Goal: Task Accomplishment & Management: Use online tool/utility

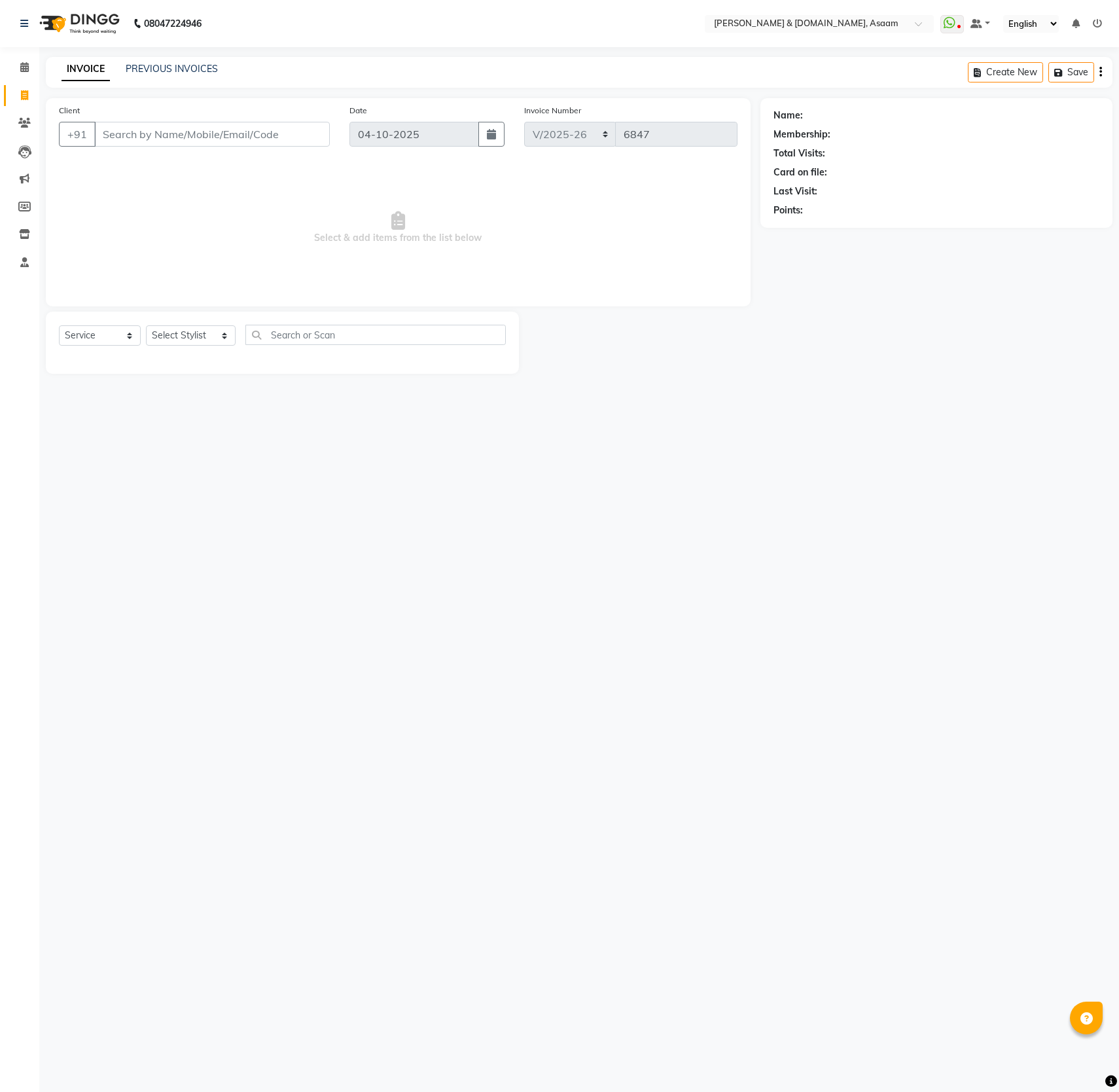
select select "4608"
select select "service"
click at [124, 144] on input "Client" at bounding box center [212, 134] width 235 height 24
click at [139, 134] on input "Client" at bounding box center [212, 134] width 235 height 24
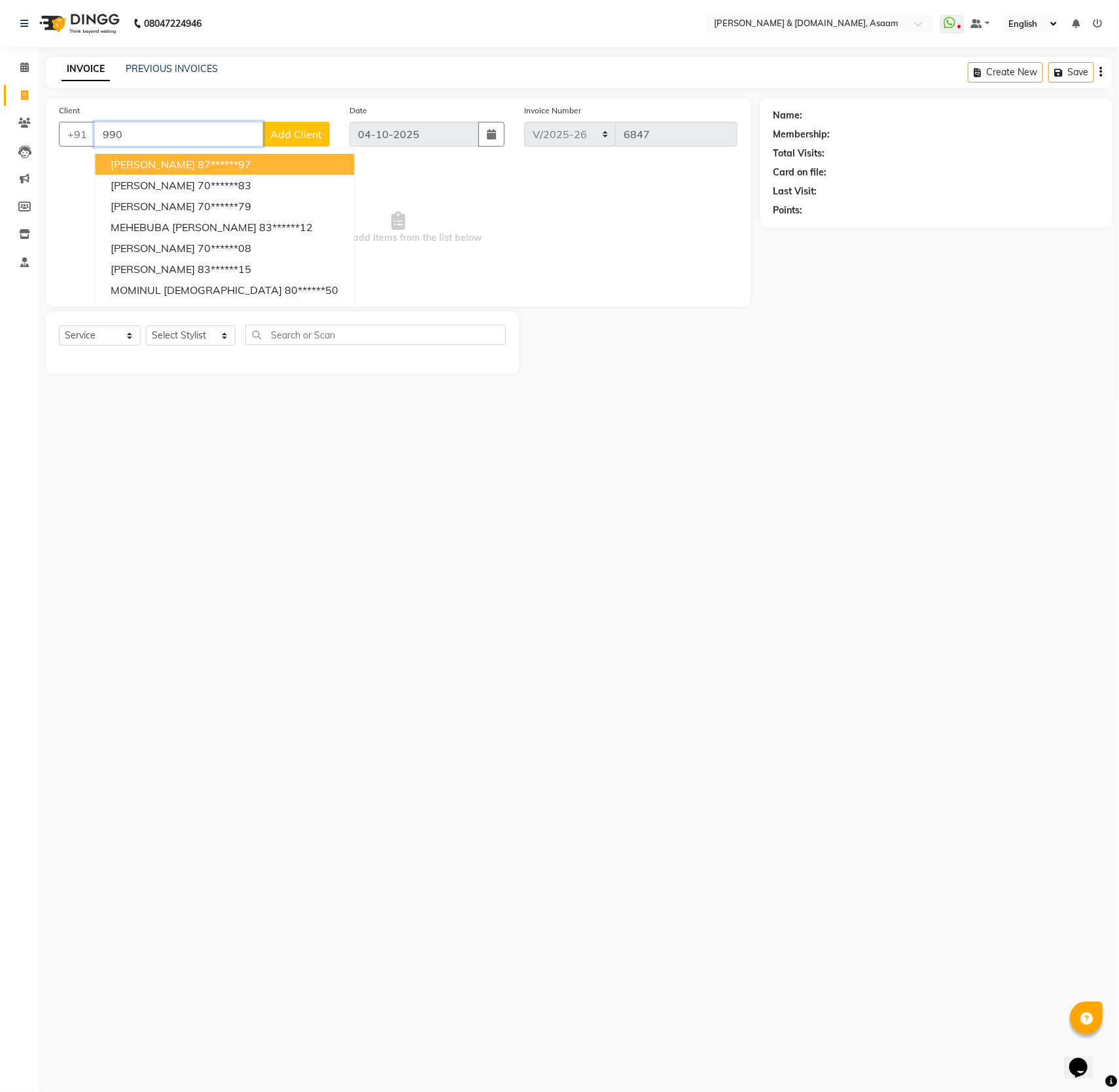
click at [98, 129] on input "990" at bounding box center [178, 134] width 169 height 24
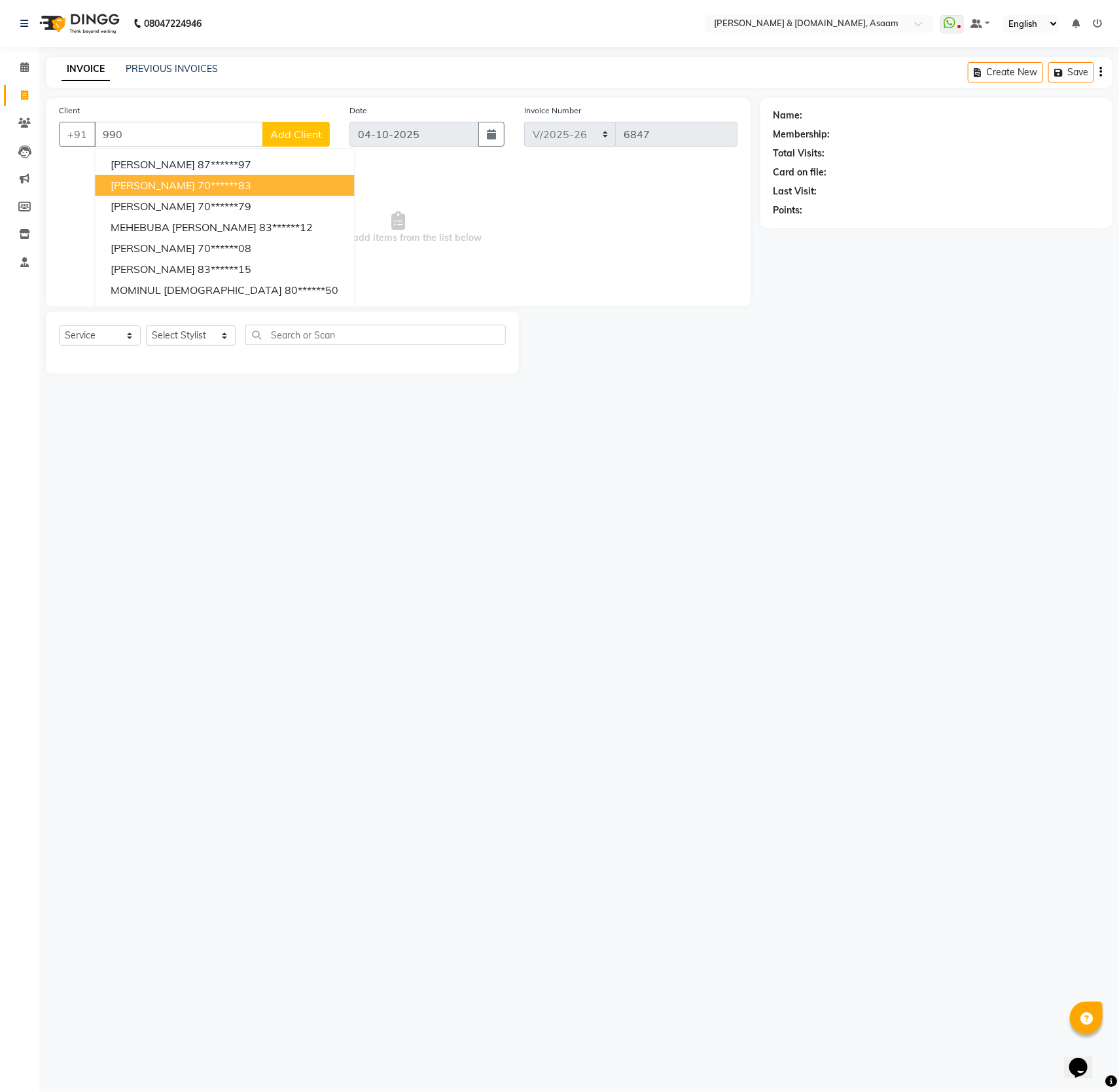
click at [667, 650] on div "08047224946 Select Location × Hrishika & Hair.com, Asaam WhatsApp Status ✕ Stat…" at bounding box center [560, 546] width 1119 height 1092
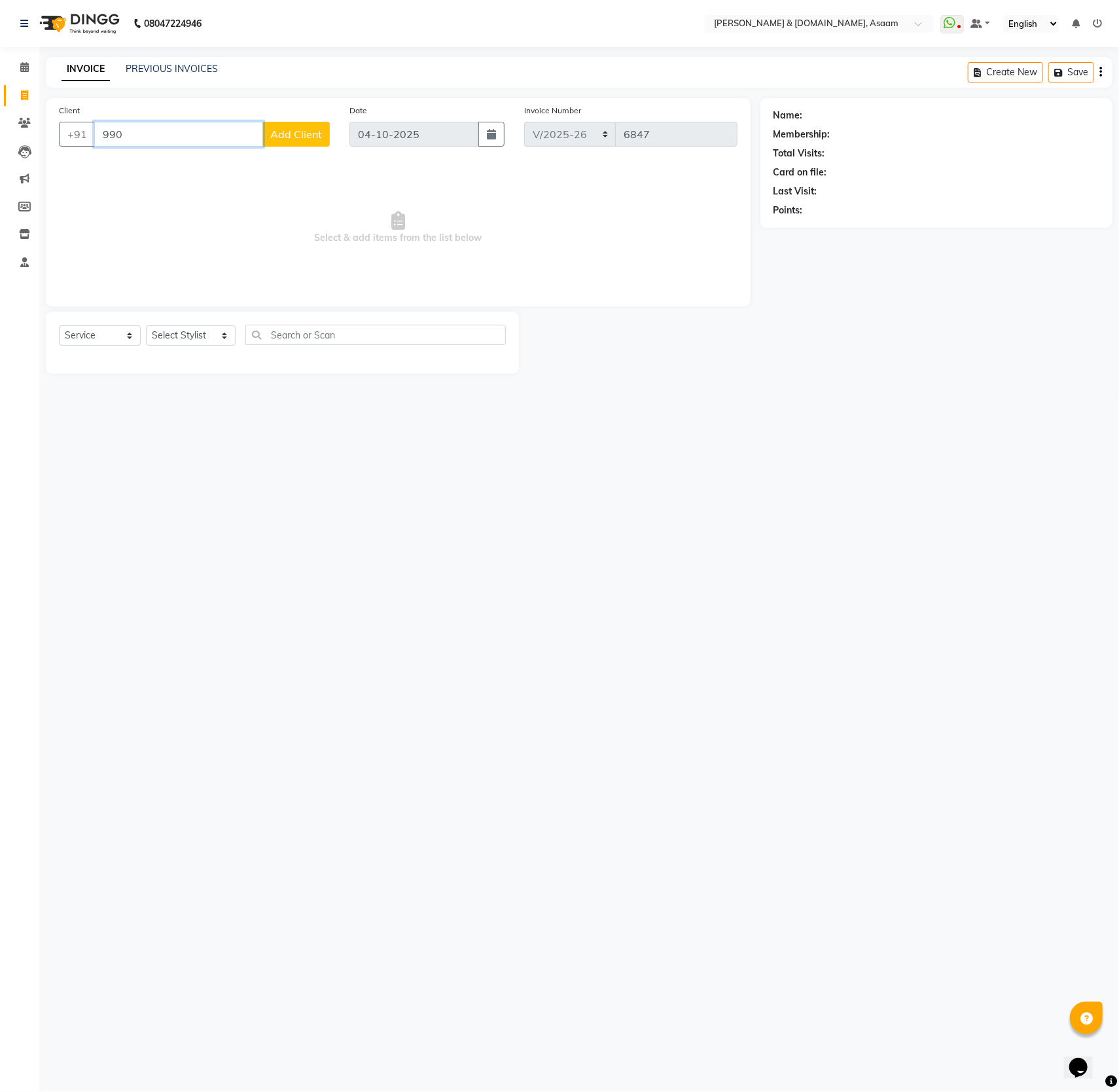
click at [163, 143] on input "990" at bounding box center [178, 134] width 169 height 24
type input "9"
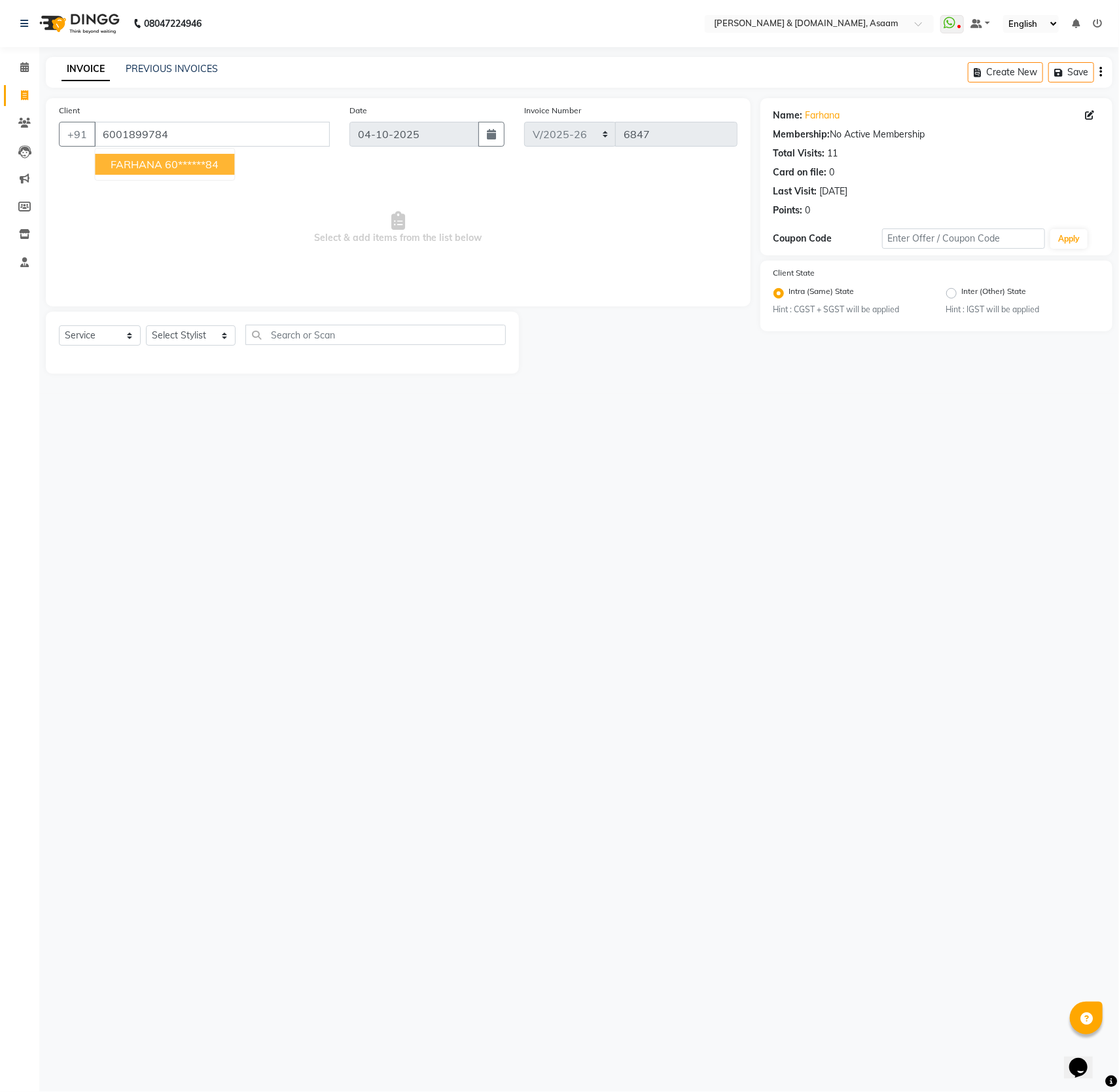
click at [185, 166] on ngb-highlight "60******84" at bounding box center [191, 163] width 53 height 13
type input "60******84"
drag, startPoint x: 215, startPoint y: 339, endPoint x: 230, endPoint y: 334, distance: 15.8
click at [230, 334] on div "Select Service Product Membership Package Voucher Prepaid Gift Card Select Styl…" at bounding box center [281, 339] width 447 height 31
select select "86729"
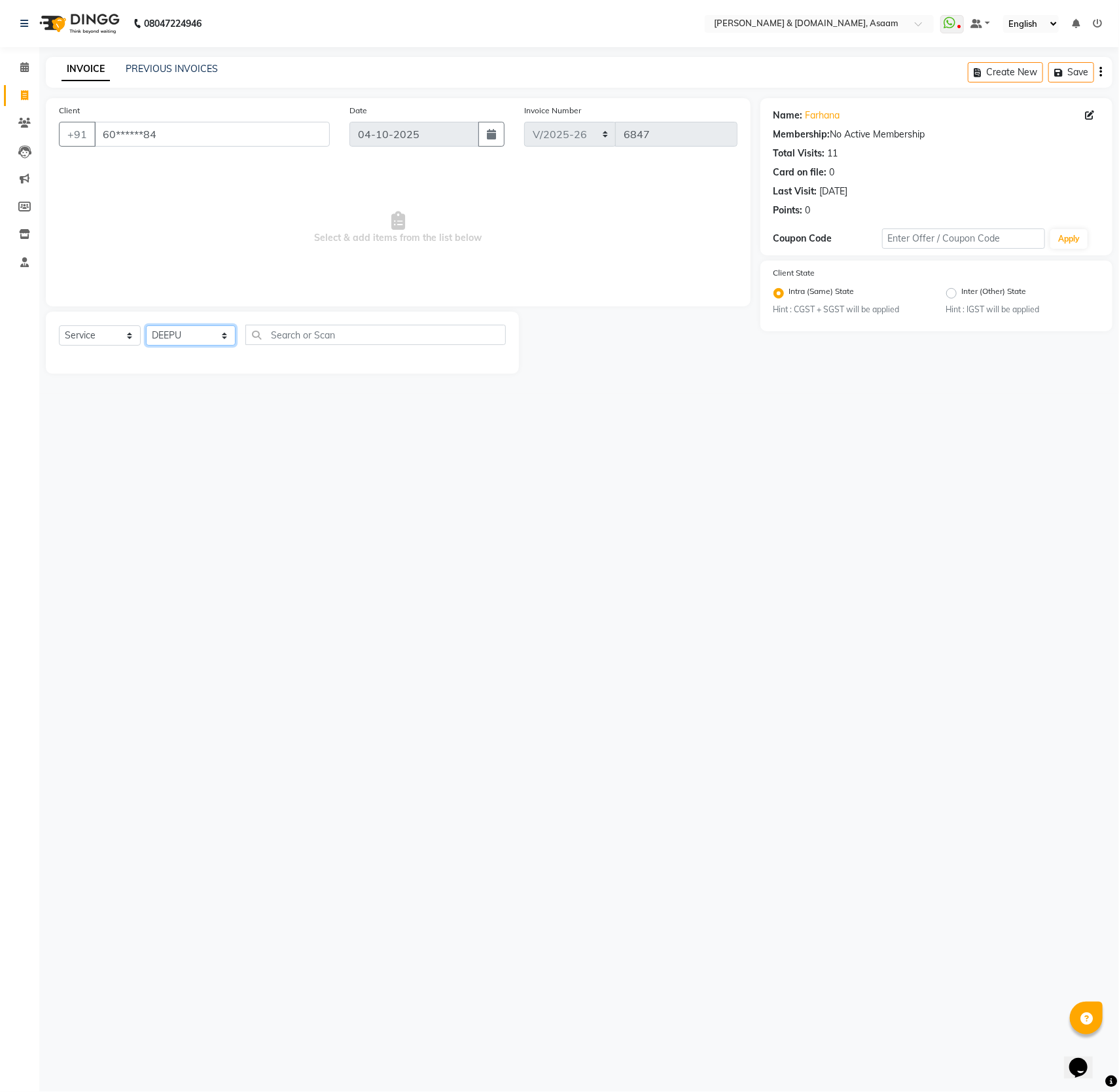
click at [146, 327] on select "Select Stylist AKASH AKIB BISHNU DEEPU fornt desk HRISHIKA PARLOUR KARNA DAS LA…" at bounding box center [191, 335] width 90 height 20
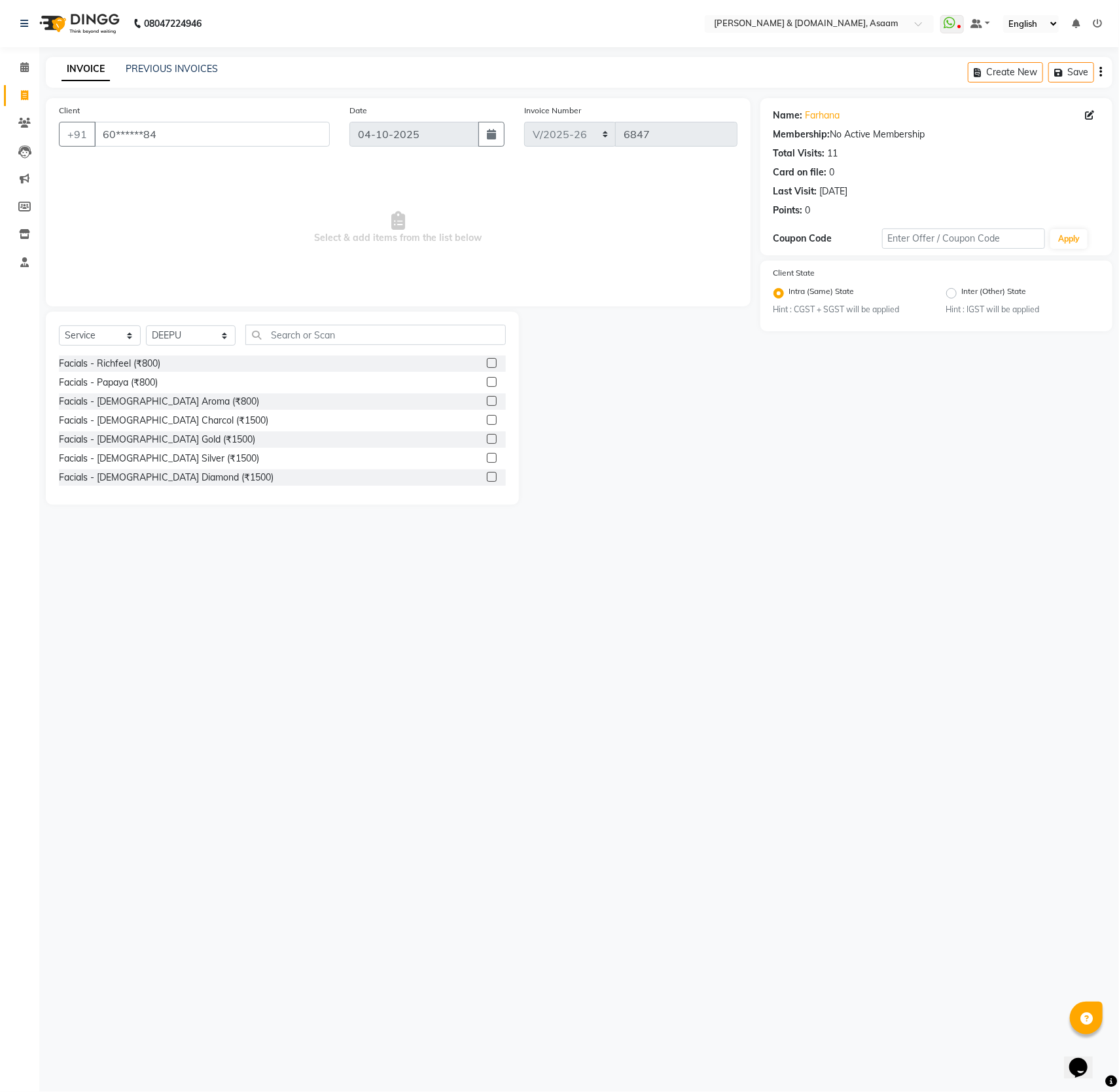
click at [262, 322] on div "Select Service Product Membership Package Voucher Prepaid Gift Card Select Styl…" at bounding box center [281, 407] width 473 height 193
click at [261, 332] on input "text" at bounding box center [376, 334] width 261 height 20
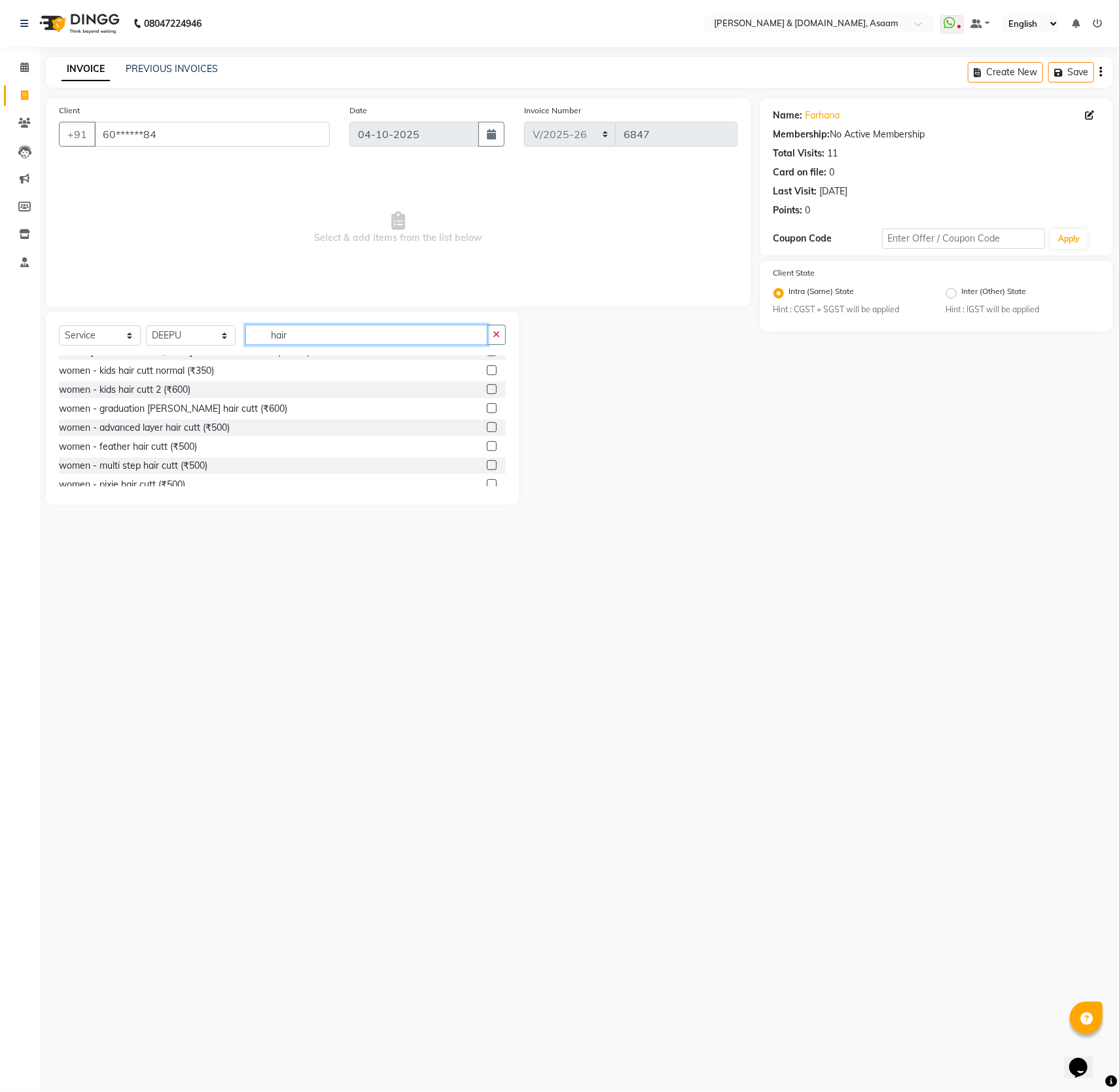
scroll to position [436, 0]
type input "hair"
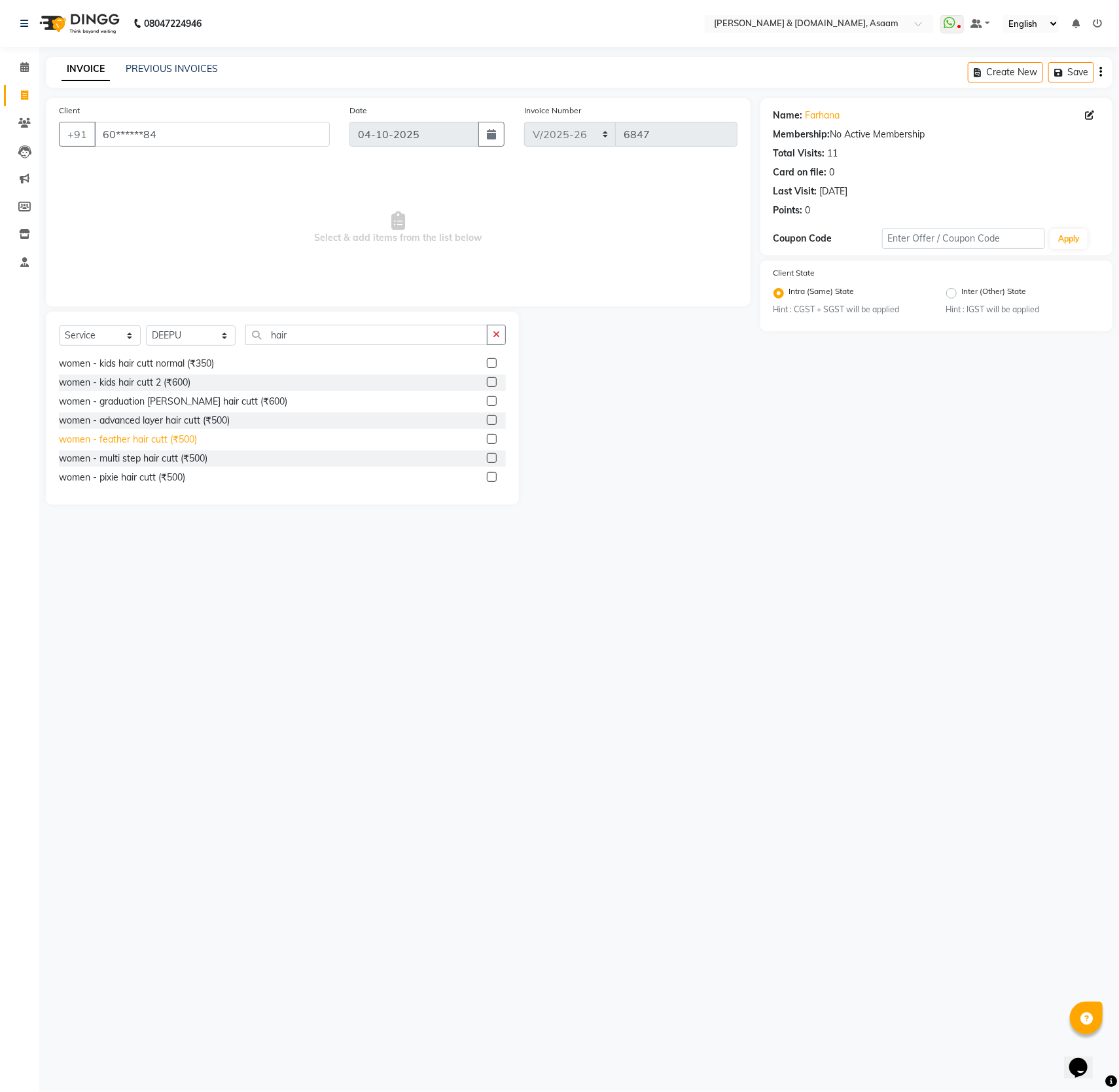
click at [147, 443] on div "women - feather hair cutt (₹500)" at bounding box center [128, 440] width 138 height 14
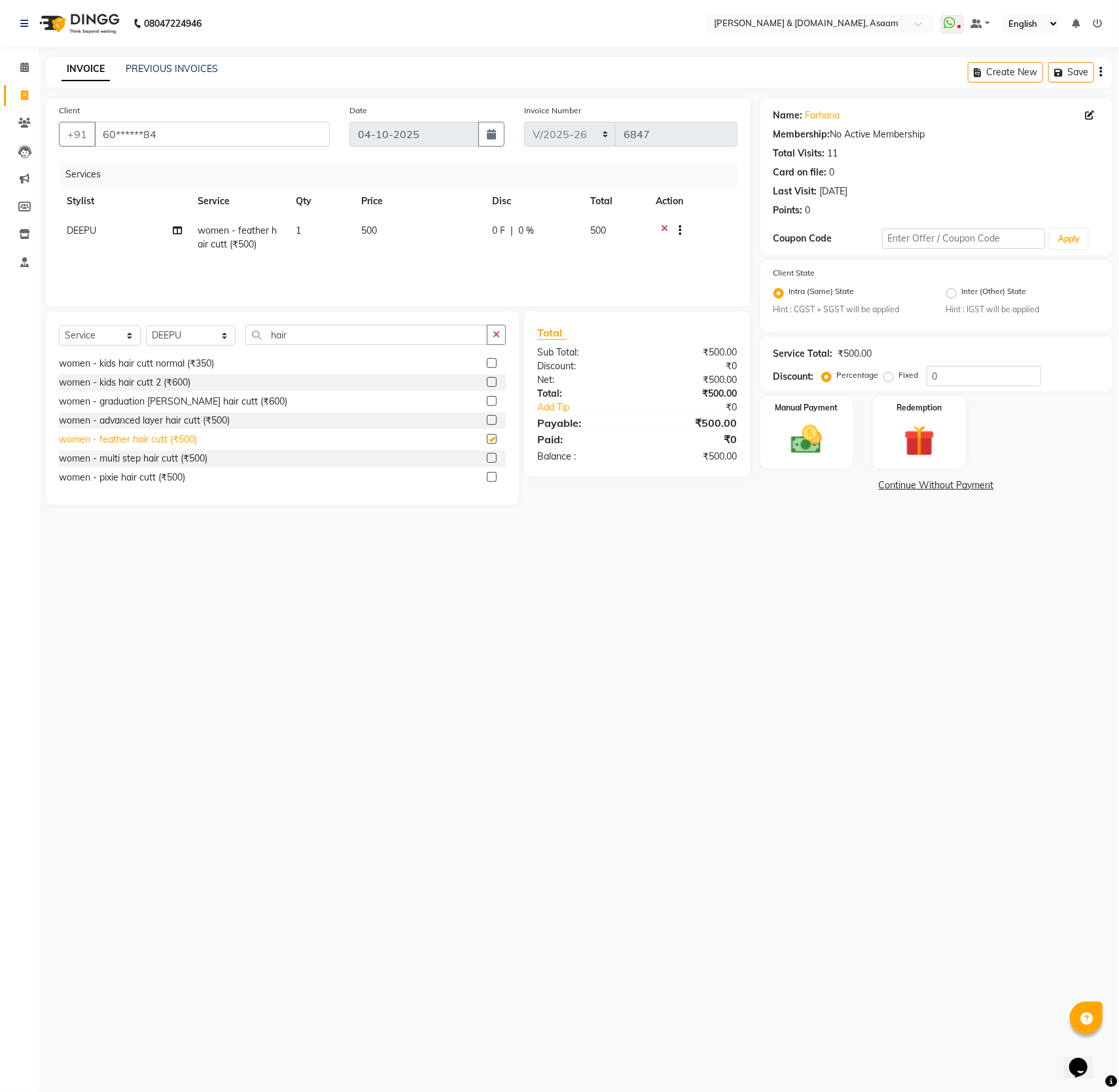
checkbox input "false"
click at [498, 336] on icon "button" at bounding box center [497, 334] width 7 height 9
click at [273, 337] on input "text" at bounding box center [376, 334] width 261 height 20
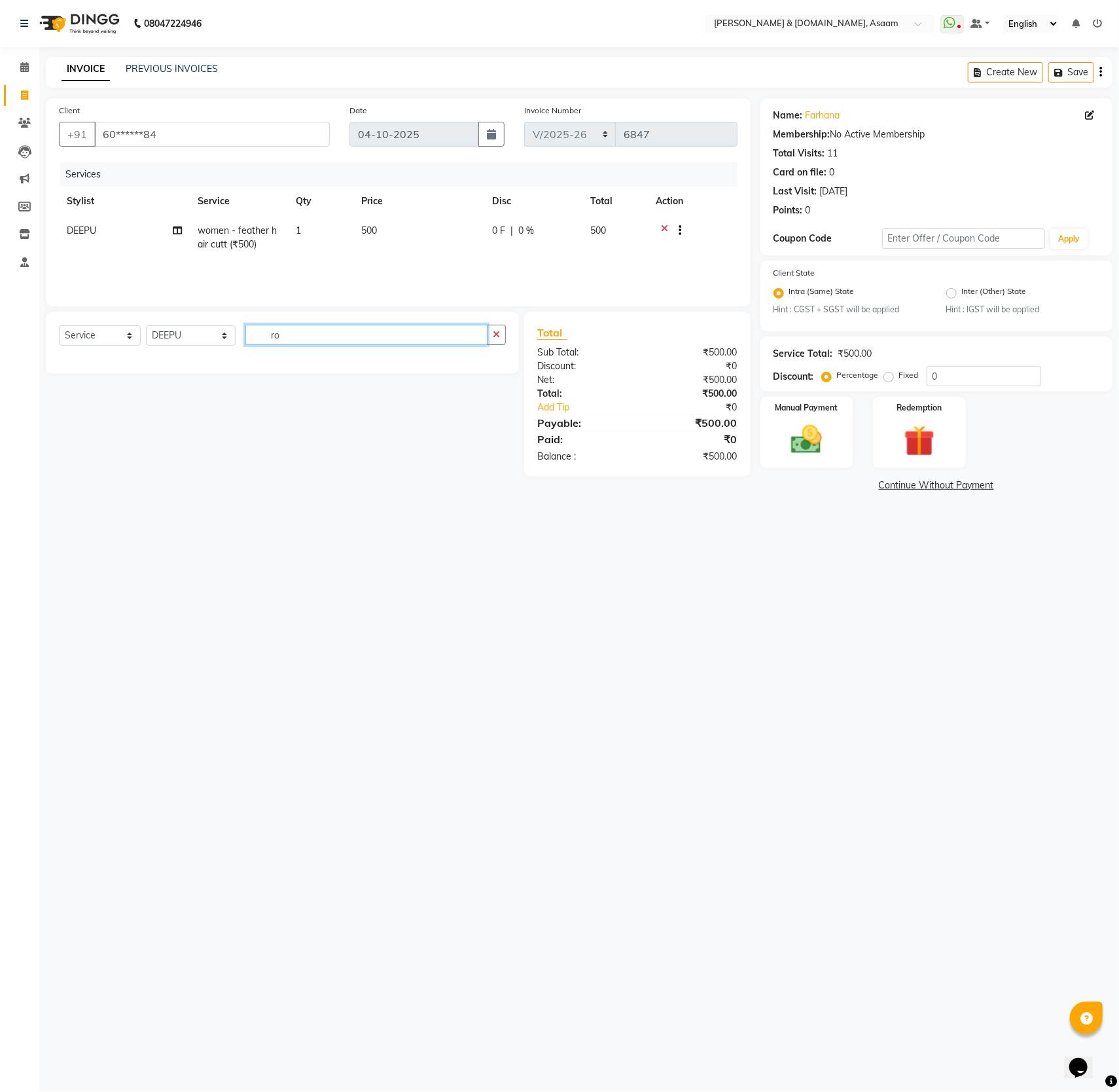
type input "r"
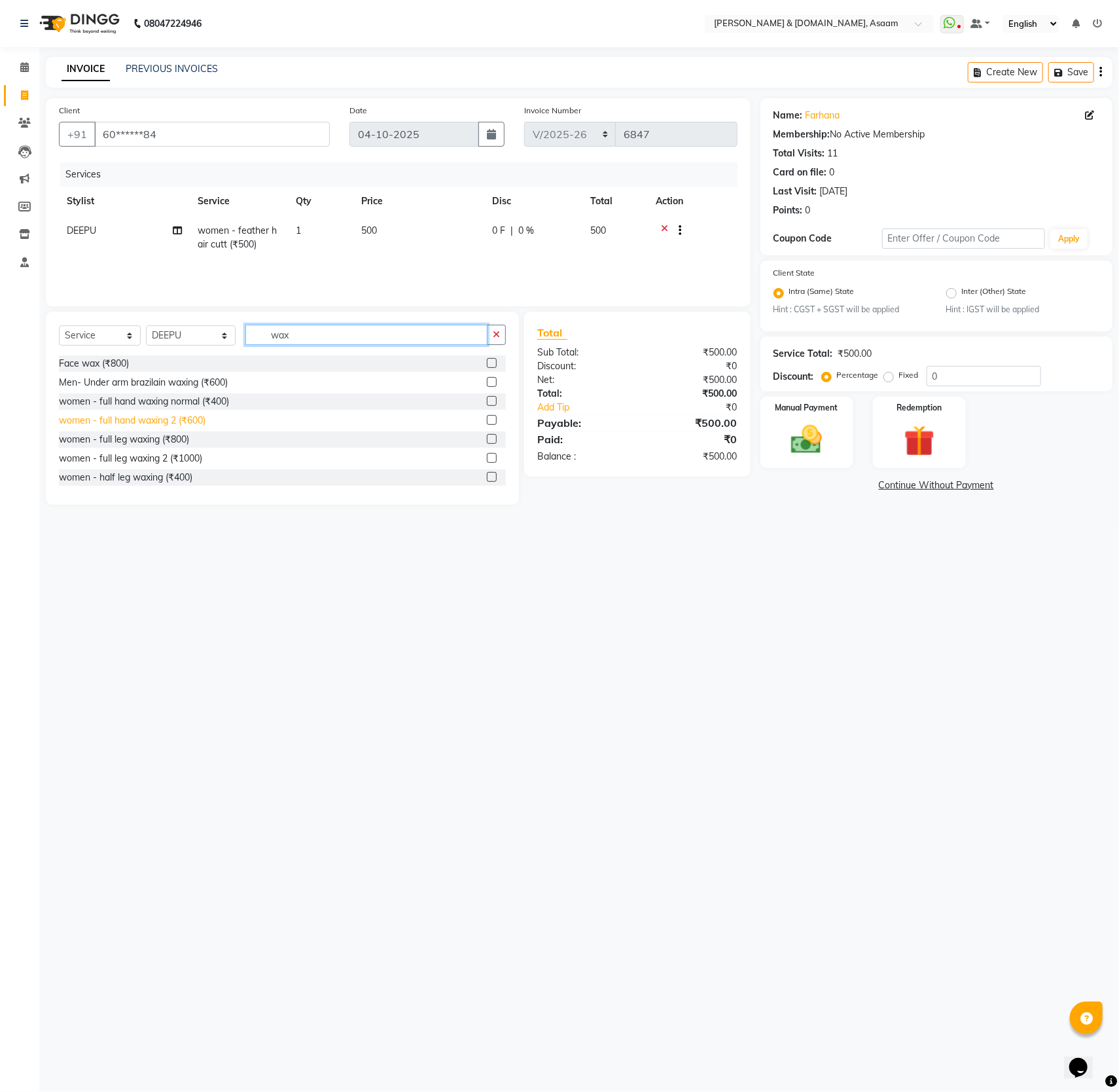
type input "wax"
click at [170, 423] on div "women - full hand waxing 2 (₹600)" at bounding box center [132, 421] width 147 height 14
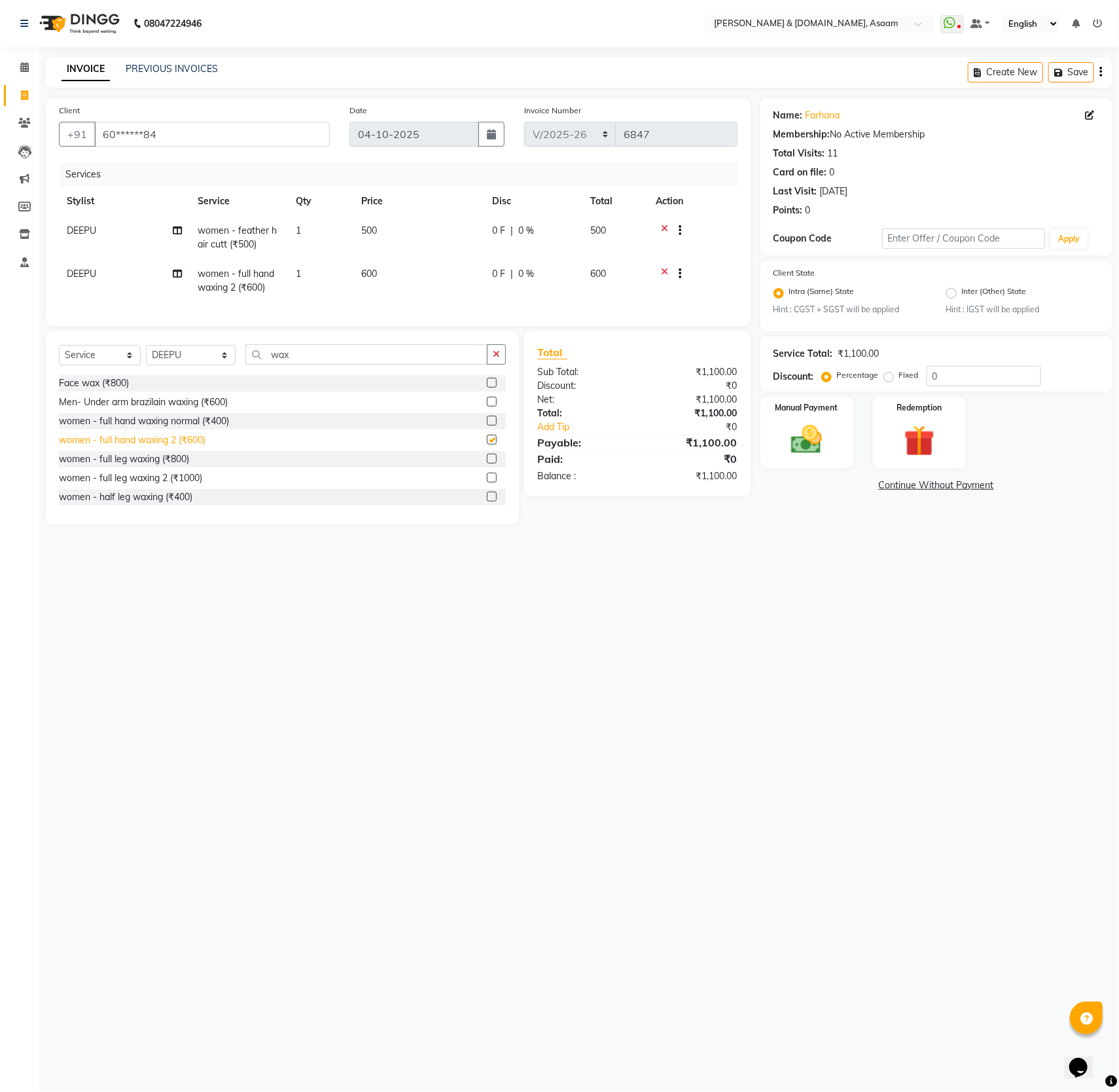
checkbox input "false"
click at [493, 358] on icon "button" at bounding box center [497, 354] width 7 height 9
click at [811, 446] on img at bounding box center [807, 440] width 52 height 37
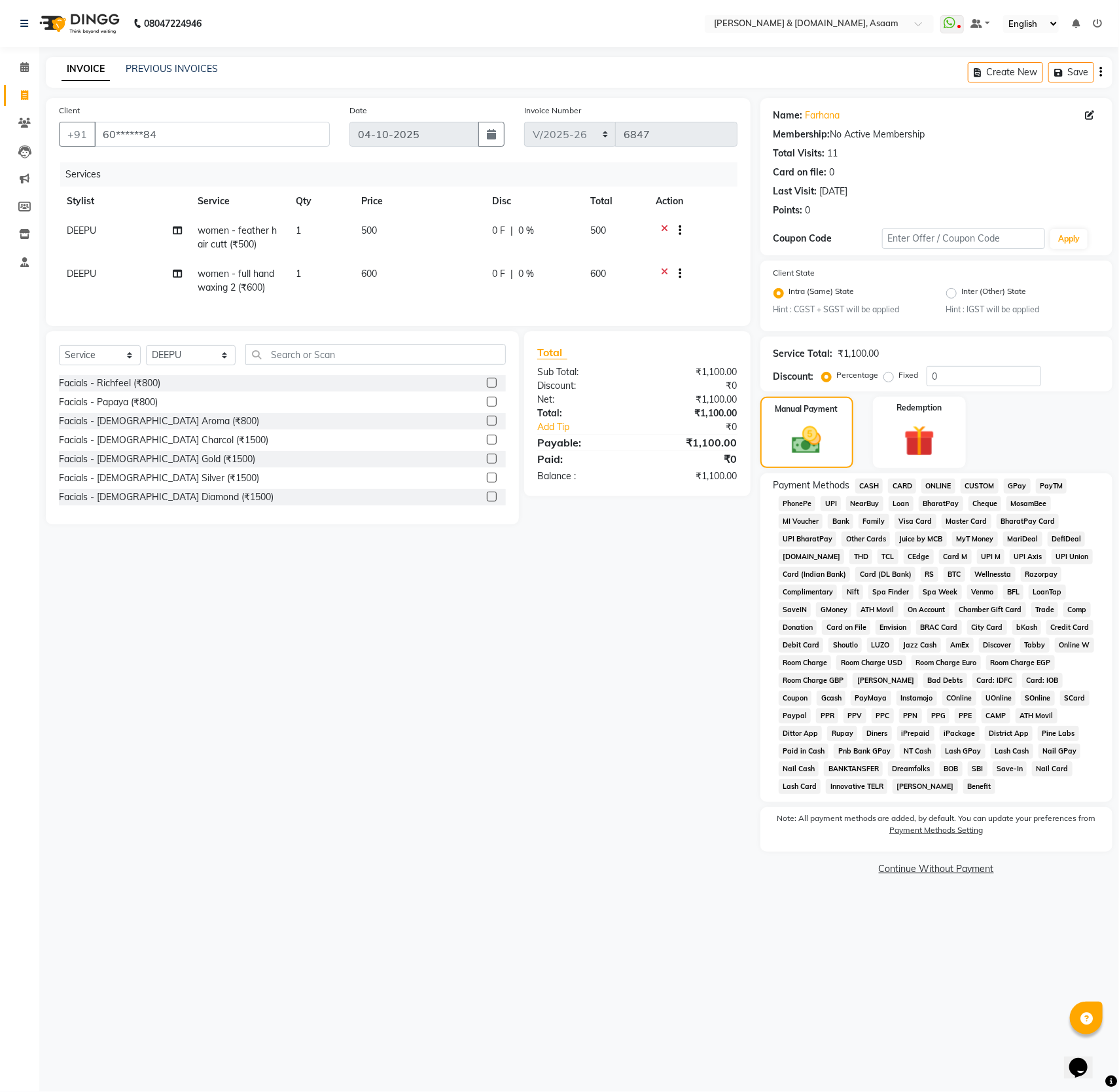
click at [860, 476] on div "Payment Methods CASH CARD ONLINE CUSTOM GPay PayTM PhonePe UPI NearBuy Loan Bha…" at bounding box center [936, 637] width 352 height 329
click at [938, 488] on span "ONLINE" at bounding box center [938, 485] width 34 height 15
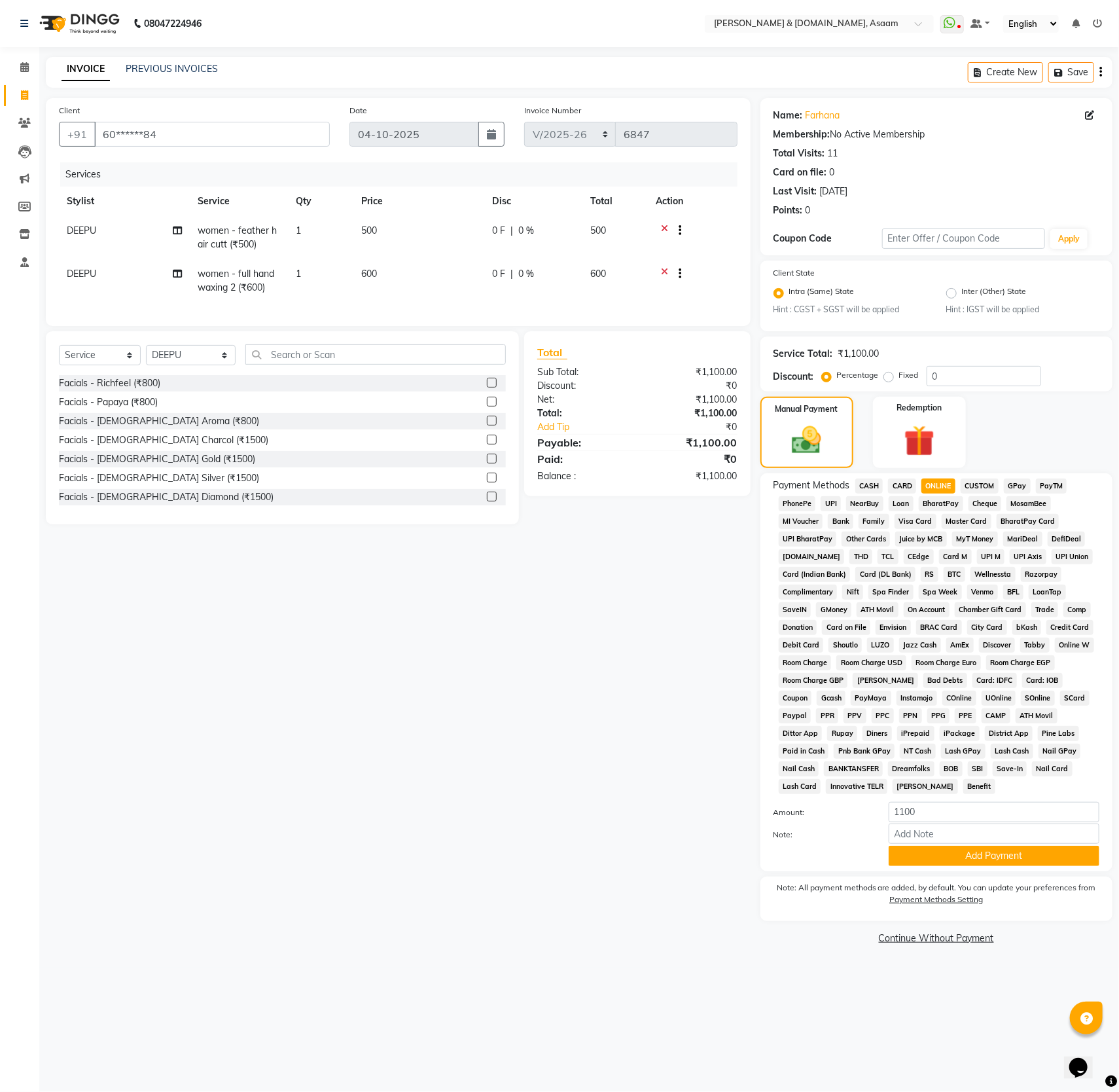
click at [1021, 866] on div "Amount: 1100 Note: Add Payment" at bounding box center [936, 833] width 326 height 64
click at [1044, 866] on button "Add Payment" at bounding box center [993, 855] width 211 height 20
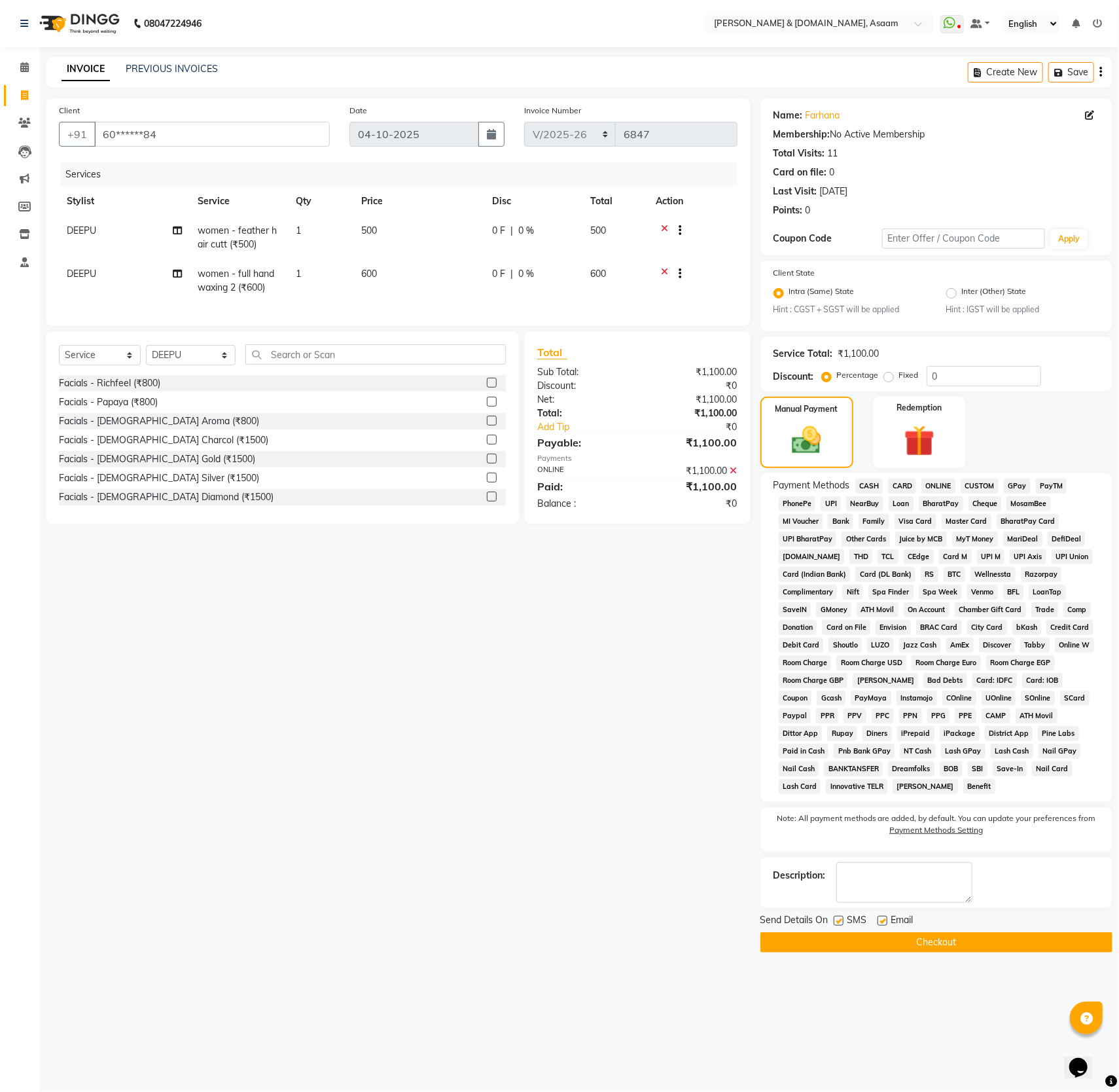
click at [943, 481] on span "ONLINE" at bounding box center [938, 485] width 34 height 15
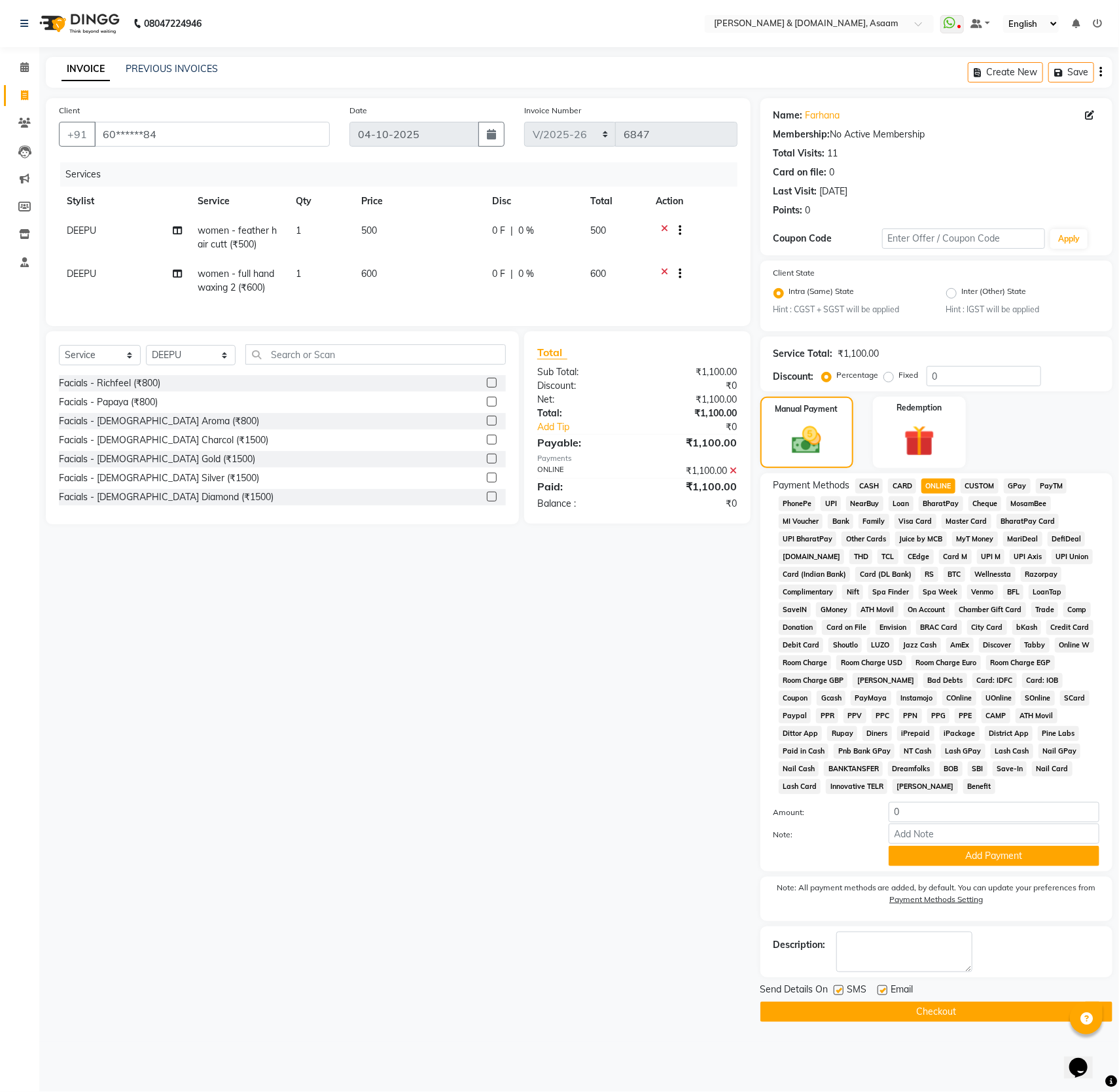
click at [955, 1021] on button "Checkout" at bounding box center [936, 1011] width 352 height 20
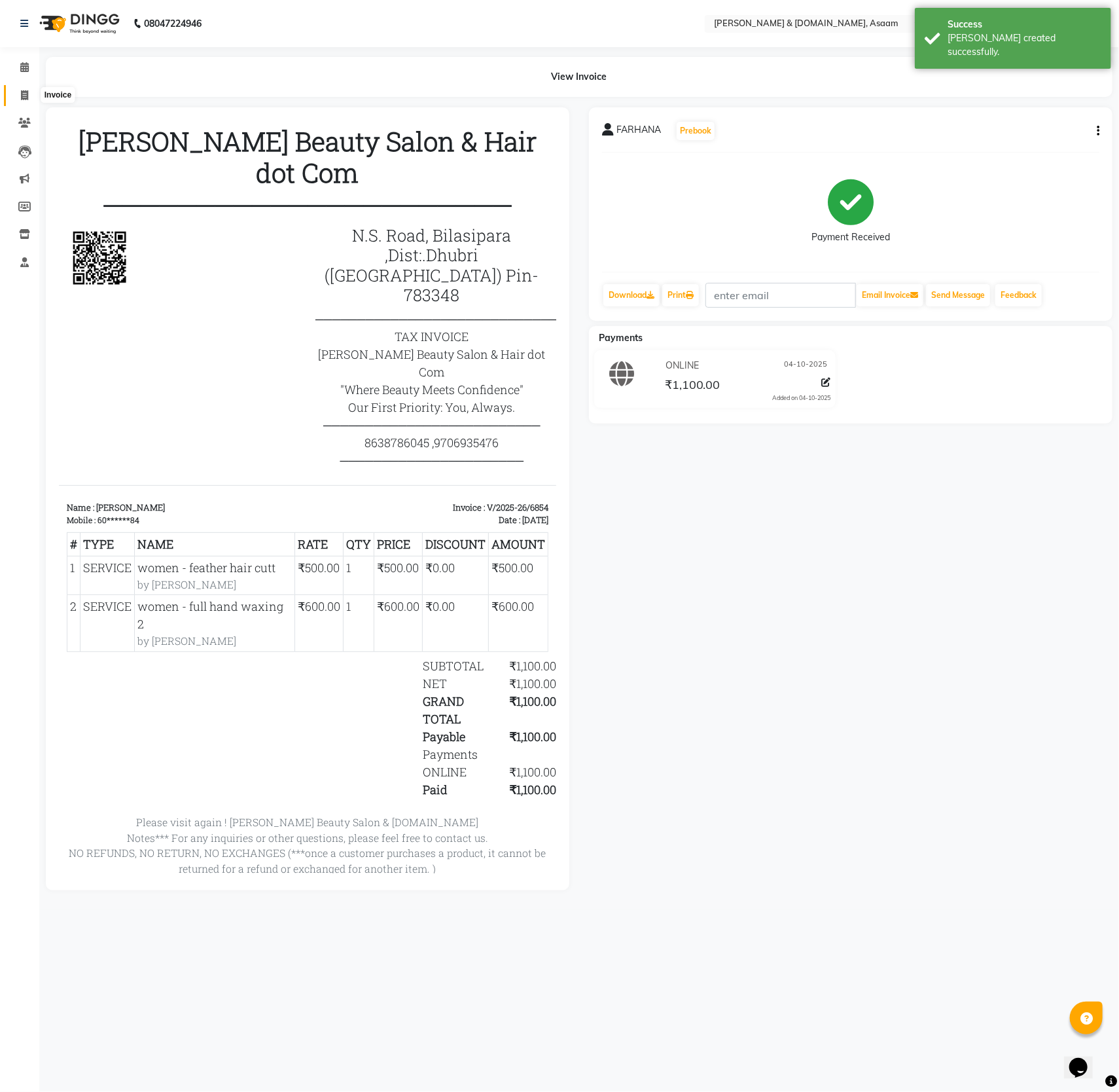
click at [22, 90] on icon at bounding box center [24, 94] width 7 height 10
select select "4608"
select select "service"
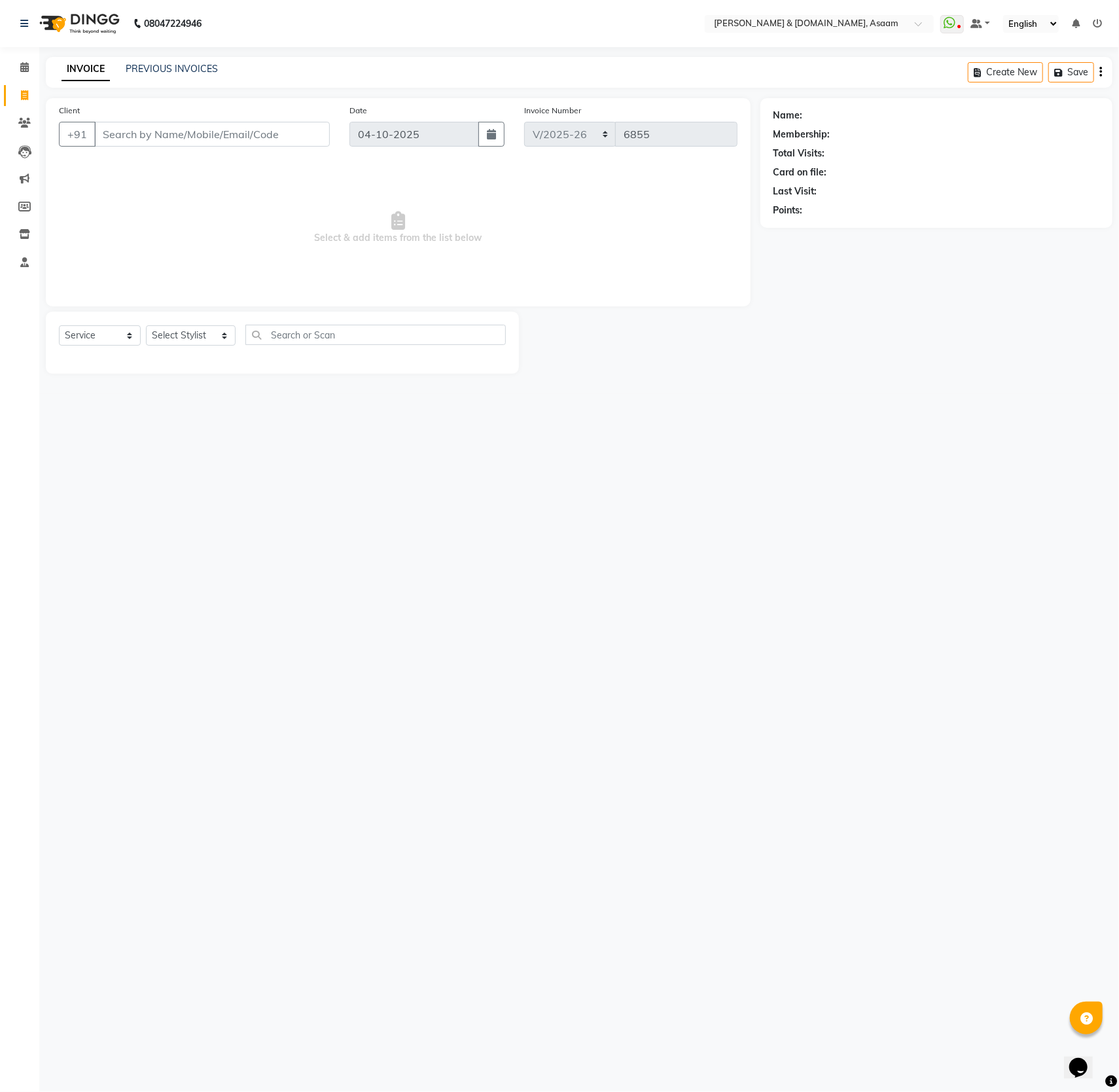
drag, startPoint x: 152, startPoint y: 146, endPoint x: 149, endPoint y: 136, distance: 10.4
click at [149, 136] on input "Client" at bounding box center [212, 134] width 235 height 24
click at [108, 118] on div "Client +91" at bounding box center [194, 129] width 290 height 53
drag, startPoint x: 142, startPoint y: 139, endPoint x: 136, endPoint y: 145, distance: 8.5
click at [136, 145] on input "Client" at bounding box center [212, 134] width 235 height 24
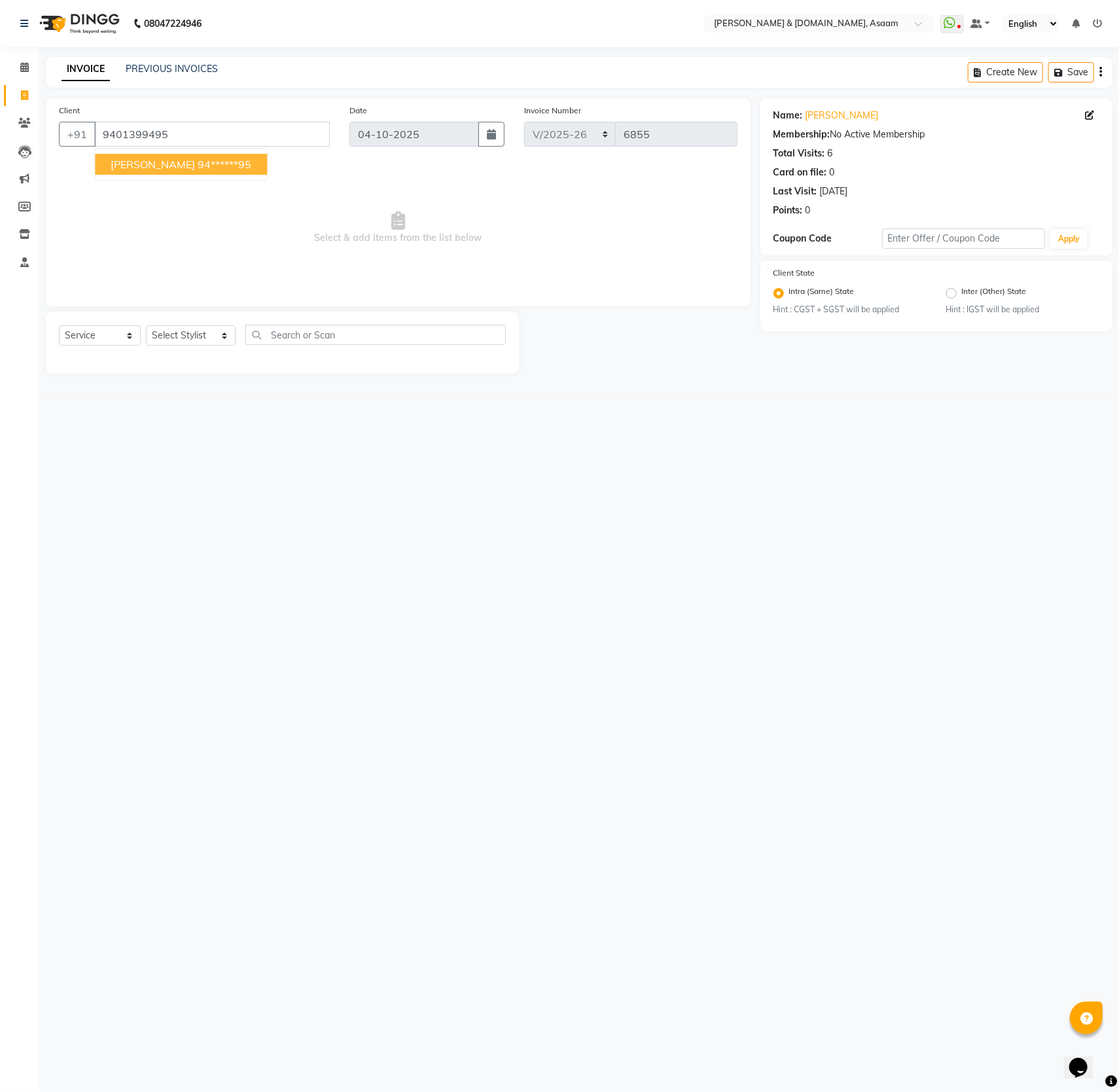
click at [198, 165] on ngb-highlight "94******95" at bounding box center [224, 163] width 53 height 13
type input "94******95"
drag, startPoint x: 218, startPoint y: 337, endPoint x: 224, endPoint y: 334, distance: 6.7
click at [224, 334] on select "Select Stylist AKASH AKIB BISHNU DEEPU fornt desk HRISHIKA PARLOUR KARNA DAS LA…" at bounding box center [191, 335] width 90 height 20
select select "86729"
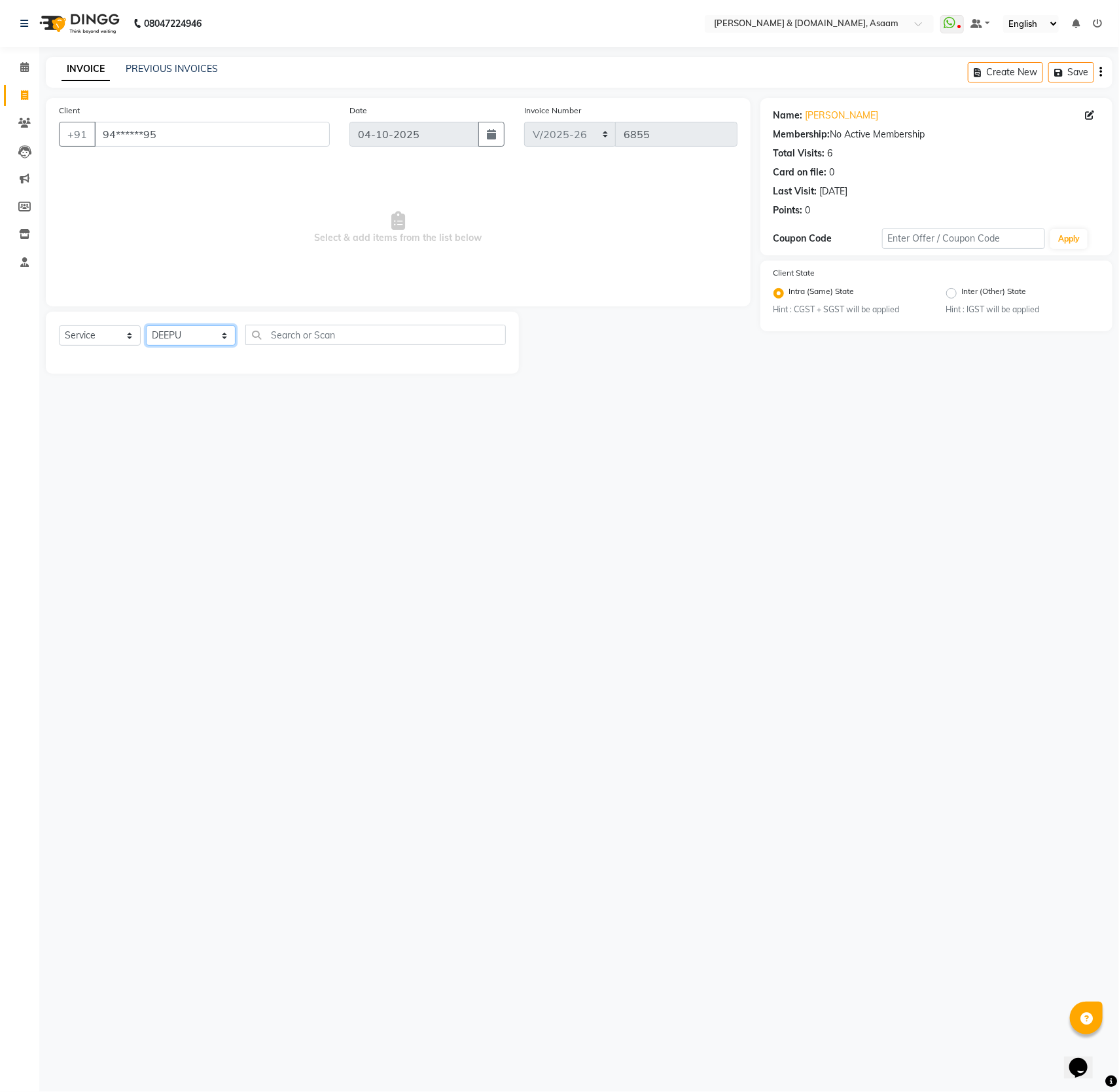
click at [146, 327] on select "Select Stylist AKASH AKIB BISHNU DEEPU fornt desk HRISHIKA PARLOUR KARNA DAS LA…" at bounding box center [191, 335] width 90 height 20
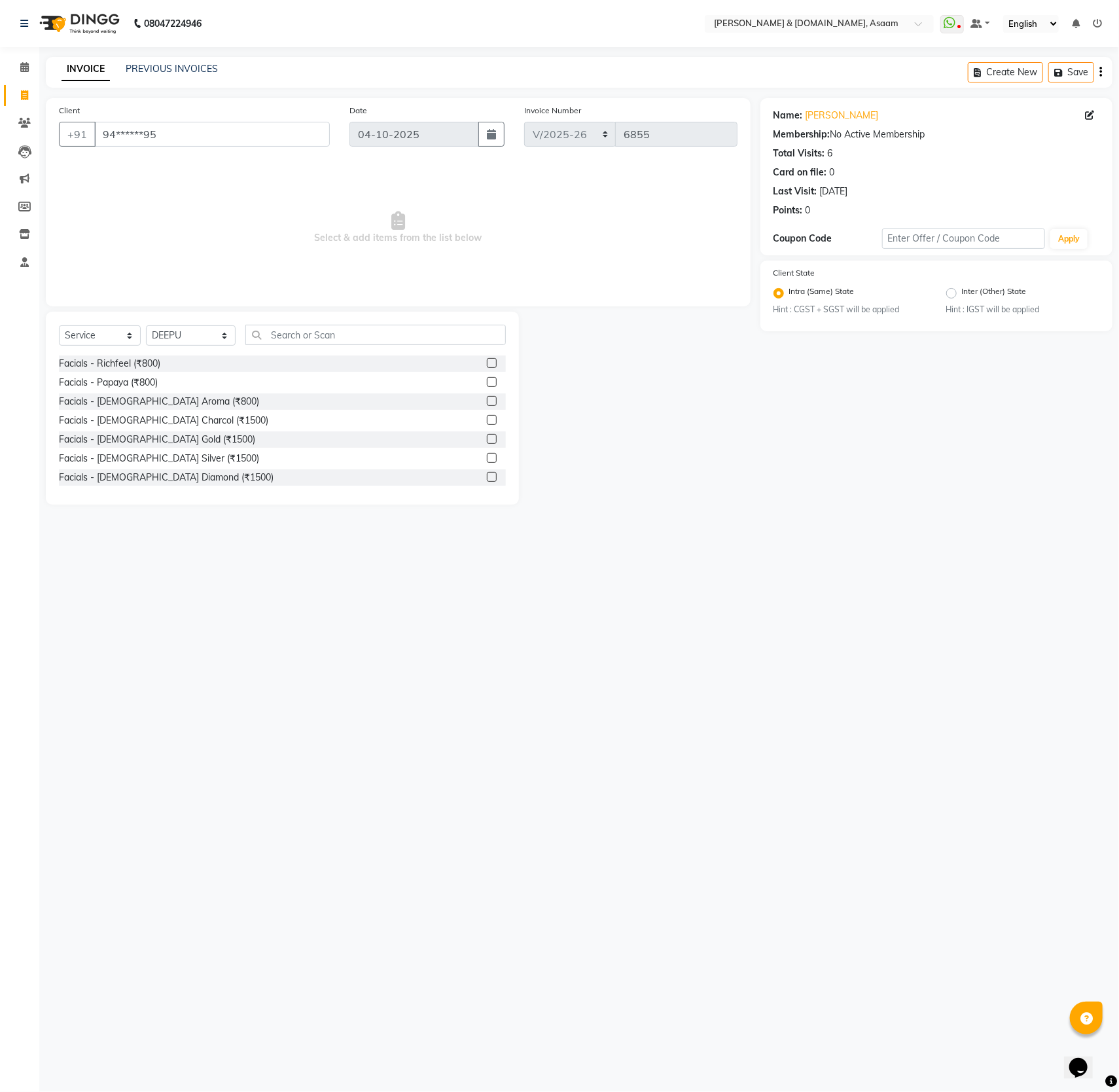
drag, startPoint x: 302, startPoint y: 310, endPoint x: 295, endPoint y: 331, distance: 22.1
click at [301, 325] on div "Client +91 94******95 Date 04-10-2025 Invoice Number INV/2025-26 V/2025 V/2025-…" at bounding box center [398, 301] width 725 height 407
click at [259, 342] on input "text" at bounding box center [376, 334] width 261 height 20
type input "d"
type input "face m"
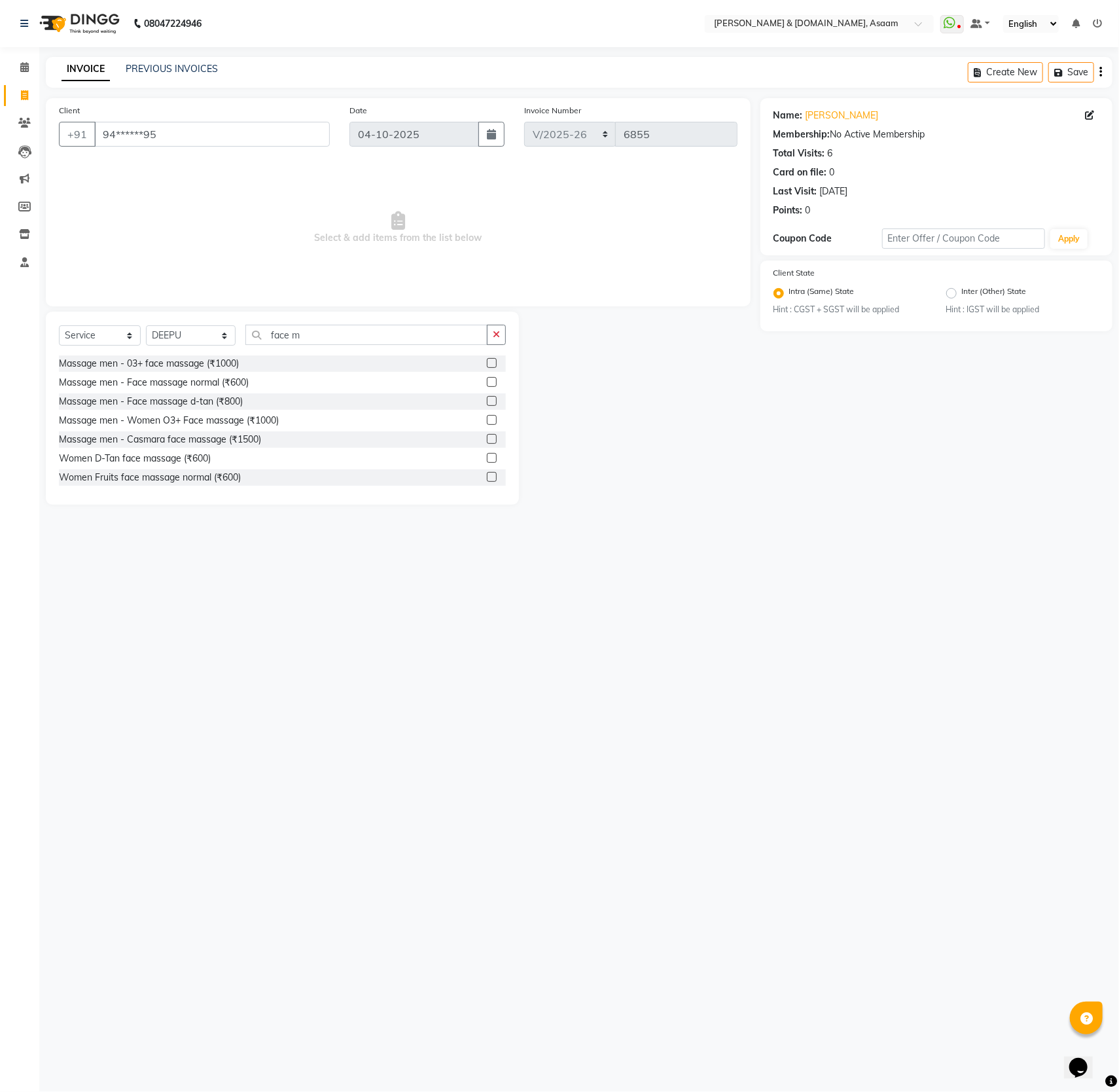
click at [182, 467] on div "Women D-Tan face massage (₹600)" at bounding box center [281, 458] width 447 height 17
drag, startPoint x: 206, startPoint y: 460, endPoint x: 215, endPoint y: 458, distance: 9.2
click at [215, 458] on div "Women D-Tan face massage (₹600)" at bounding box center [281, 458] width 447 height 17
click at [142, 456] on div "Women D-Tan face massage (₹600)" at bounding box center [135, 458] width 152 height 14
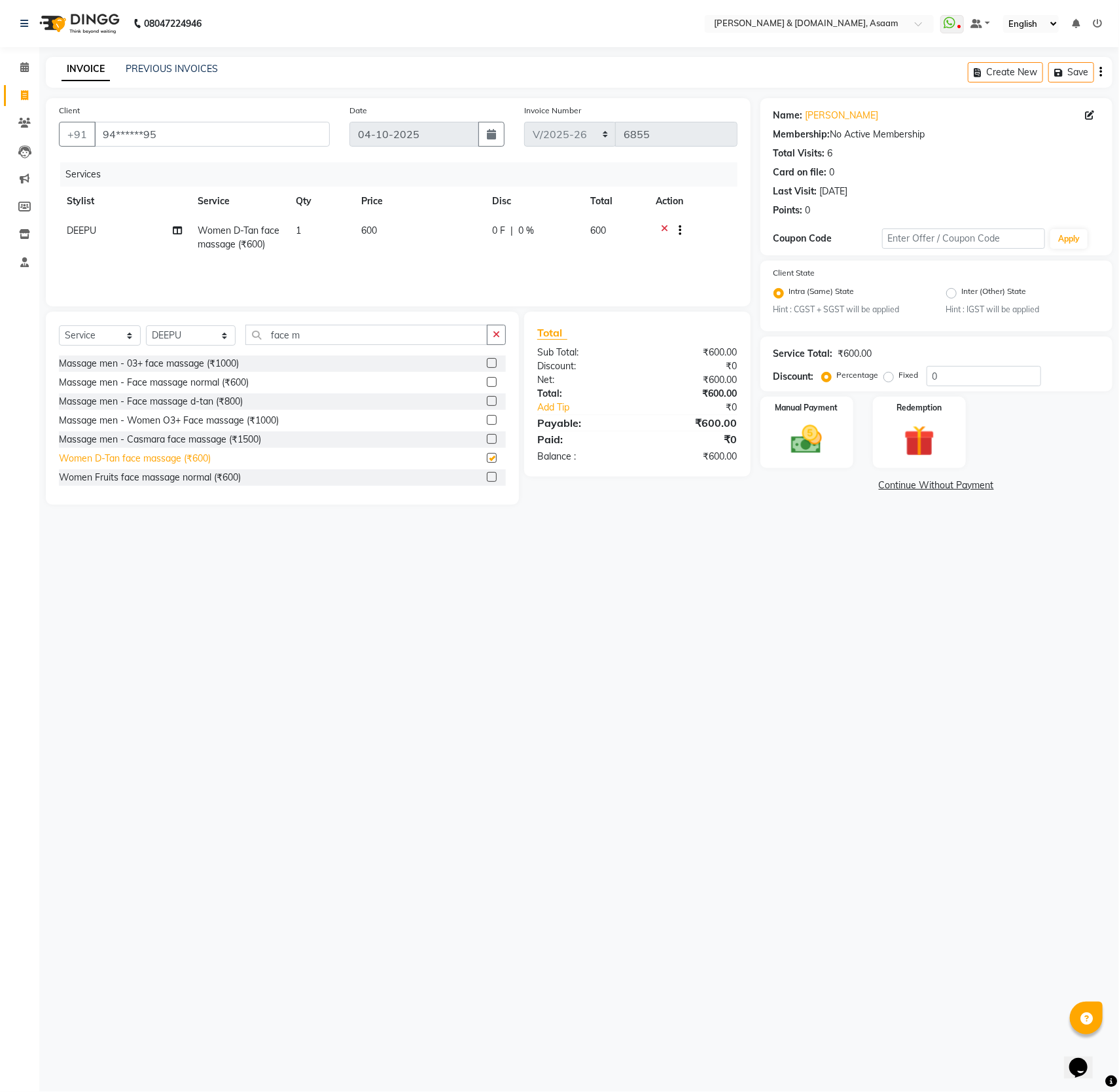
checkbox input "false"
click at [487, 342] on button "button" at bounding box center [497, 334] width 19 height 20
click at [259, 337] on input "text" at bounding box center [376, 334] width 261 height 20
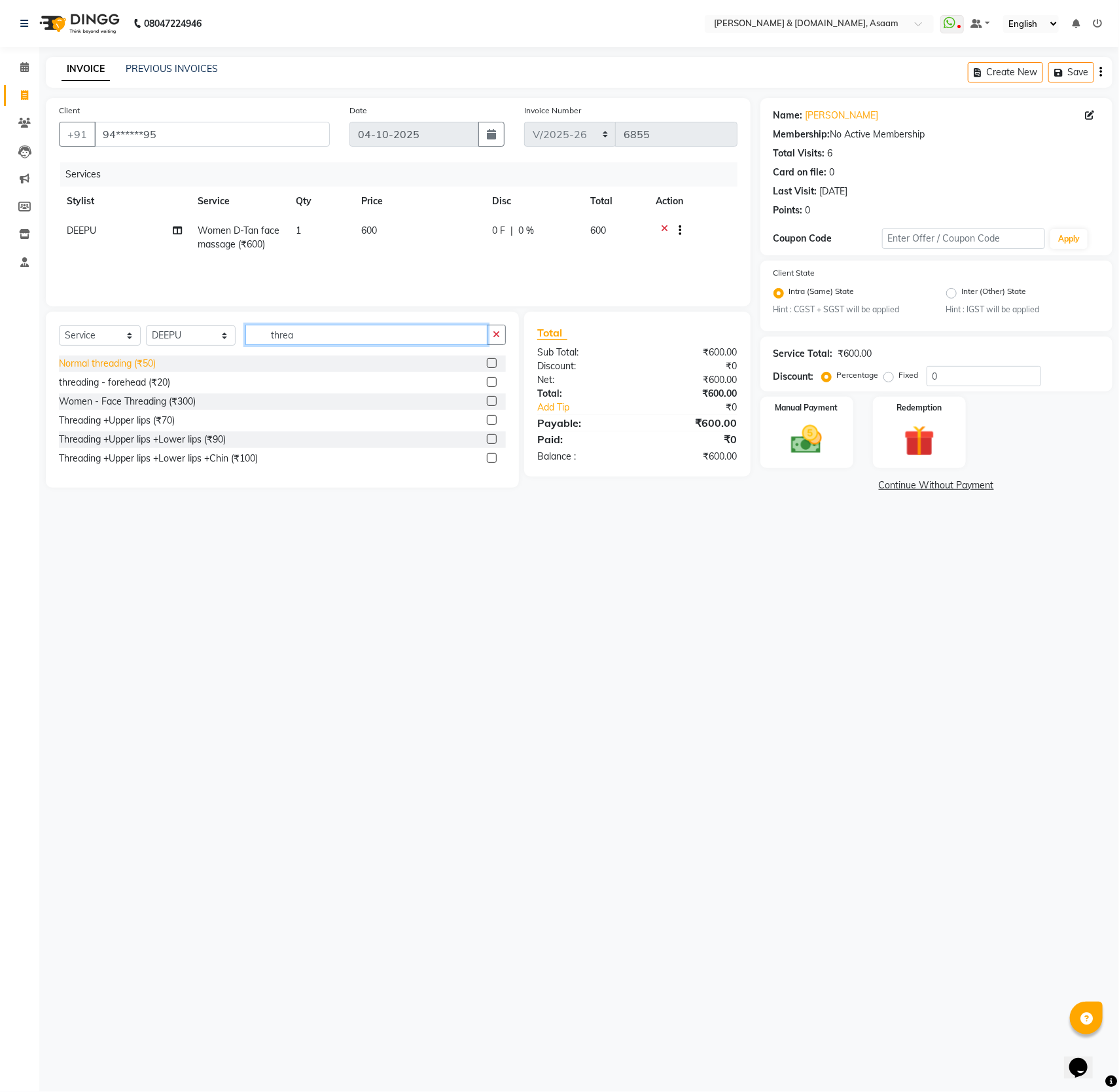
type input "threa"
click at [139, 358] on div "Normal threading (₹50)" at bounding box center [107, 364] width 97 height 14
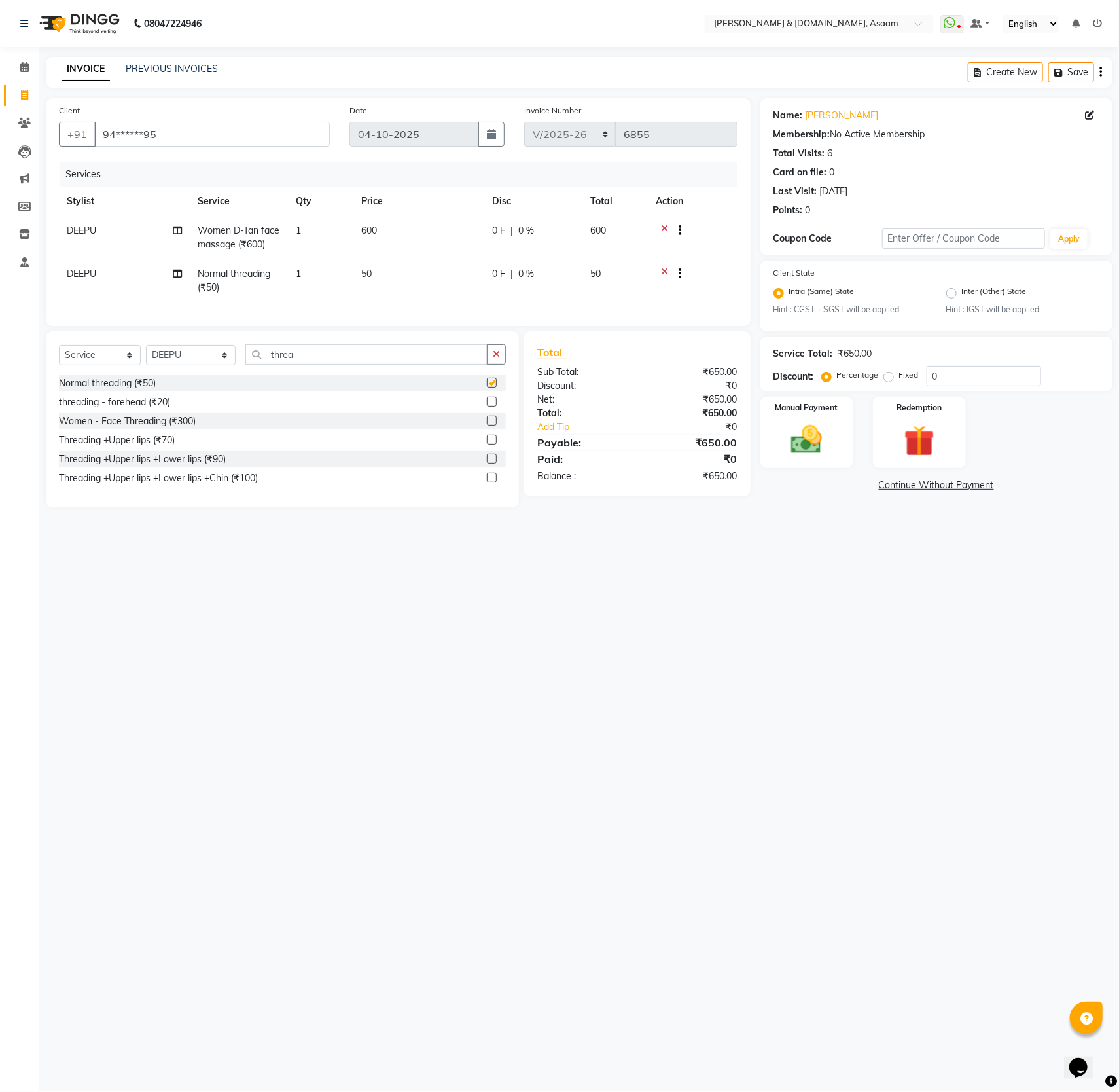
checkbox input "false"
click at [803, 441] on img at bounding box center [807, 440] width 52 height 37
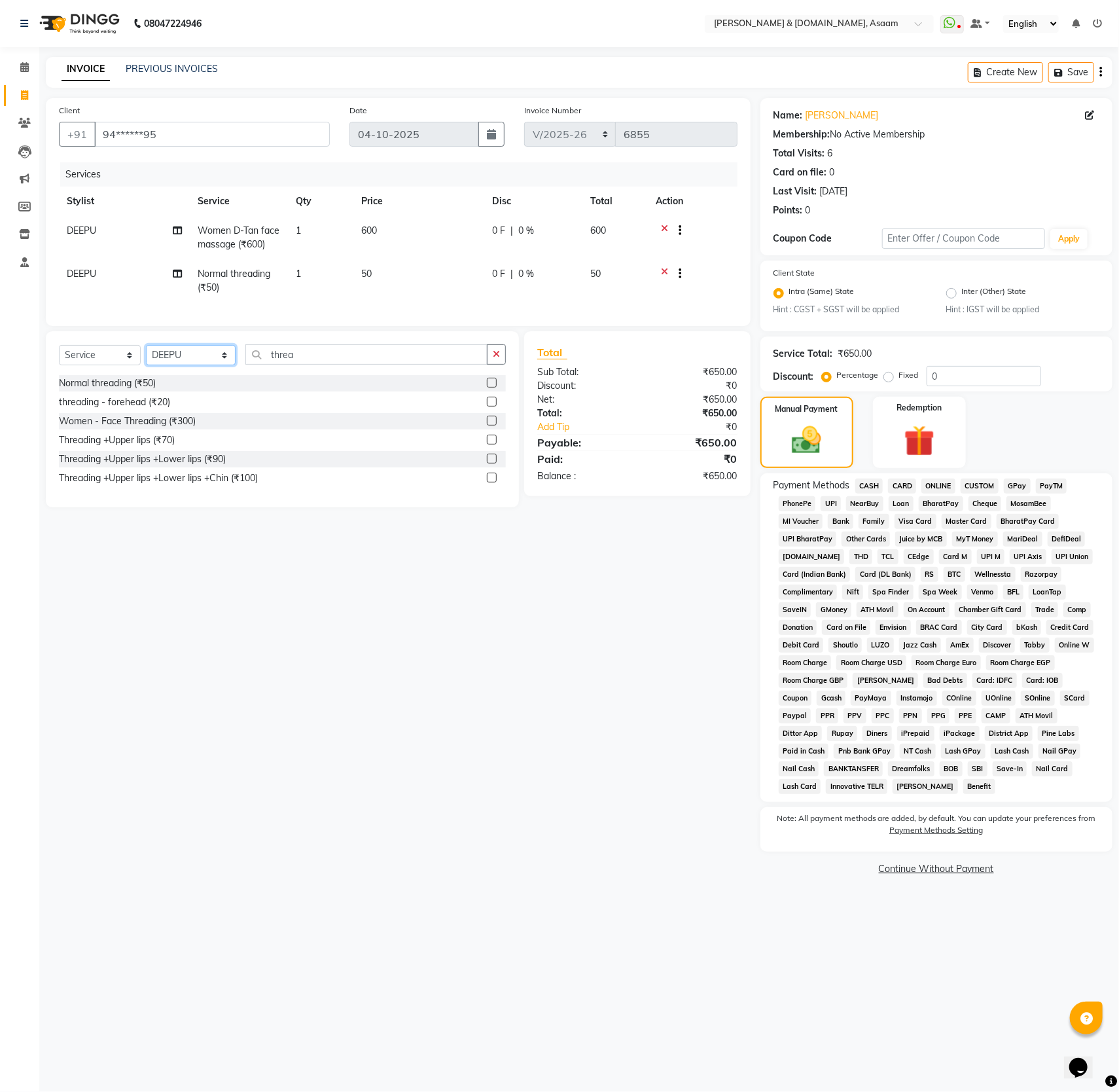
drag, startPoint x: 213, startPoint y: 371, endPoint x: 222, endPoint y: 362, distance: 12.7
click at [212, 365] on select "Select Stylist AKASH AKIB BISHNU DEEPU fornt desk HRISHIKA PARLOUR KARNA DAS LA…" at bounding box center [191, 354] width 90 height 20
select select "40905"
click at [146, 365] on select "Select Stylist AKASH AKIB BISHNU DEEPU fornt desk HRISHIKA PARLOUR KARNA DAS LA…" at bounding box center [191, 354] width 90 height 20
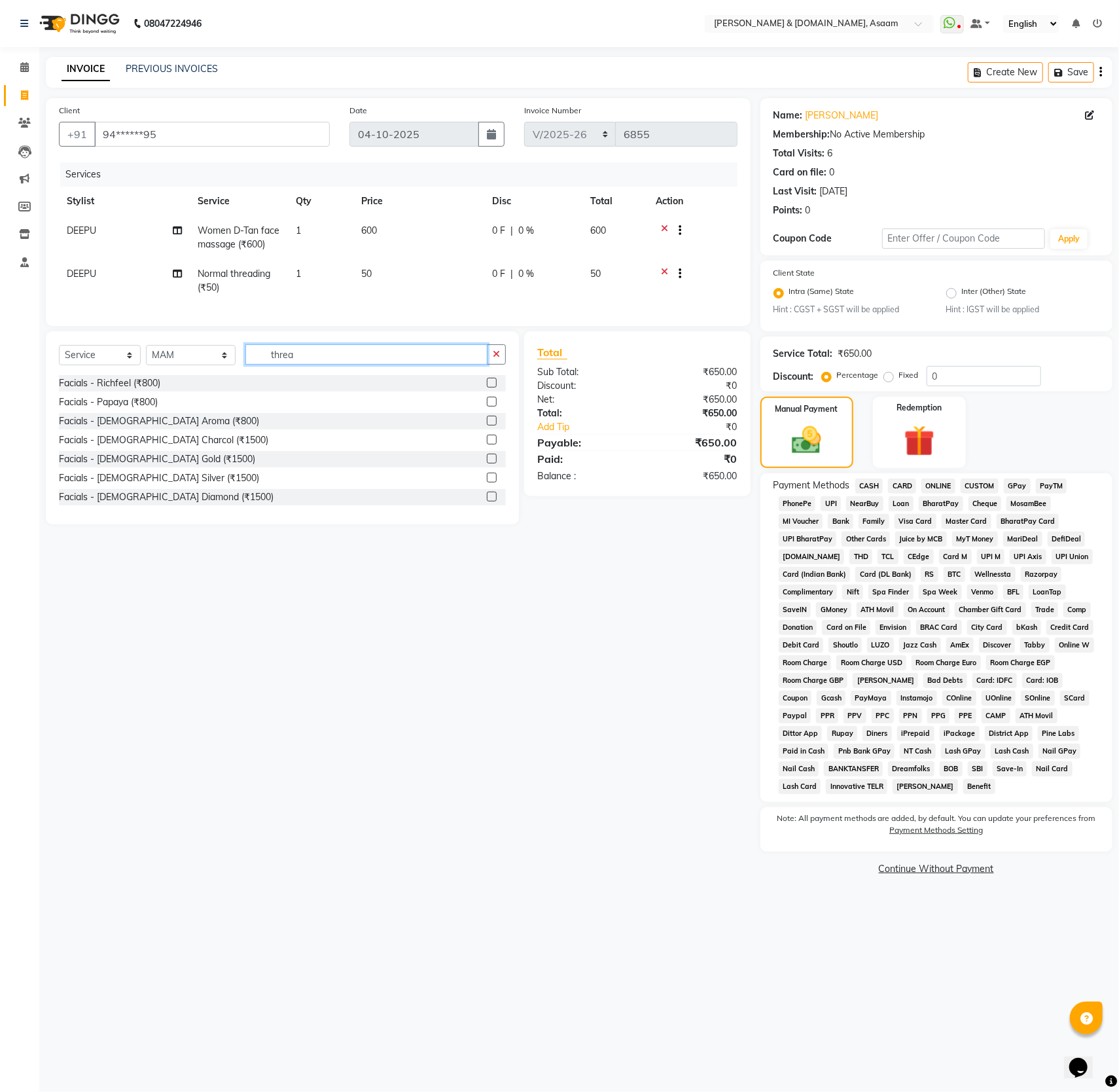
click at [299, 365] on input "threa" at bounding box center [366, 354] width 242 height 20
drag, startPoint x: 498, startPoint y: 378, endPoint x: 402, endPoint y: 385, distance: 96.3
click at [496, 358] on icon "button" at bounding box center [497, 354] width 7 height 9
click at [126, 365] on select "Select Service Product Membership Package Voucher Prepaid Gift Card" at bounding box center [100, 354] width 82 height 20
select select "product"
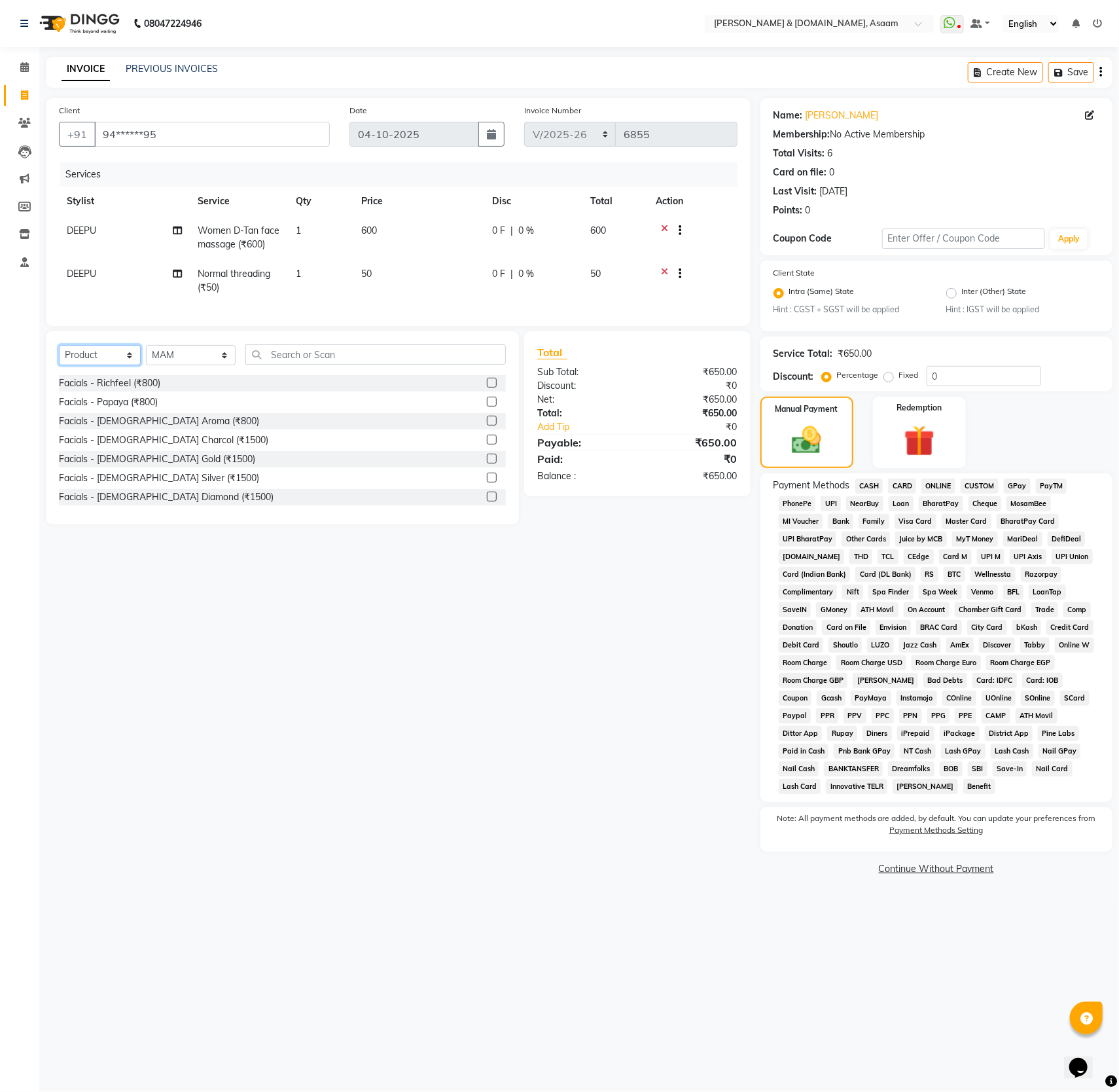
click at [59, 365] on select "Select Service Product Membership Package Voucher Prepaid Gift Card" at bounding box center [100, 354] width 82 height 20
click at [271, 365] on input "text" at bounding box center [376, 354] width 261 height 20
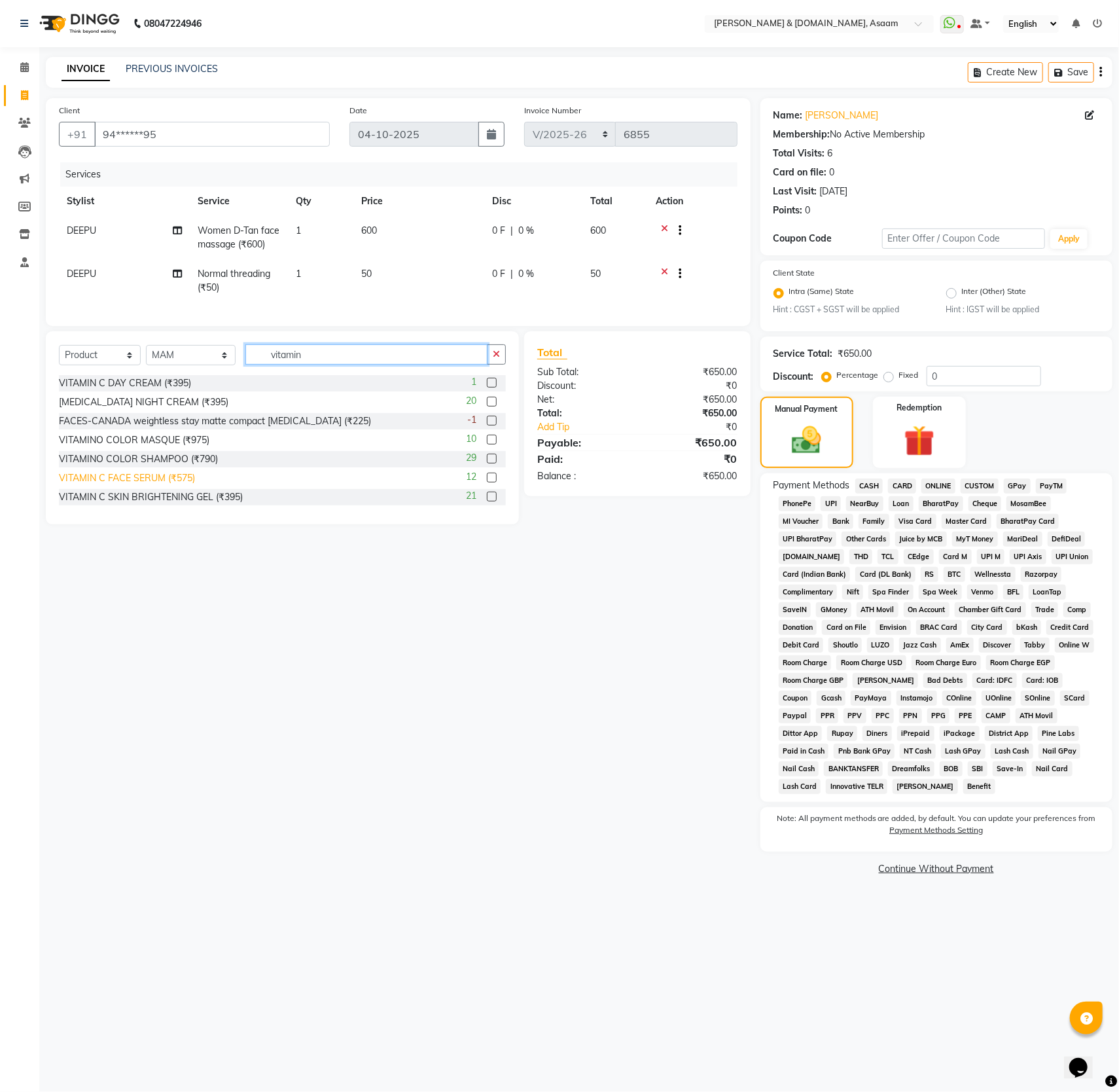
type input "vitamin"
click at [175, 485] on div "VITAMIN C FACE SERUM (₹575)" at bounding box center [127, 478] width 136 height 14
checkbox input "false"
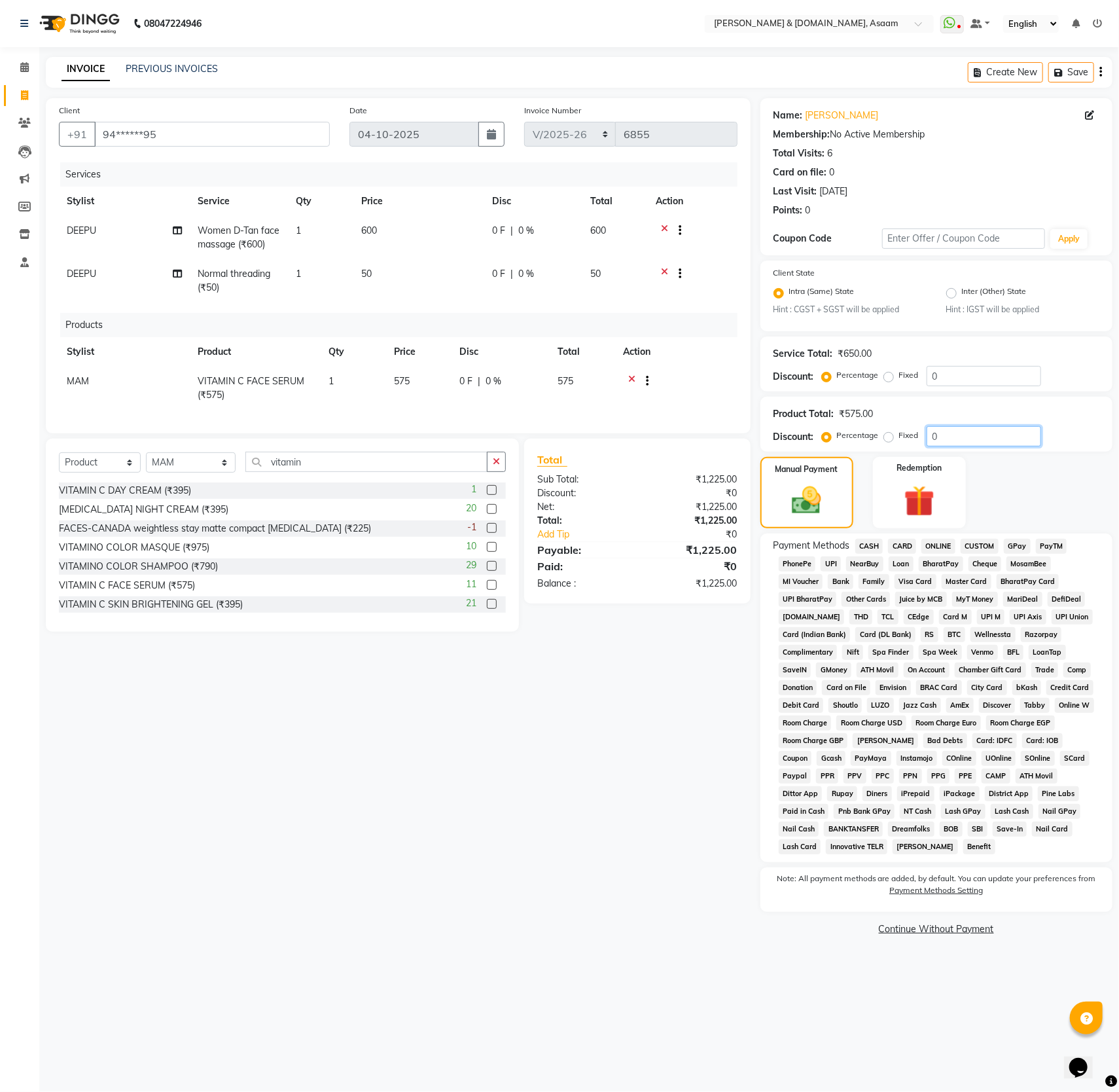
drag, startPoint x: 951, startPoint y: 441, endPoint x: 971, endPoint y: 434, distance: 21.2
click at [970, 434] on input "0" at bounding box center [983, 435] width 115 height 20
type input "5"
click at [501, 472] on button "button" at bounding box center [497, 461] width 19 height 20
click at [293, 469] on div "Select Service Product Membership Package Voucher Prepaid Gift Card Select Styl…" at bounding box center [281, 535] width 473 height 193
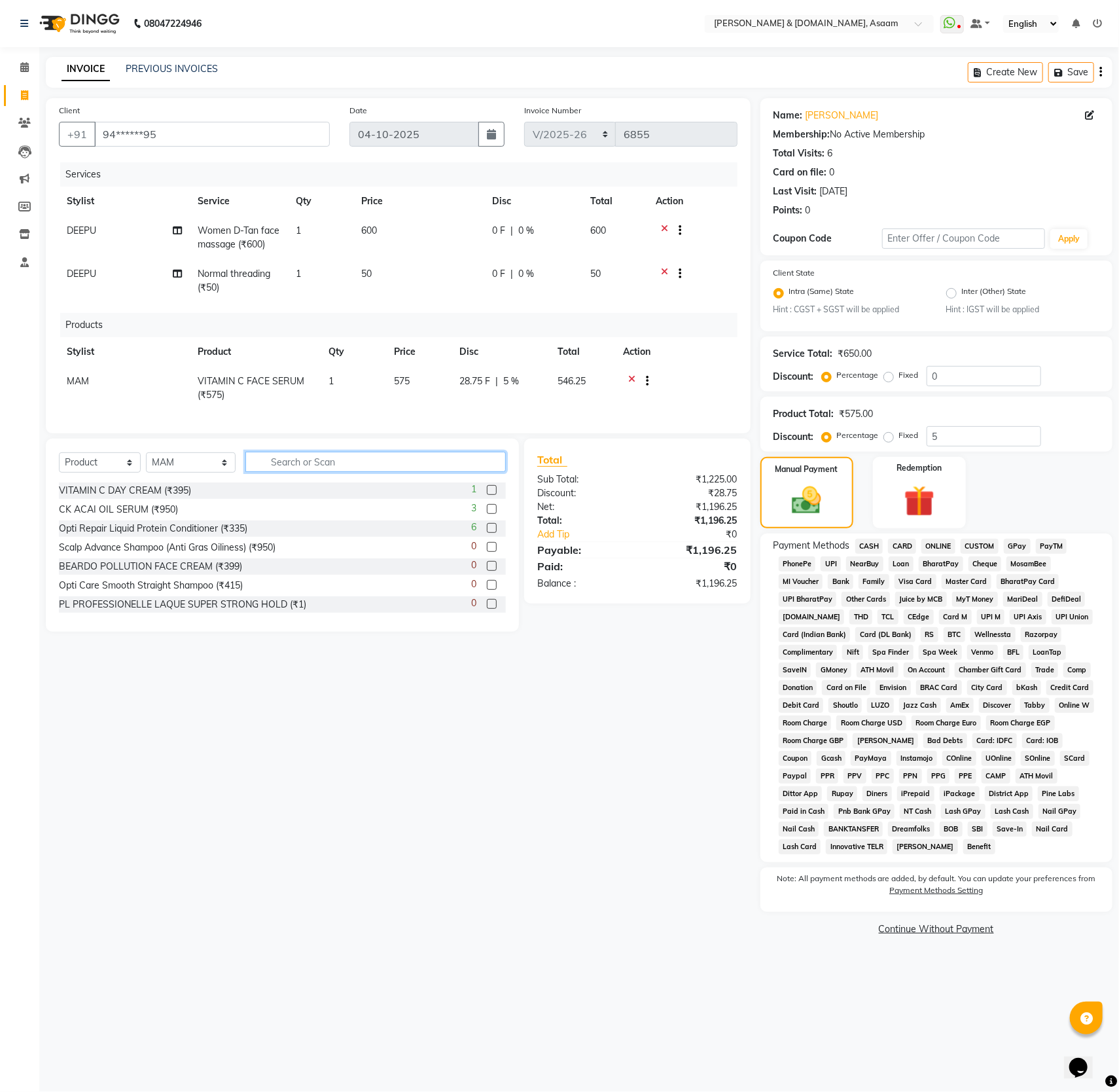
click at [280, 472] on input "text" at bounding box center [376, 461] width 261 height 20
click at [816, 109] on link "Sabina" at bounding box center [842, 115] width 73 height 14
click at [938, 550] on span "ONLINE" at bounding box center [938, 546] width 34 height 15
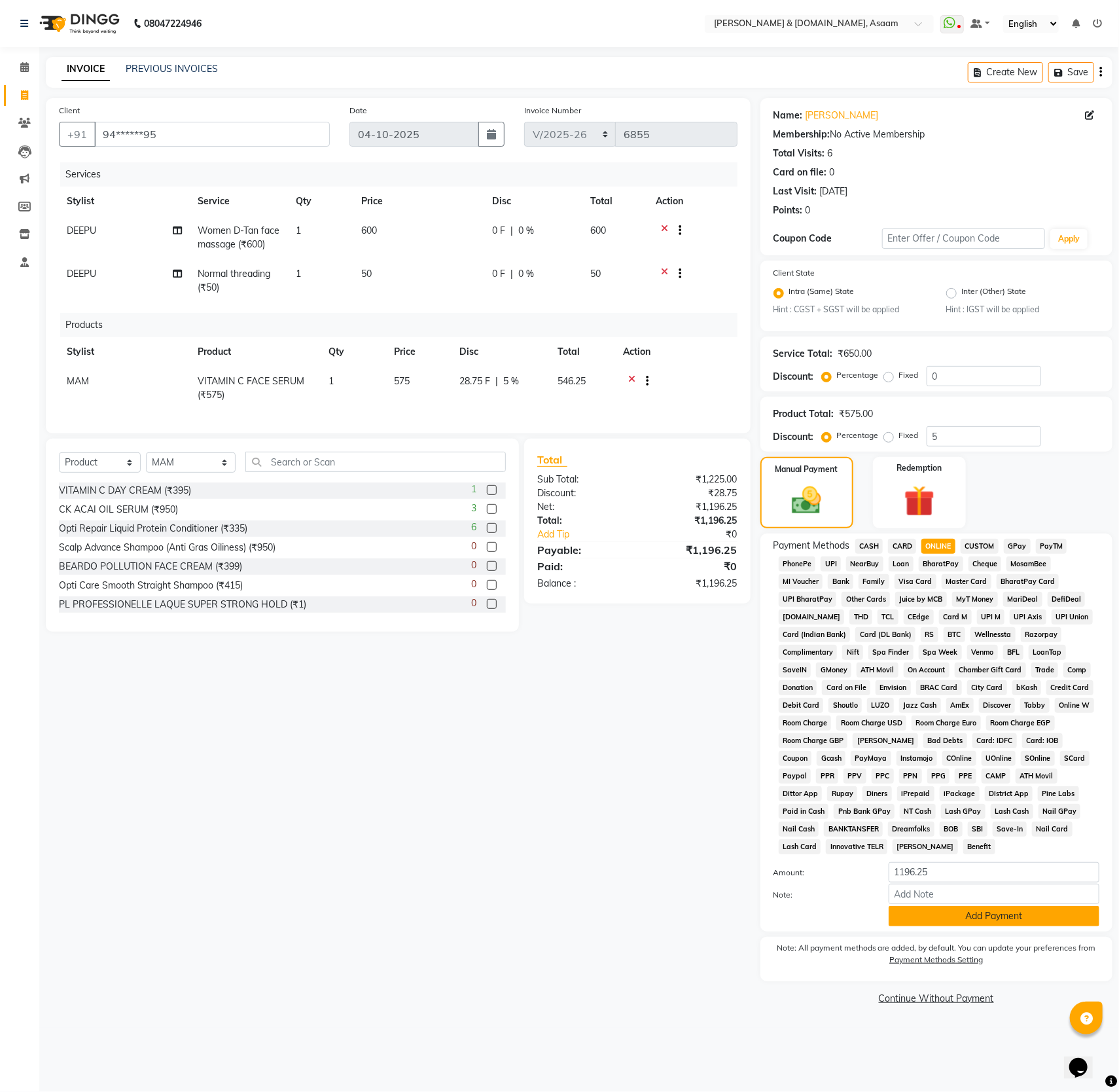
click at [1004, 926] on button "Add Payment" at bounding box center [993, 915] width 211 height 20
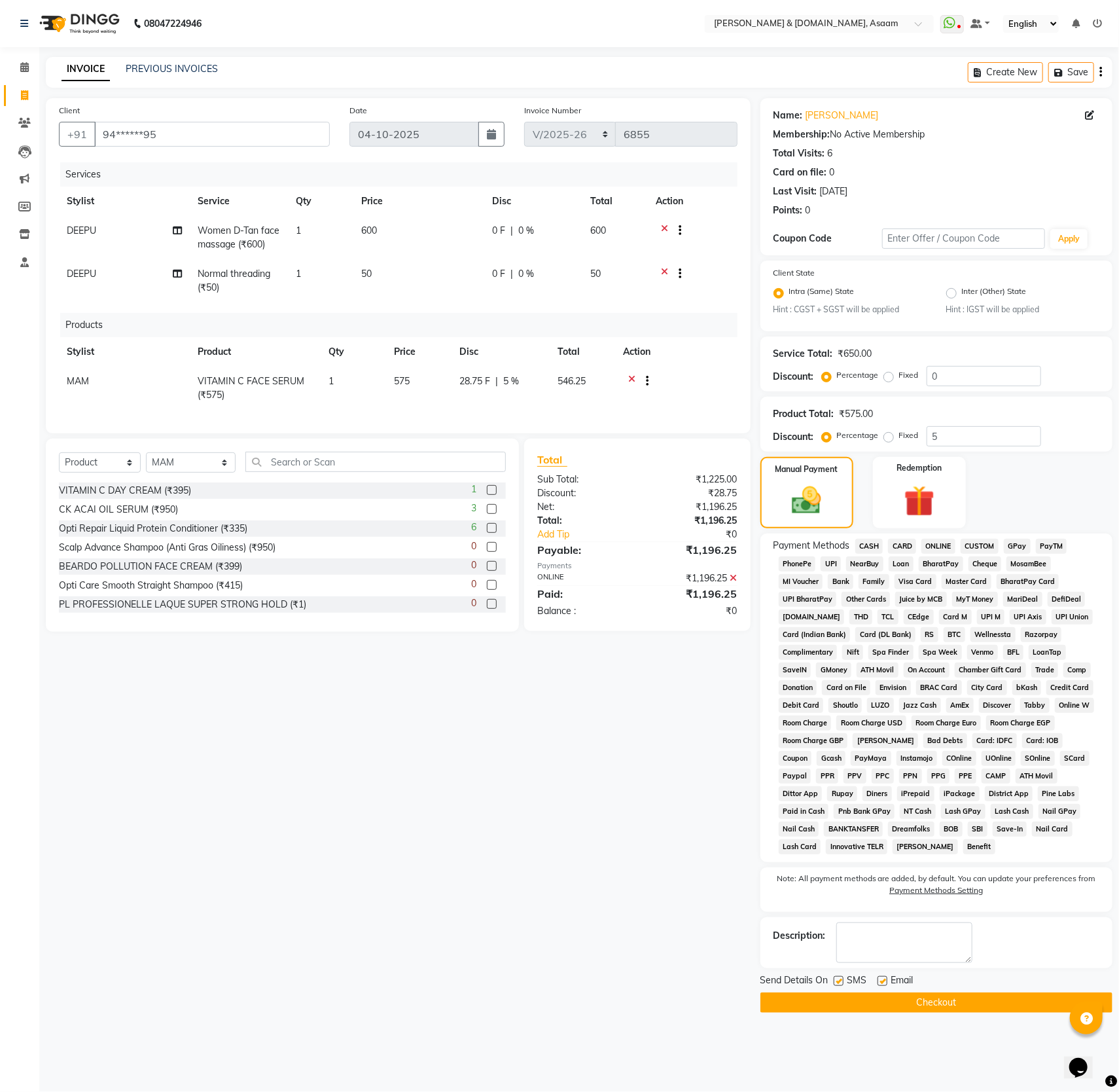
click at [965, 1012] on button "Checkout" at bounding box center [936, 1002] width 352 height 20
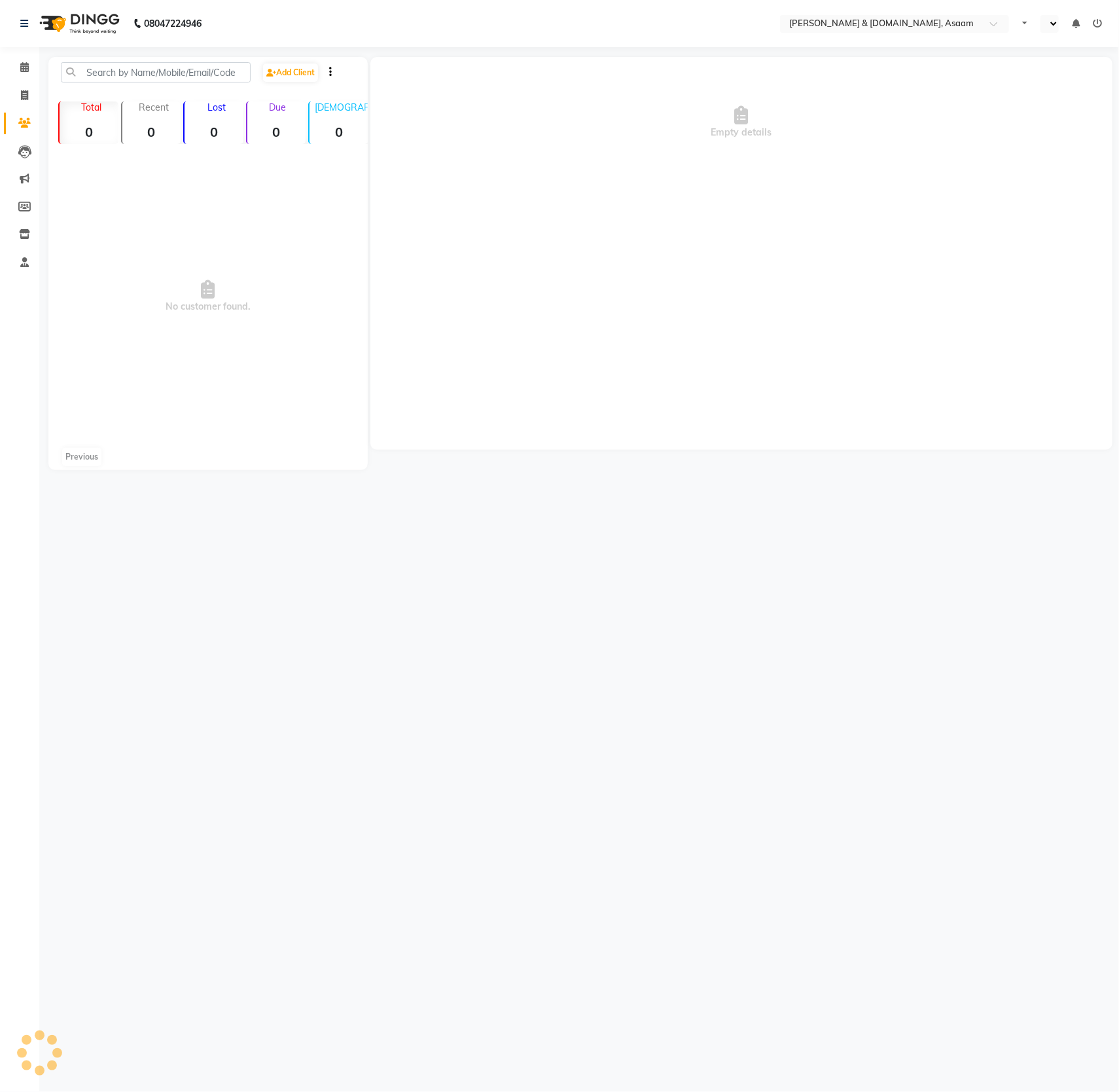
select select "en"
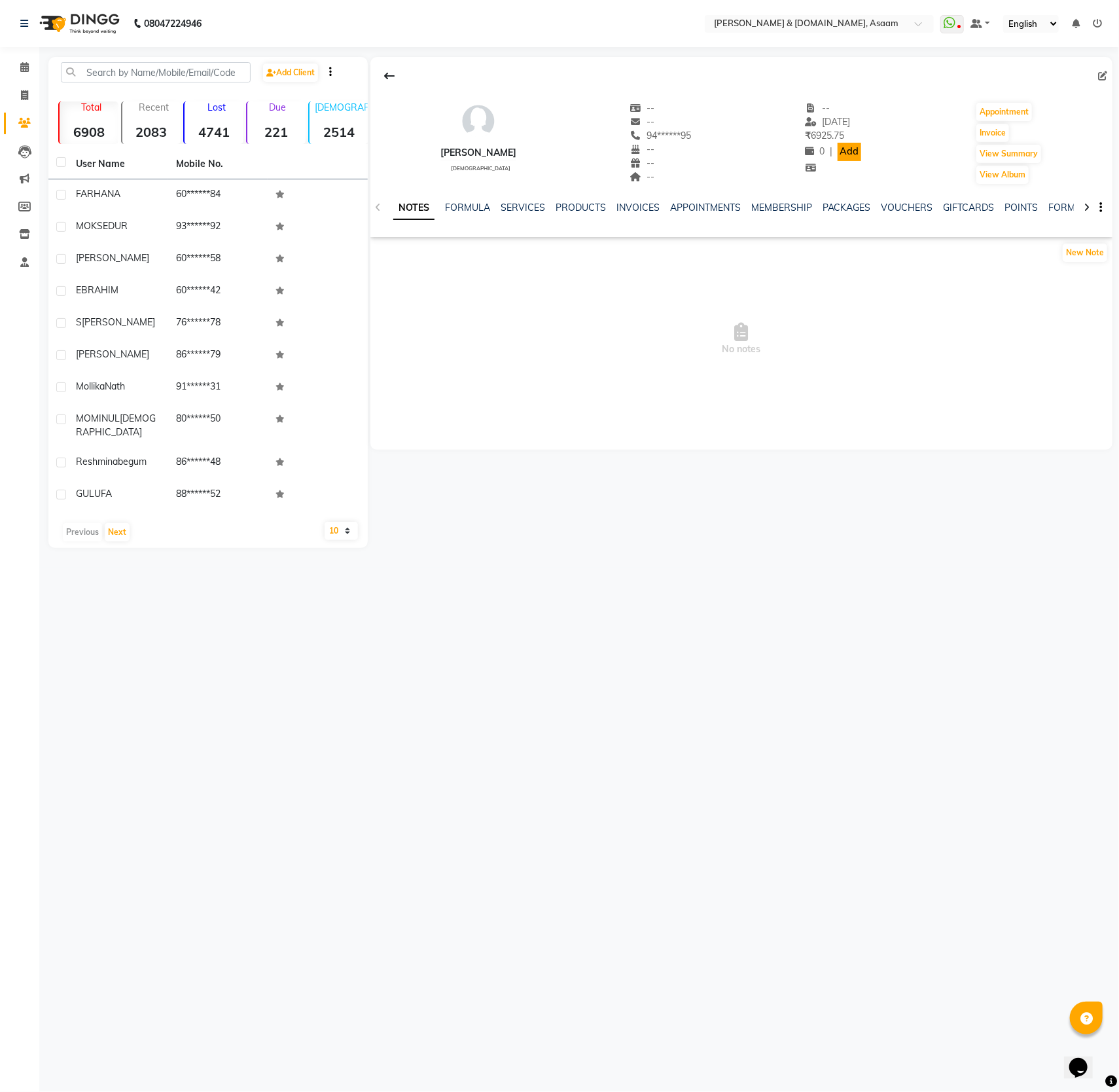
click at [838, 152] on link "Add" at bounding box center [849, 151] width 23 height 18
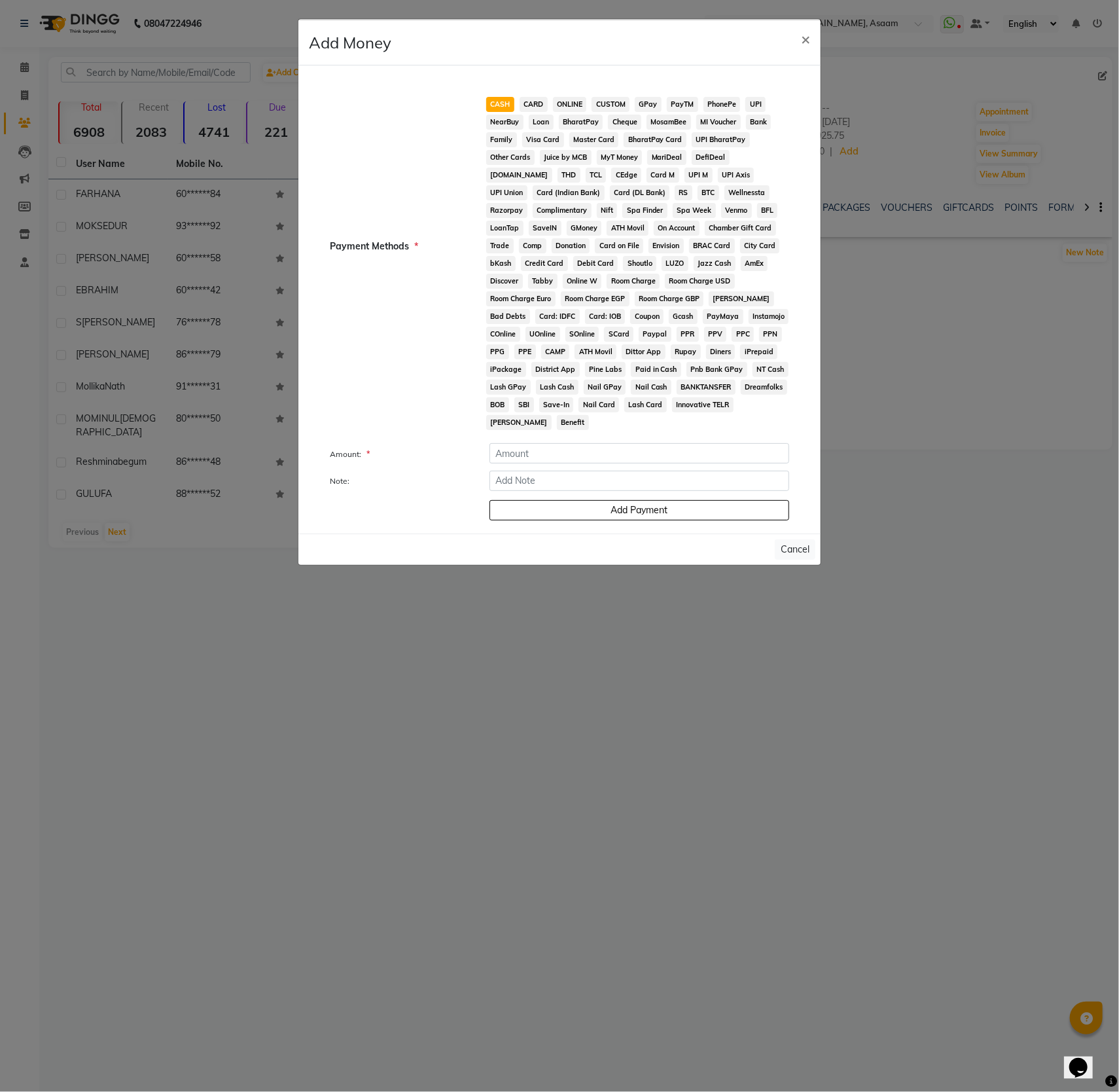
click at [566, 103] on span "ONLINE" at bounding box center [569, 104] width 34 height 15
click at [513, 462] on input "number" at bounding box center [639, 453] width 300 height 20
click at [505, 454] on input "number" at bounding box center [639, 453] width 300 height 20
click at [501, 459] on input "number" at bounding box center [639, 453] width 300 height 20
type input "31"
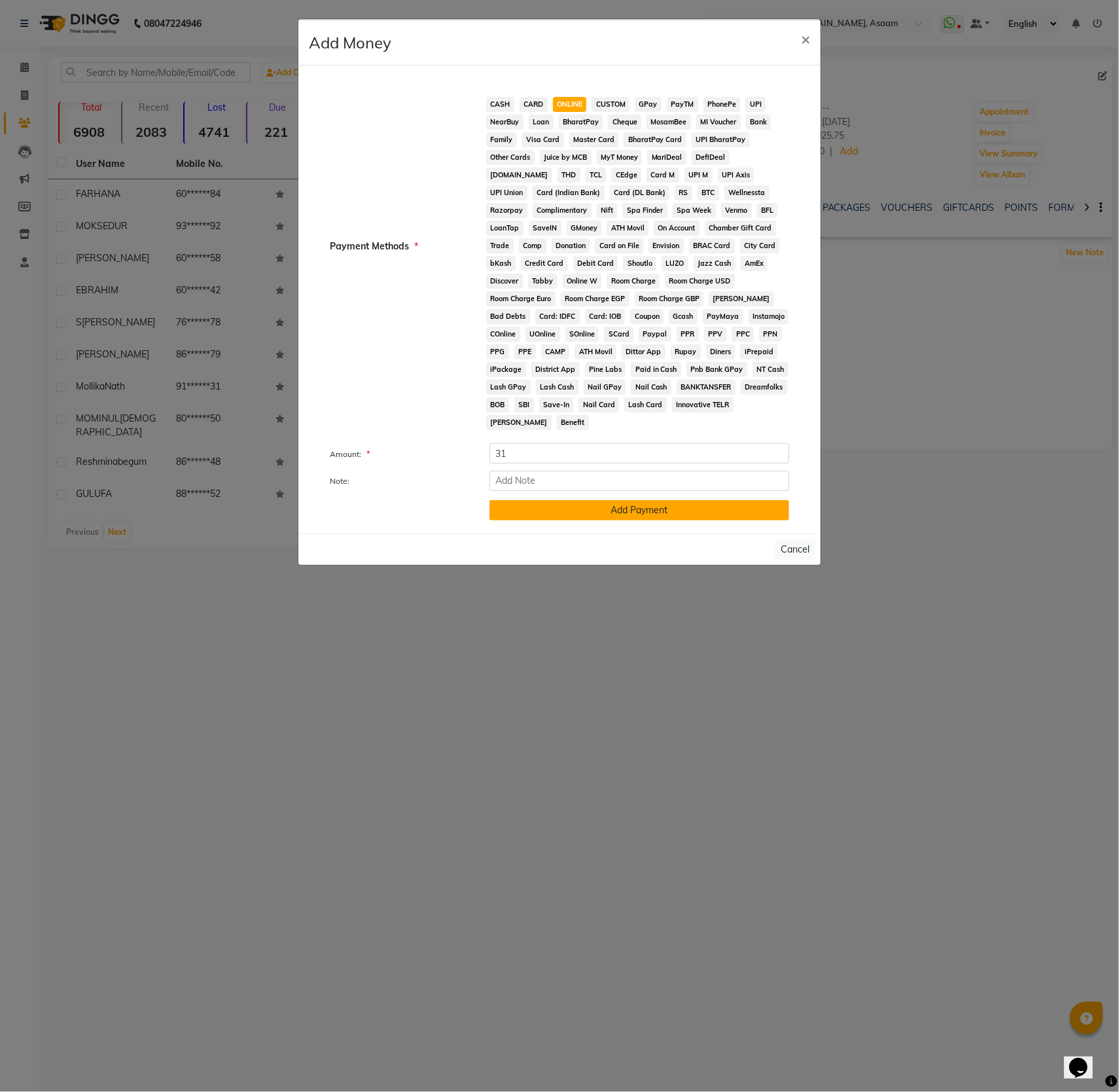
click at [667, 517] on button "Add Payment" at bounding box center [639, 510] width 300 height 20
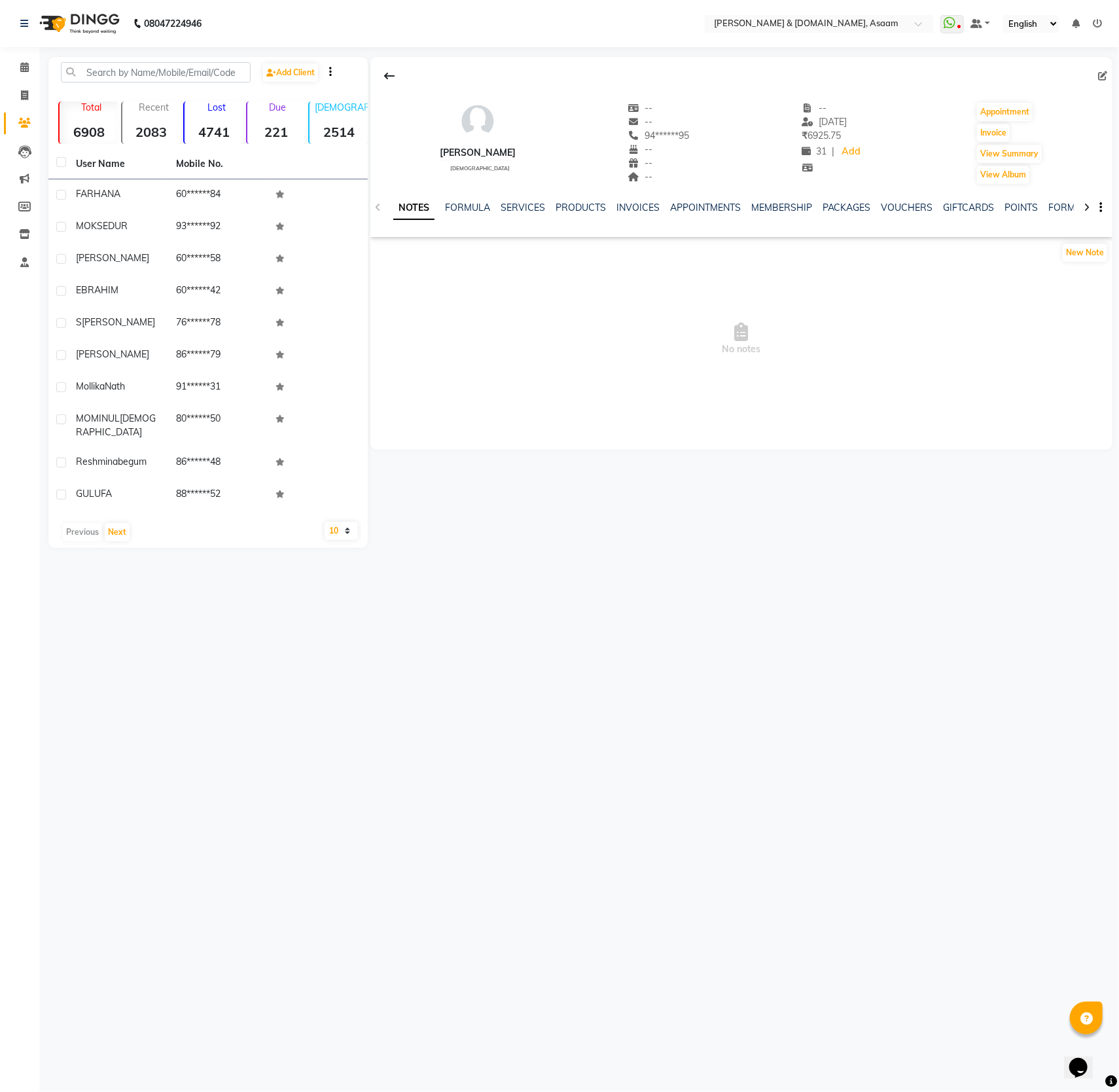
click at [467, 139] on img at bounding box center [477, 121] width 39 height 39
click at [467, 160] on hr at bounding box center [477, 160] width 76 height 1
click at [1004, 157] on button "View Summary" at bounding box center [1010, 153] width 65 height 18
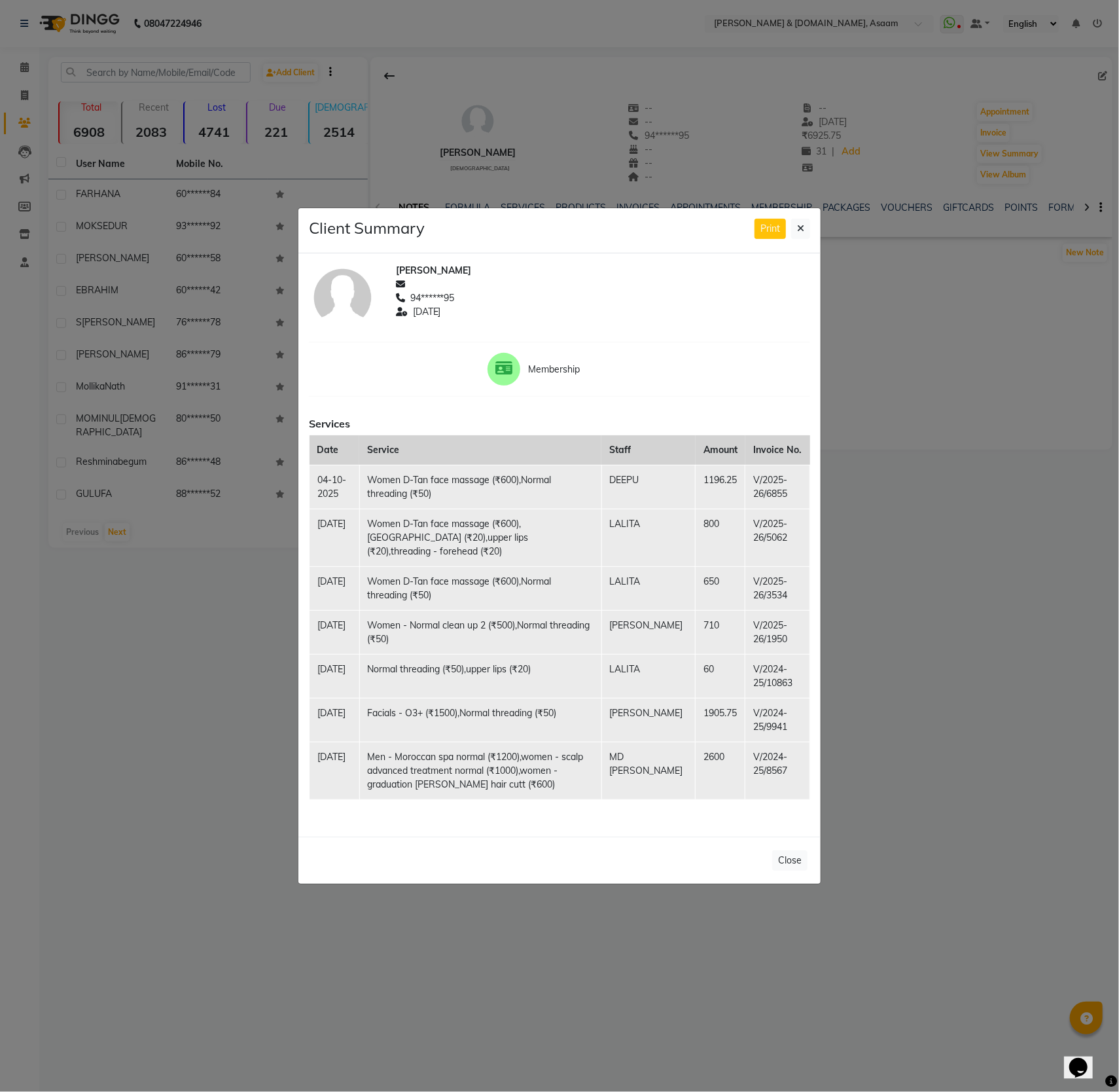
click at [990, 179] on ngb-modal-window "Client Summary Print SABINA 94******95 2025-10-04 Membership Services Date Serv…" at bounding box center [560, 546] width 1119 height 1092
click at [992, 168] on ngb-modal-window "Client Summary Print SABINA 94******95 2025-10-04 Membership Services Date Serv…" at bounding box center [560, 546] width 1119 height 1092
click at [806, 230] on button at bounding box center [801, 228] width 19 height 20
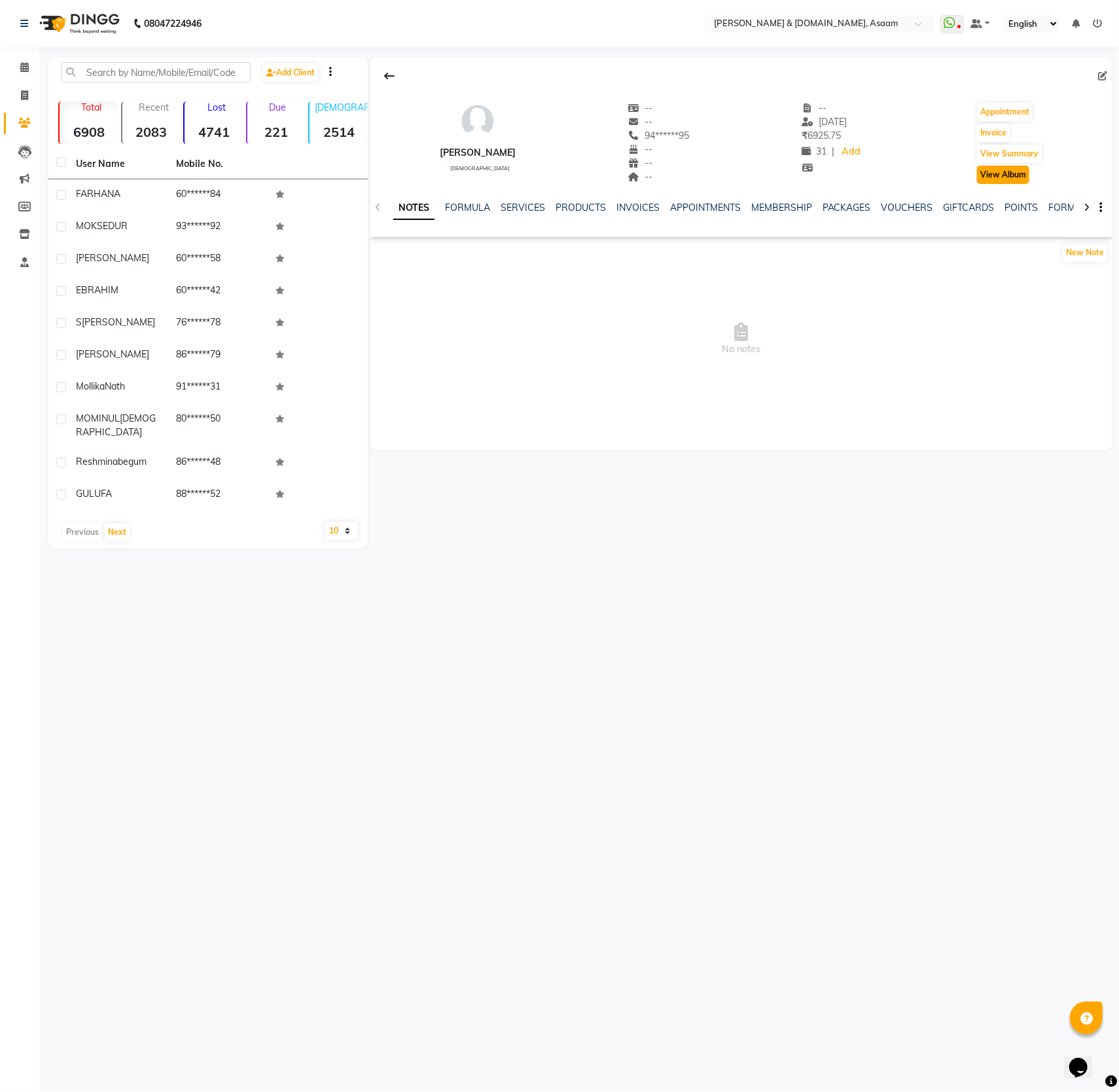
click at [997, 171] on button "View Album" at bounding box center [1004, 174] width 52 height 18
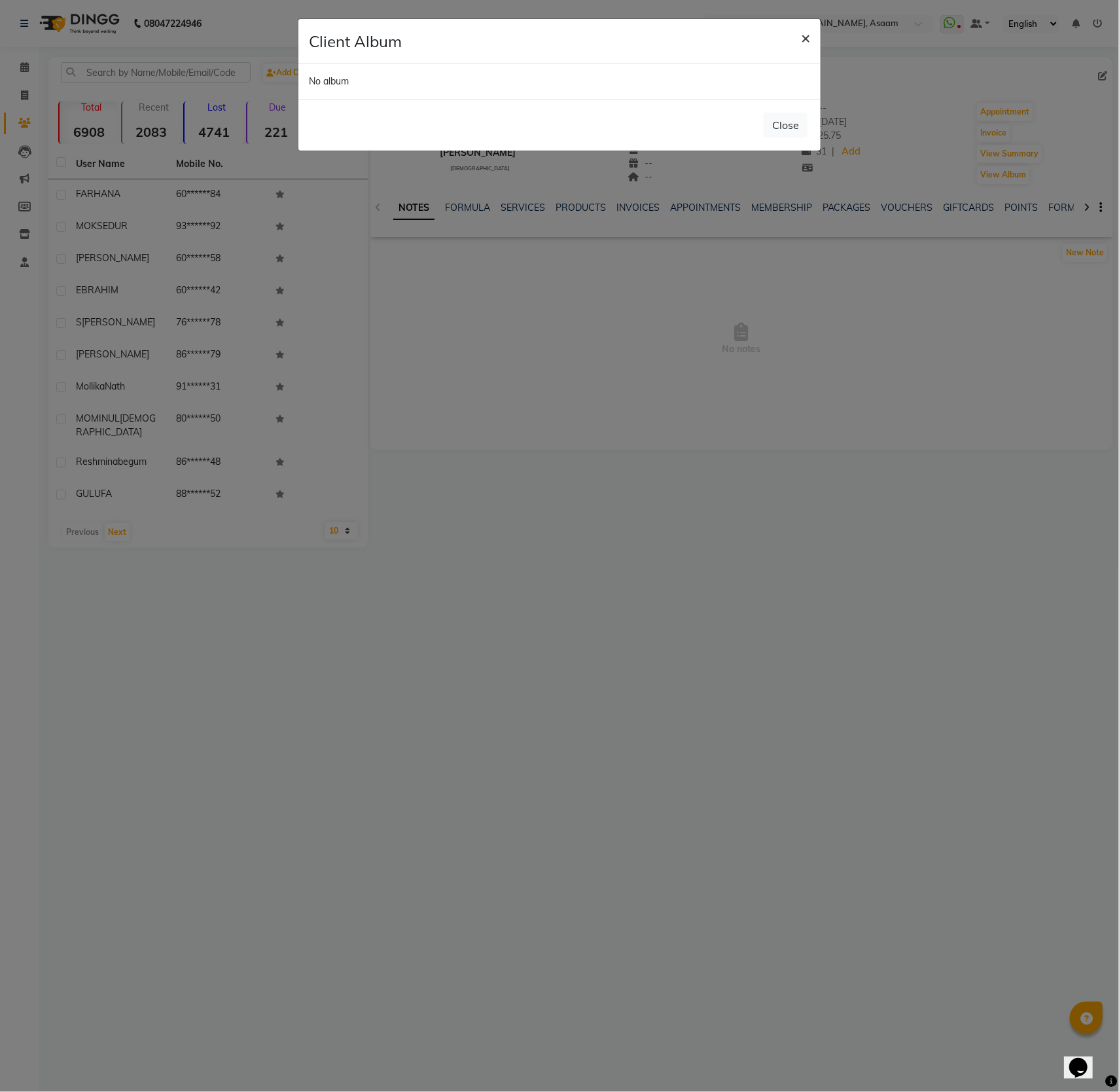
click at [797, 38] on button "×" at bounding box center [805, 38] width 30 height 37
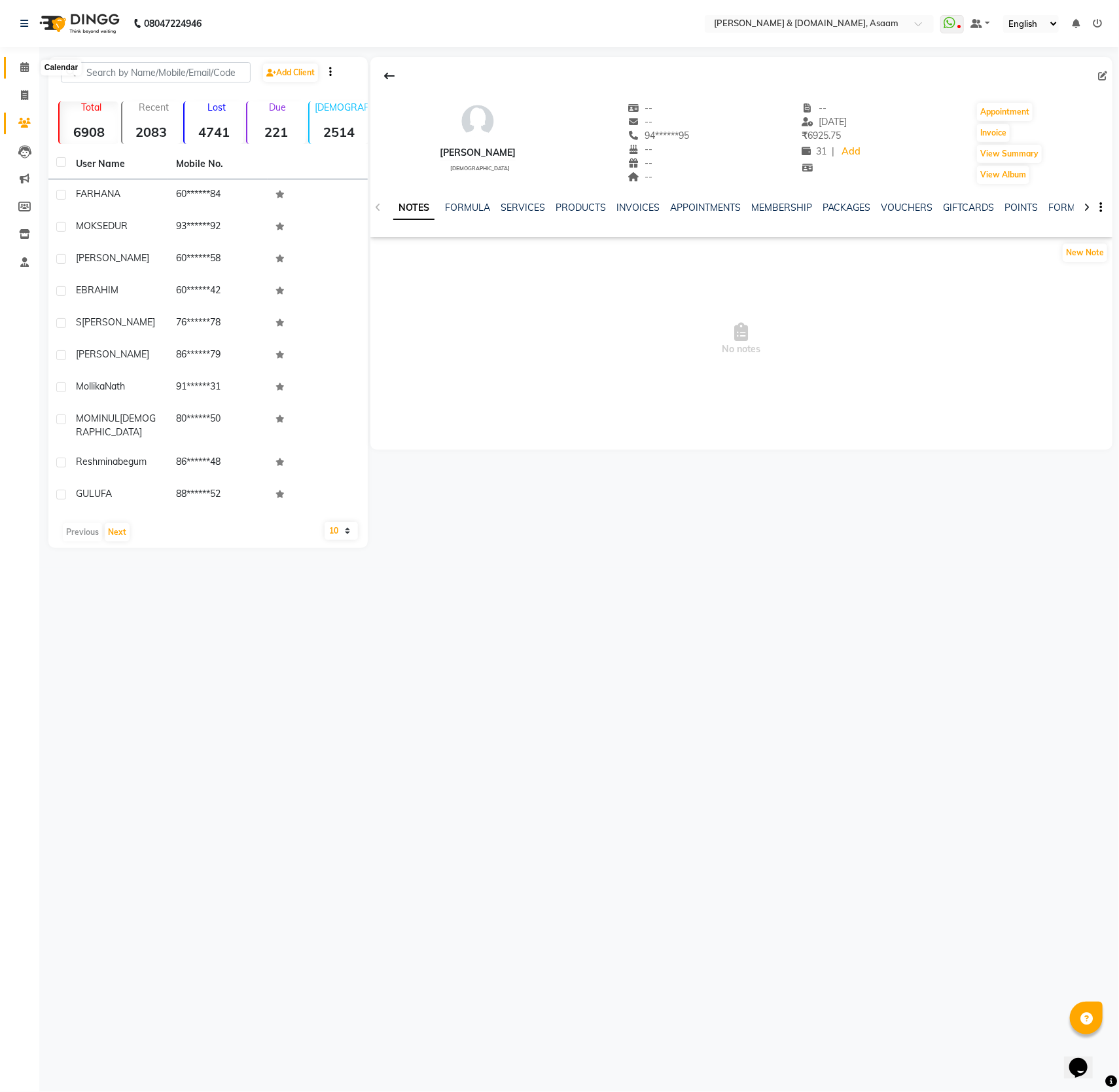
click at [20, 64] on icon at bounding box center [24, 66] width 9 height 10
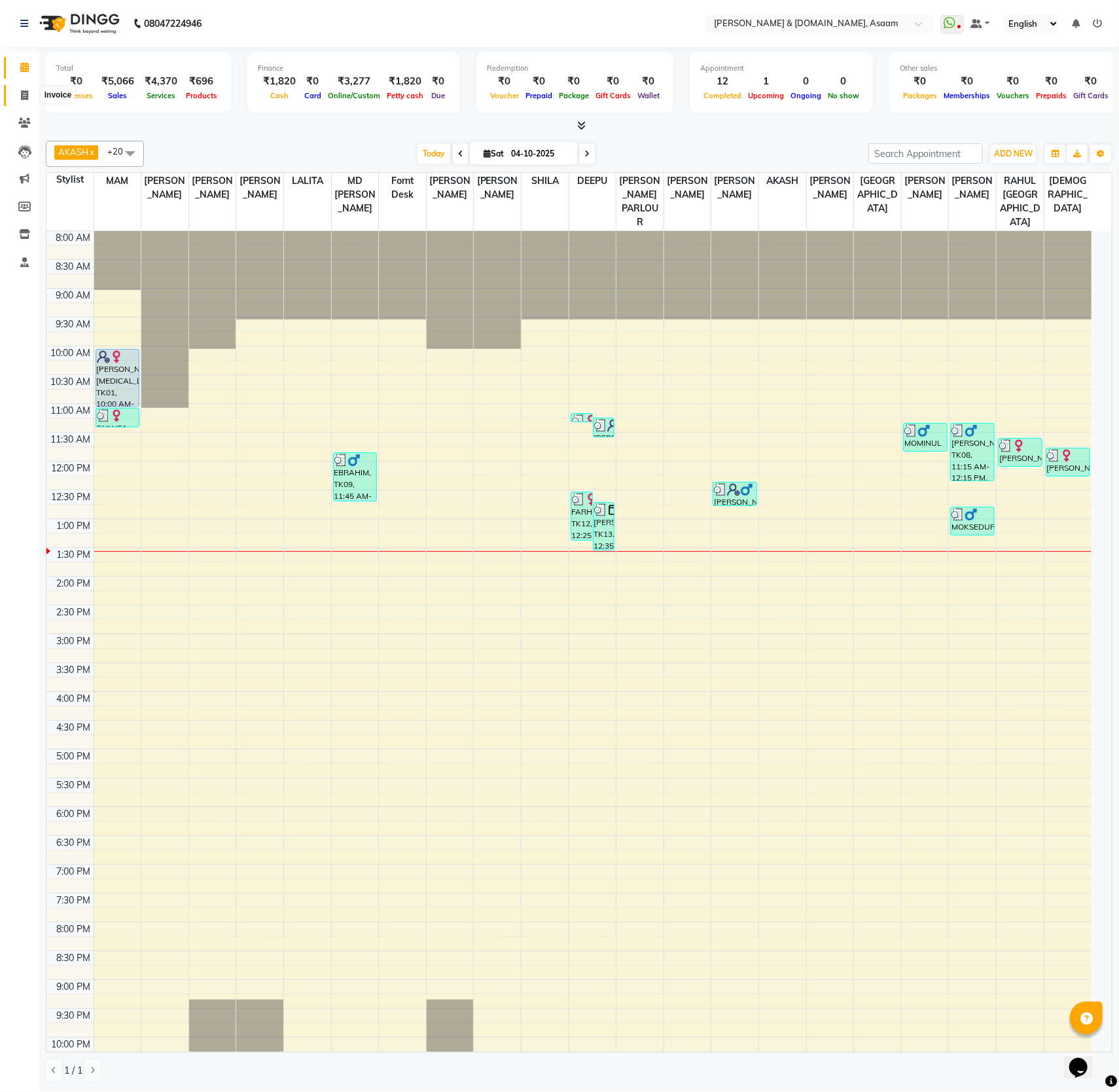
click at [18, 95] on span at bounding box center [24, 95] width 23 height 15
select select "service"
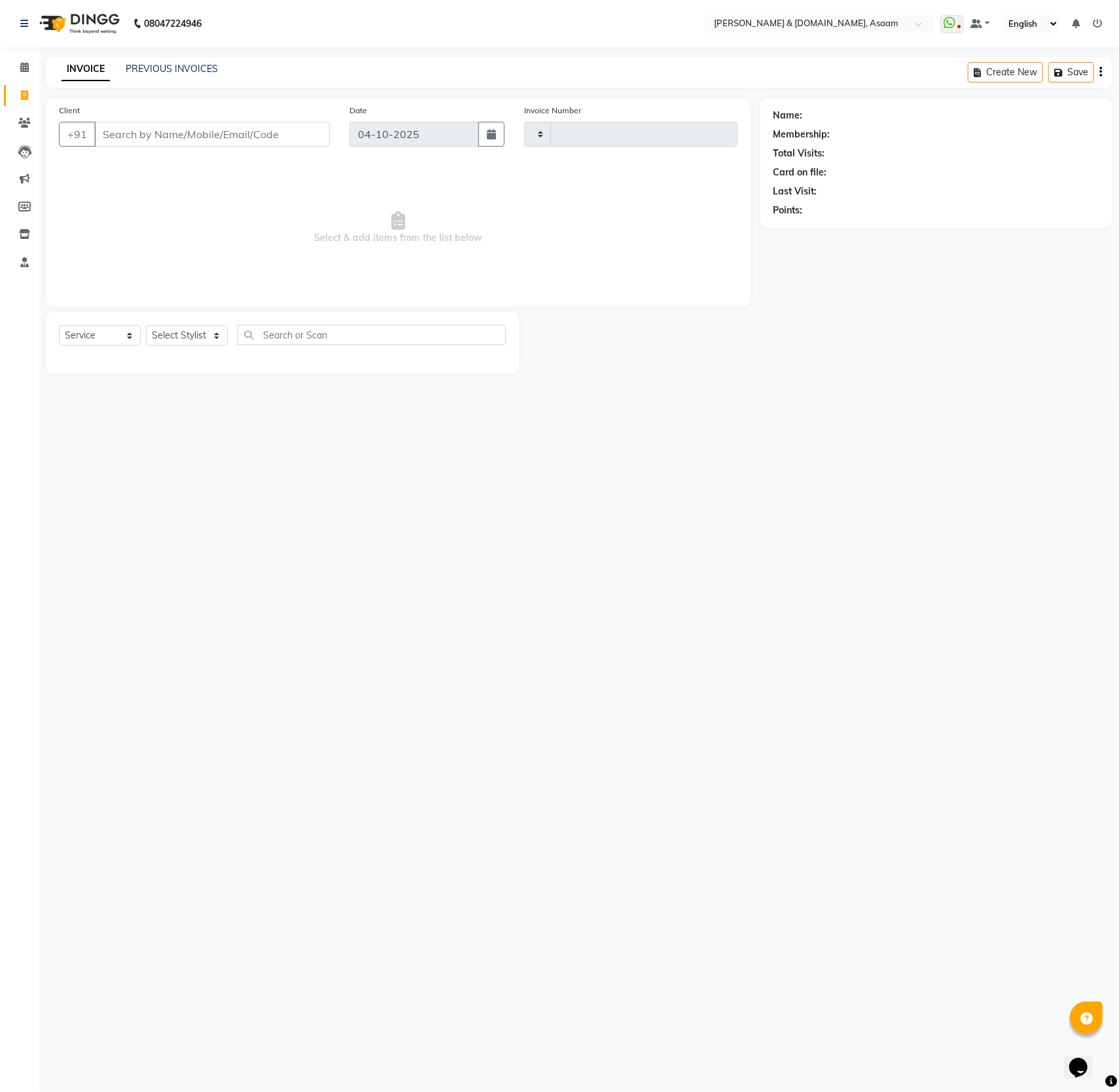
type input "6856"
select select "4608"
click at [178, 59] on div "INVOICE PREVIOUS INVOICES Create New Save" at bounding box center [579, 72] width 1067 height 31
click at [176, 66] on link "PREVIOUS INVOICES" at bounding box center [172, 68] width 93 height 11
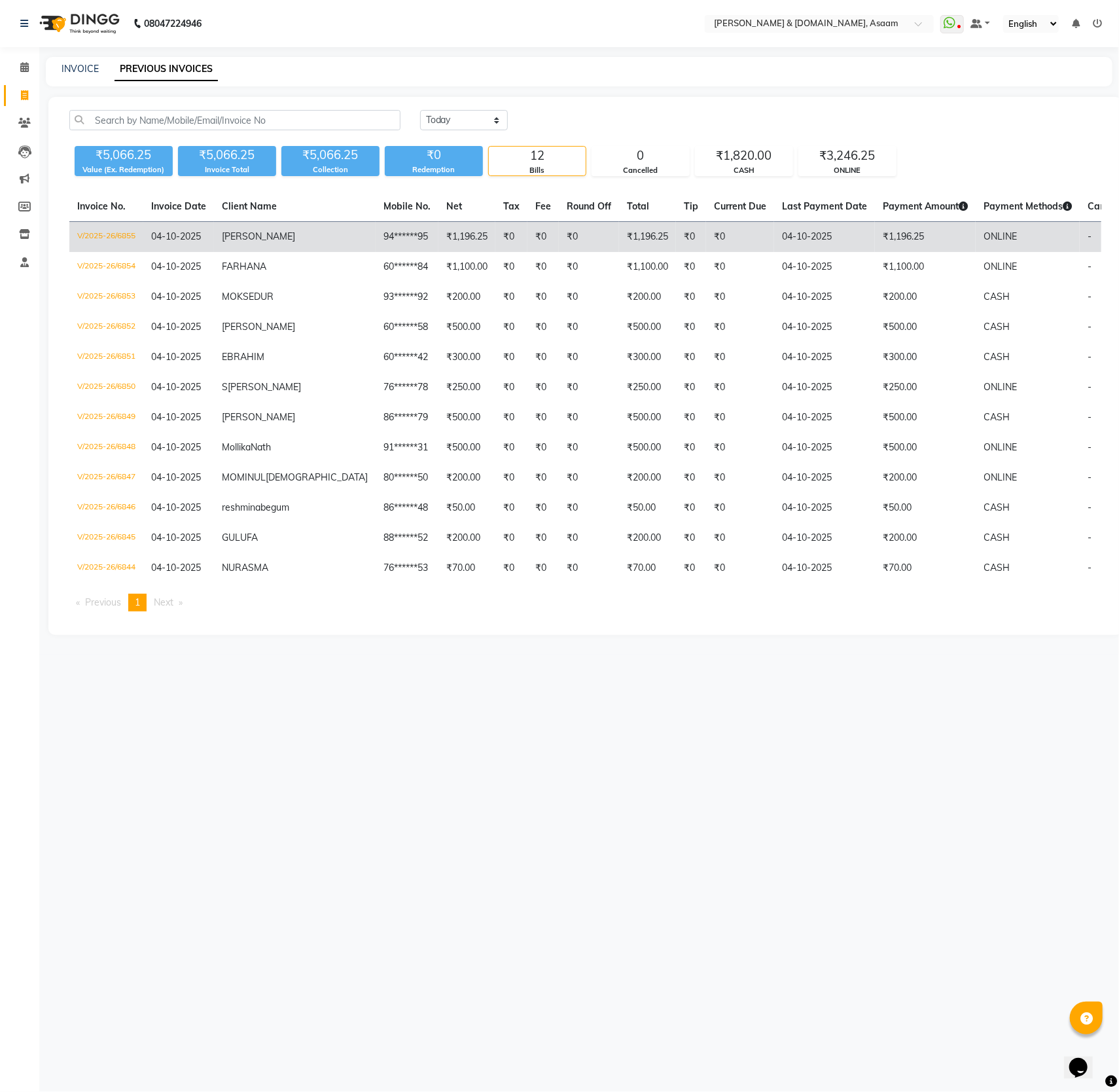
click at [238, 234] on span "[PERSON_NAME]" at bounding box center [259, 235] width 73 height 11
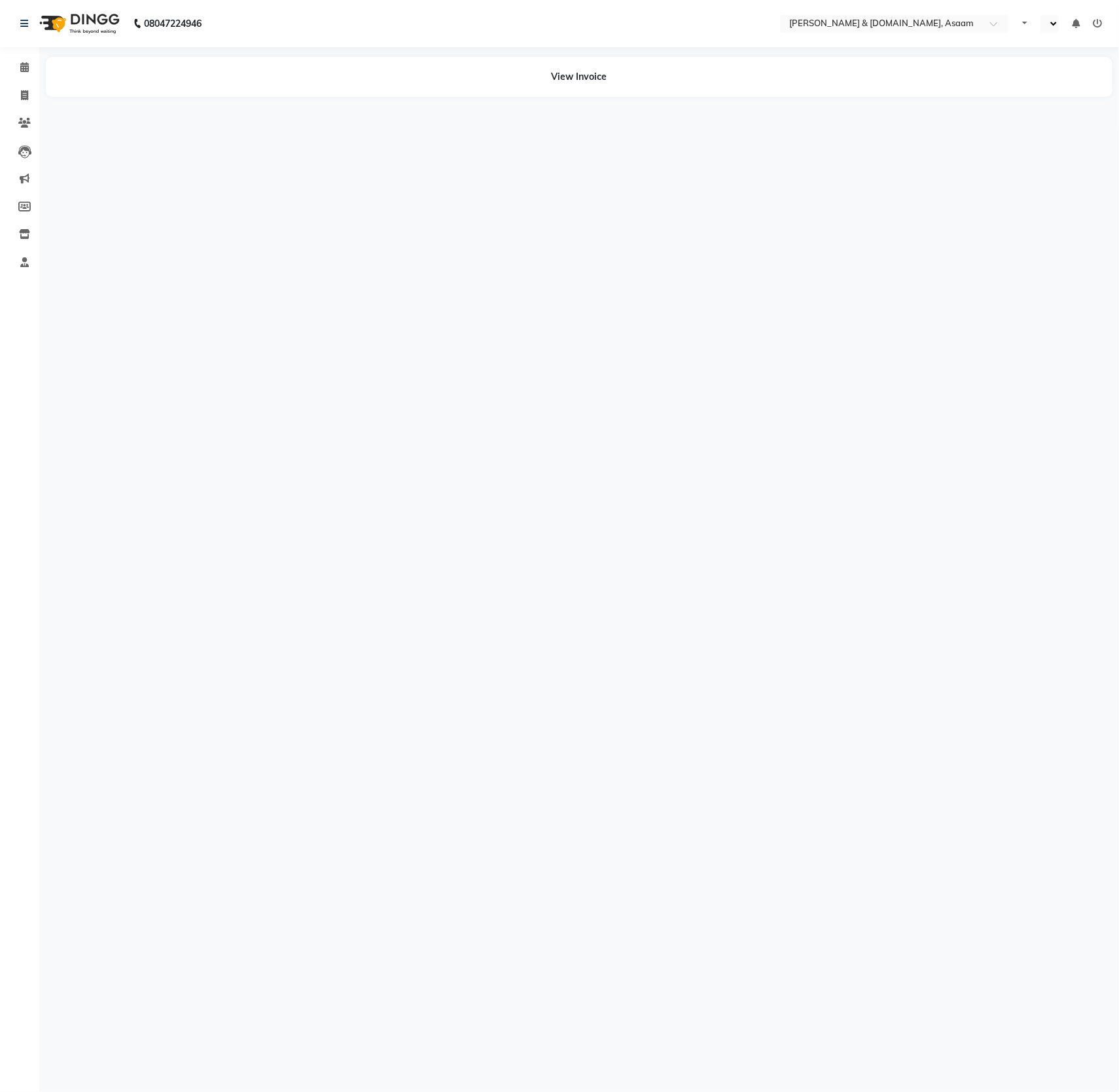
select select "en"
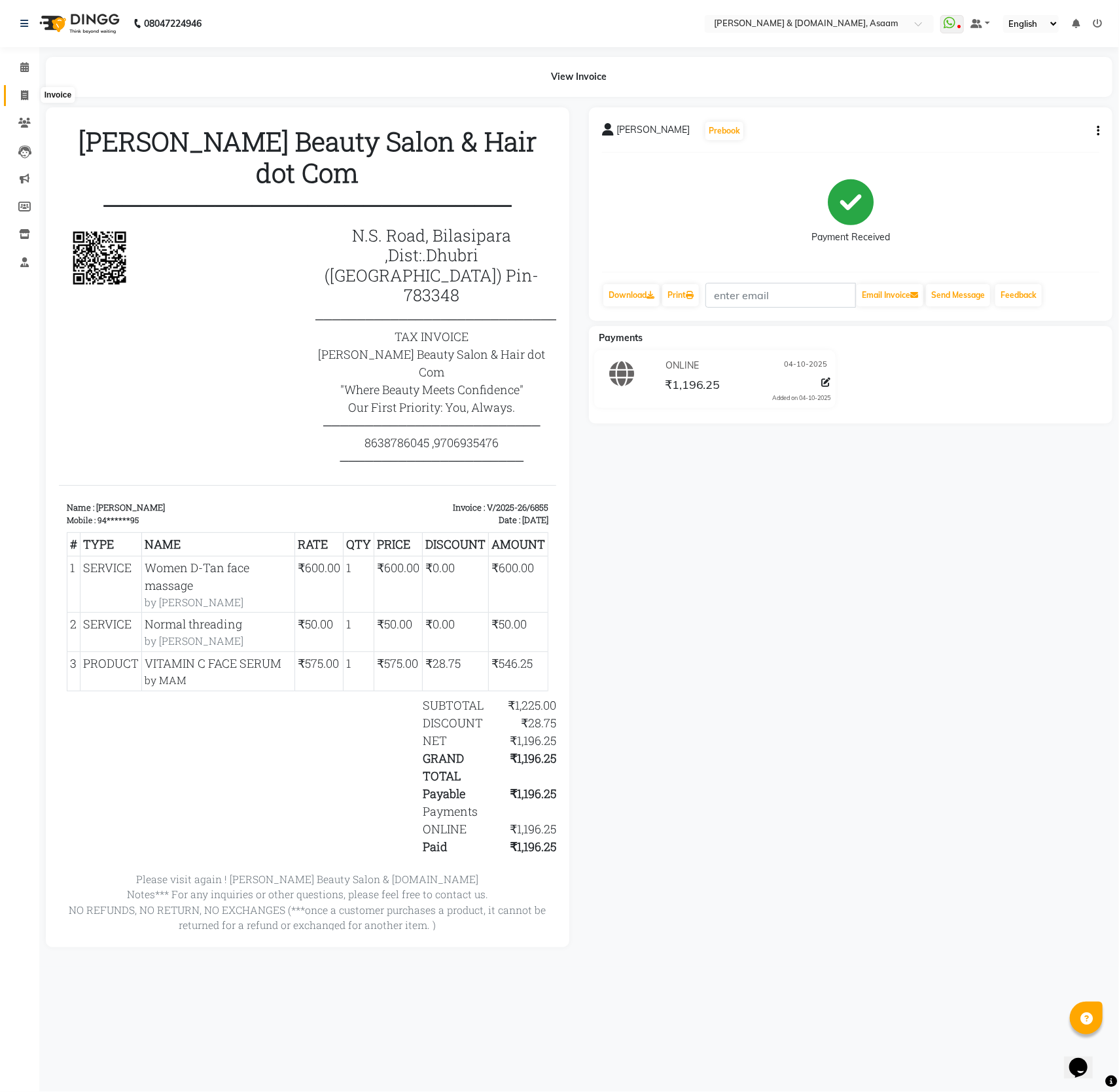
click at [23, 95] on icon at bounding box center [24, 94] width 7 height 10
select select "4608"
select select "service"
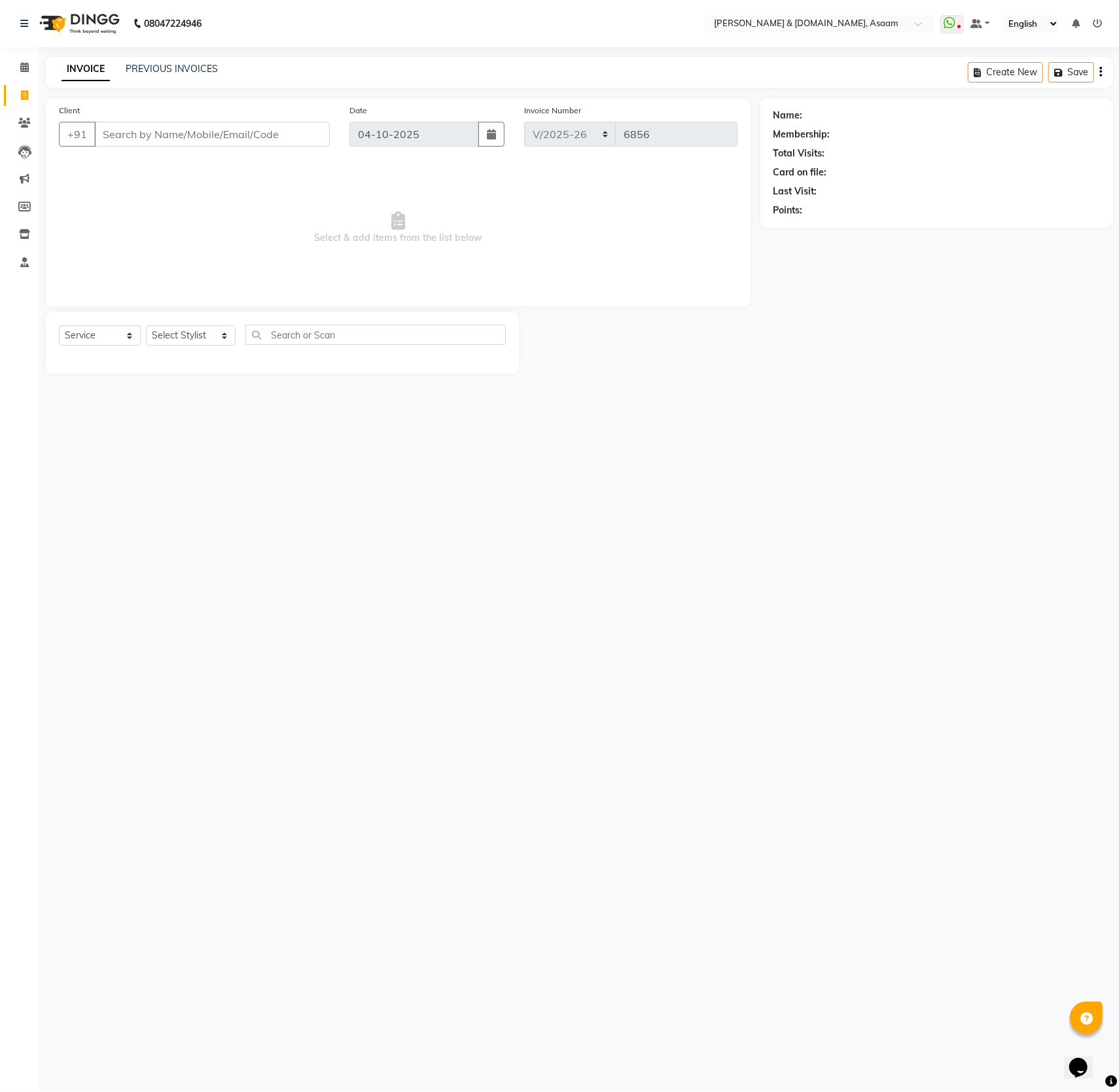
click at [191, 53] on div "08047224946 Select Location × Hrishika & Hair.com, Asaam WhatsApp Status ✕ Stat…" at bounding box center [560, 546] width 1119 height 1092
click at [191, 67] on link "PREVIOUS INVOICES" at bounding box center [172, 68] width 93 height 11
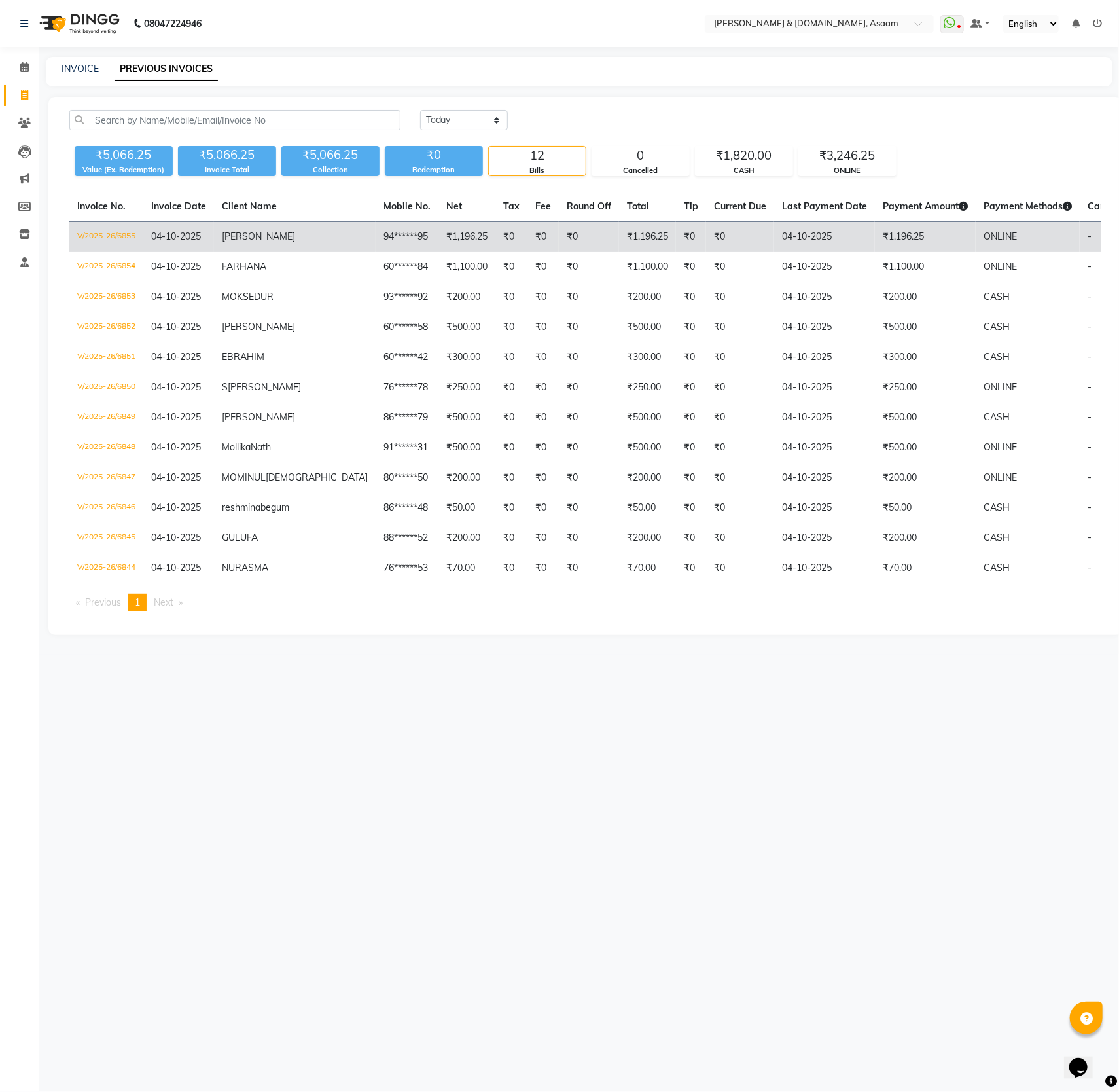
click at [225, 246] on td "[PERSON_NAME]" at bounding box center [295, 237] width 162 height 31
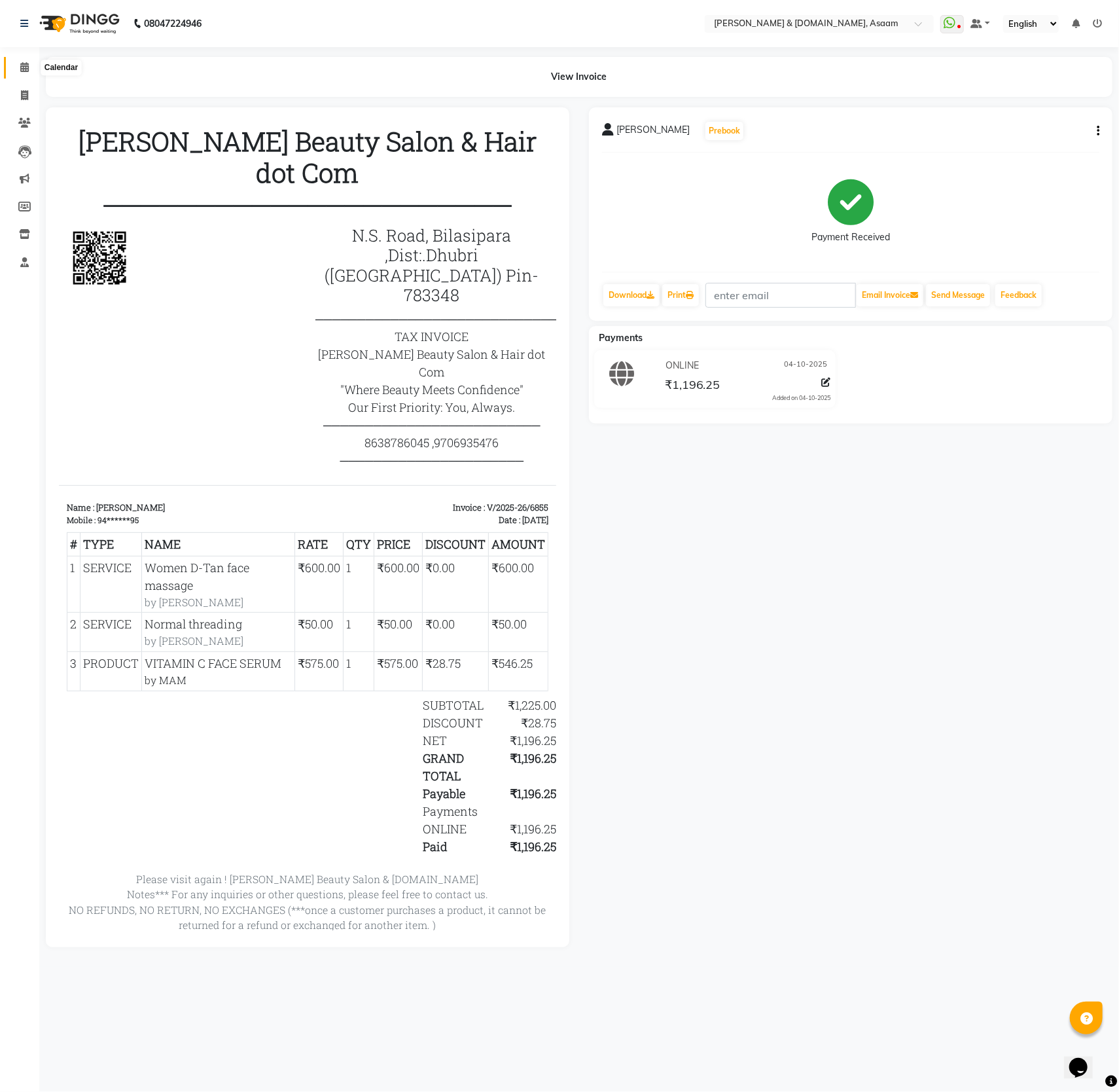
click at [22, 67] on icon at bounding box center [24, 66] width 9 height 10
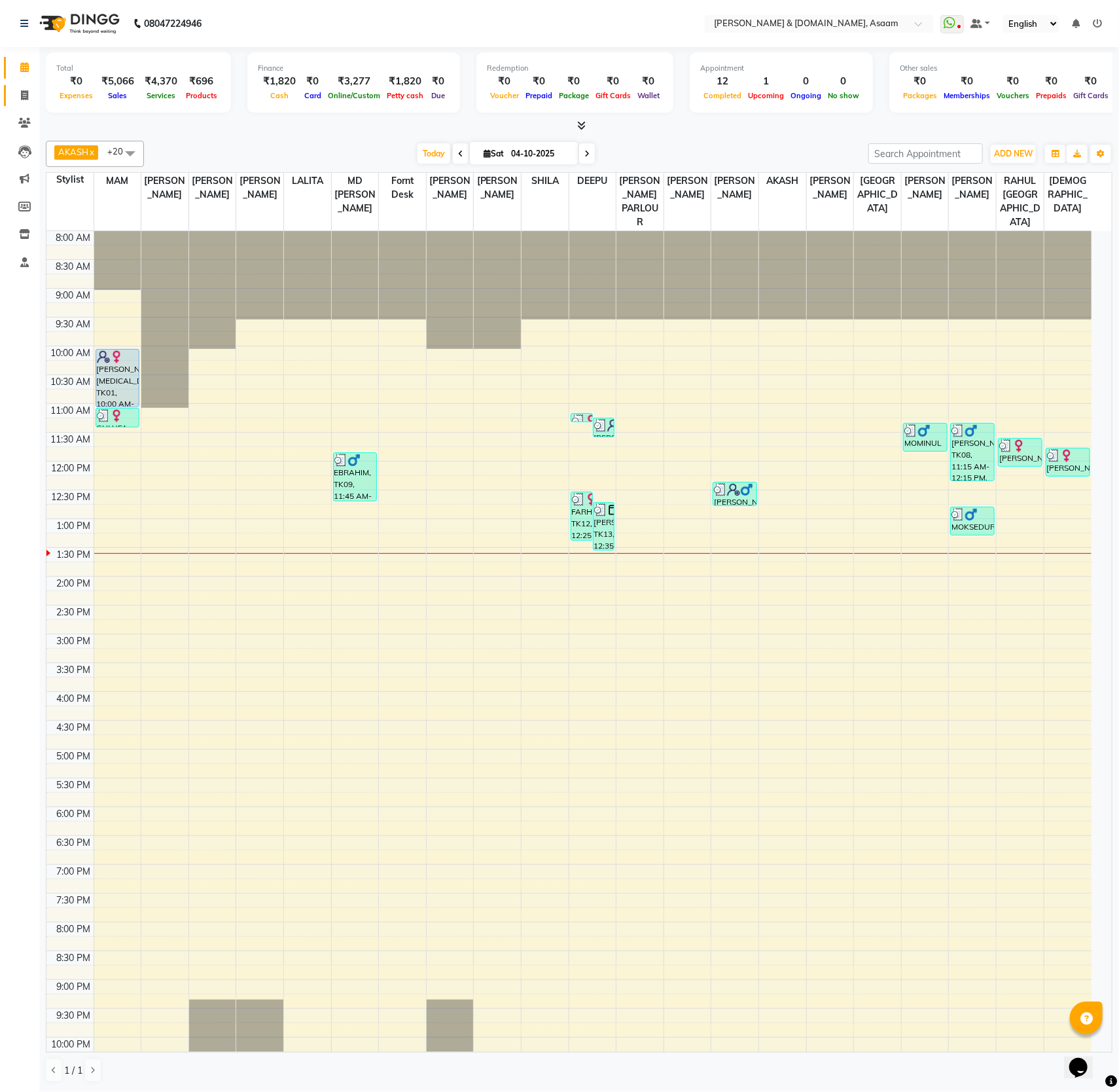
click at [23, 87] on link "Invoice" at bounding box center [19, 95] width 31 height 22
select select "service"
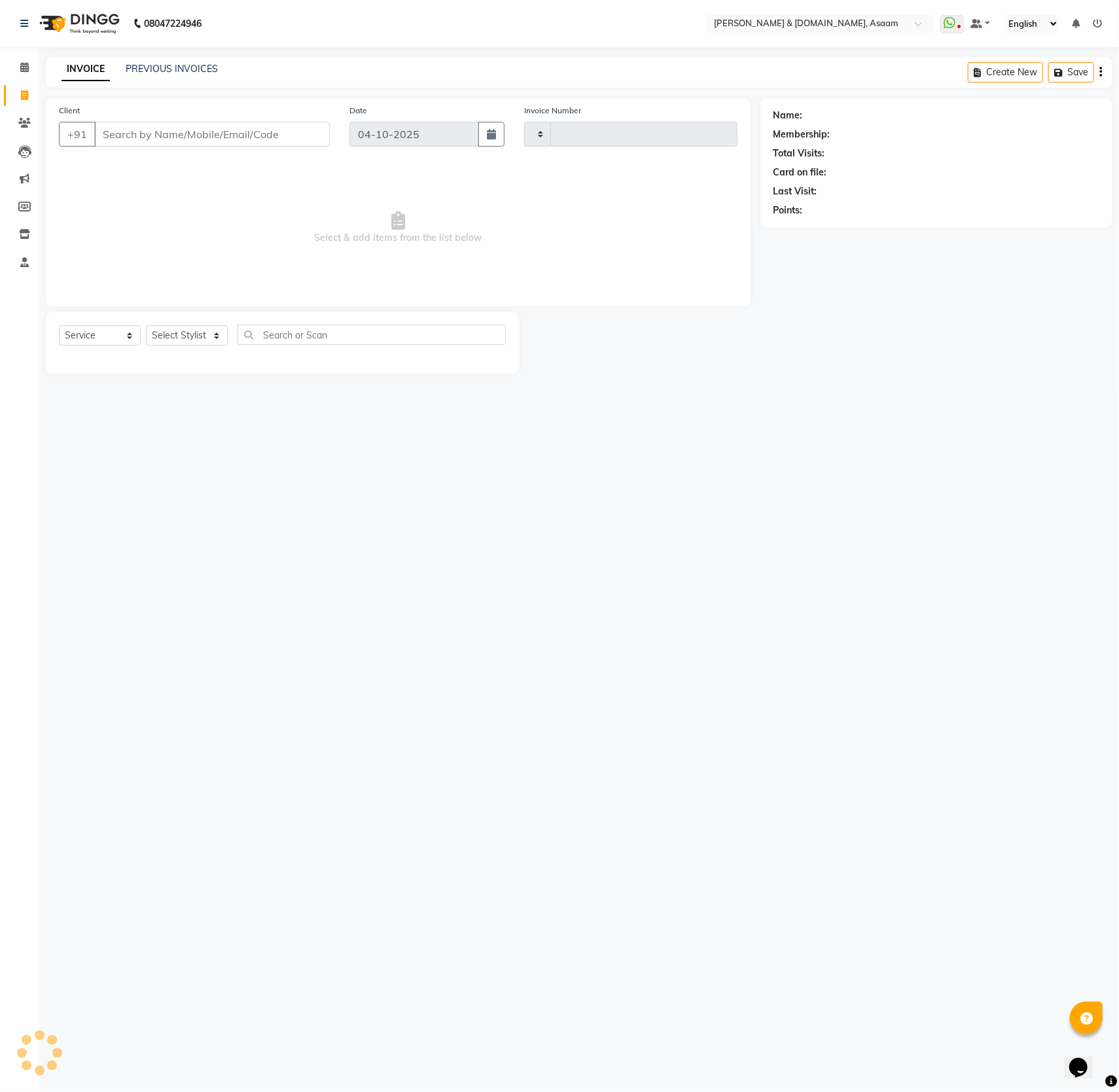
type input "6856"
select select "4608"
click at [197, 64] on link "PREVIOUS INVOICES" at bounding box center [172, 68] width 93 height 11
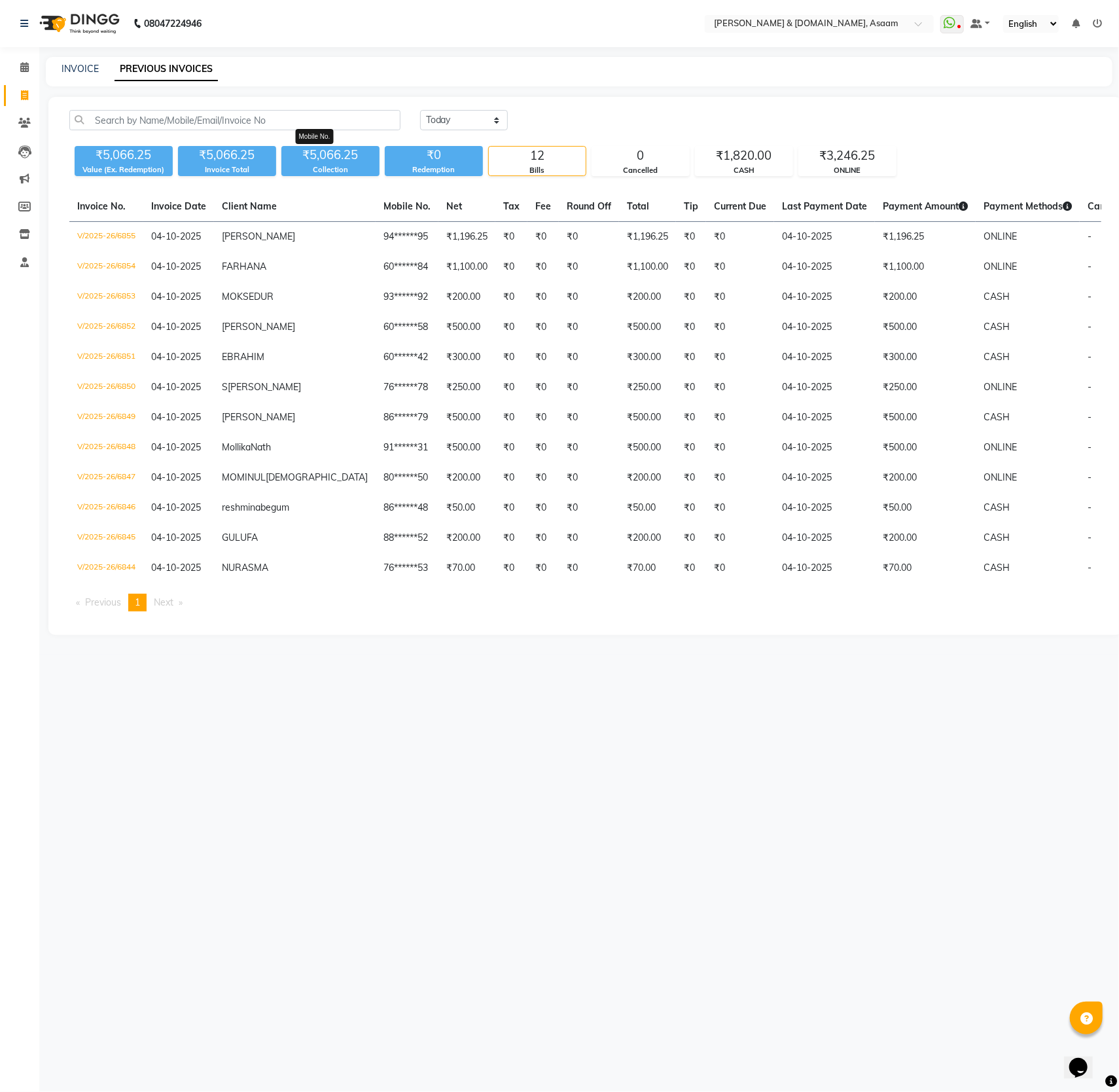
click at [384, 212] on span "Mobile No." at bounding box center [407, 205] width 47 height 11
click at [22, 90] on icon at bounding box center [24, 94] width 7 height 10
select select "service"
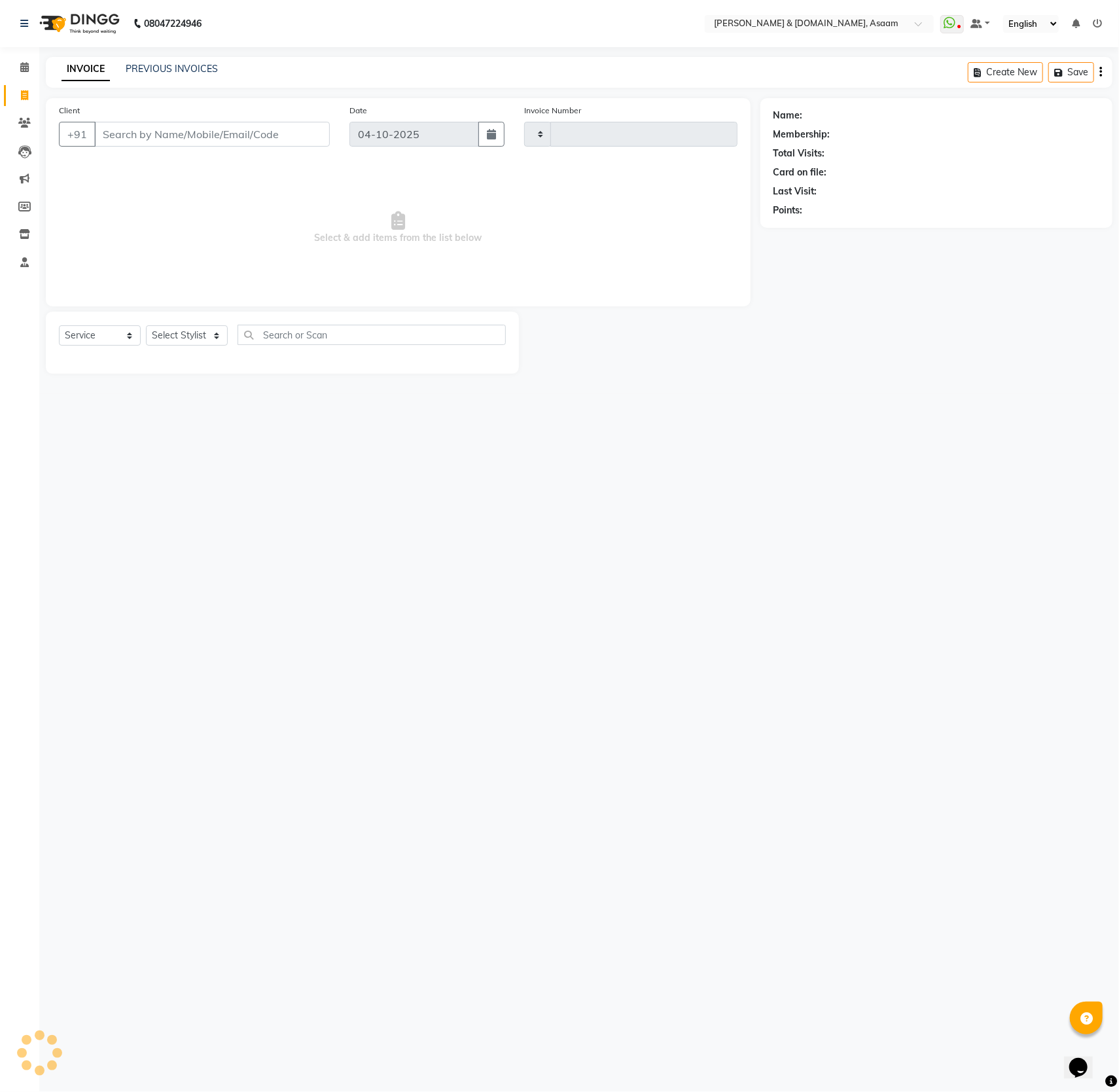
type input "6856"
select select "4608"
click at [189, 64] on link "PREVIOUS INVOICES" at bounding box center [172, 68] width 93 height 11
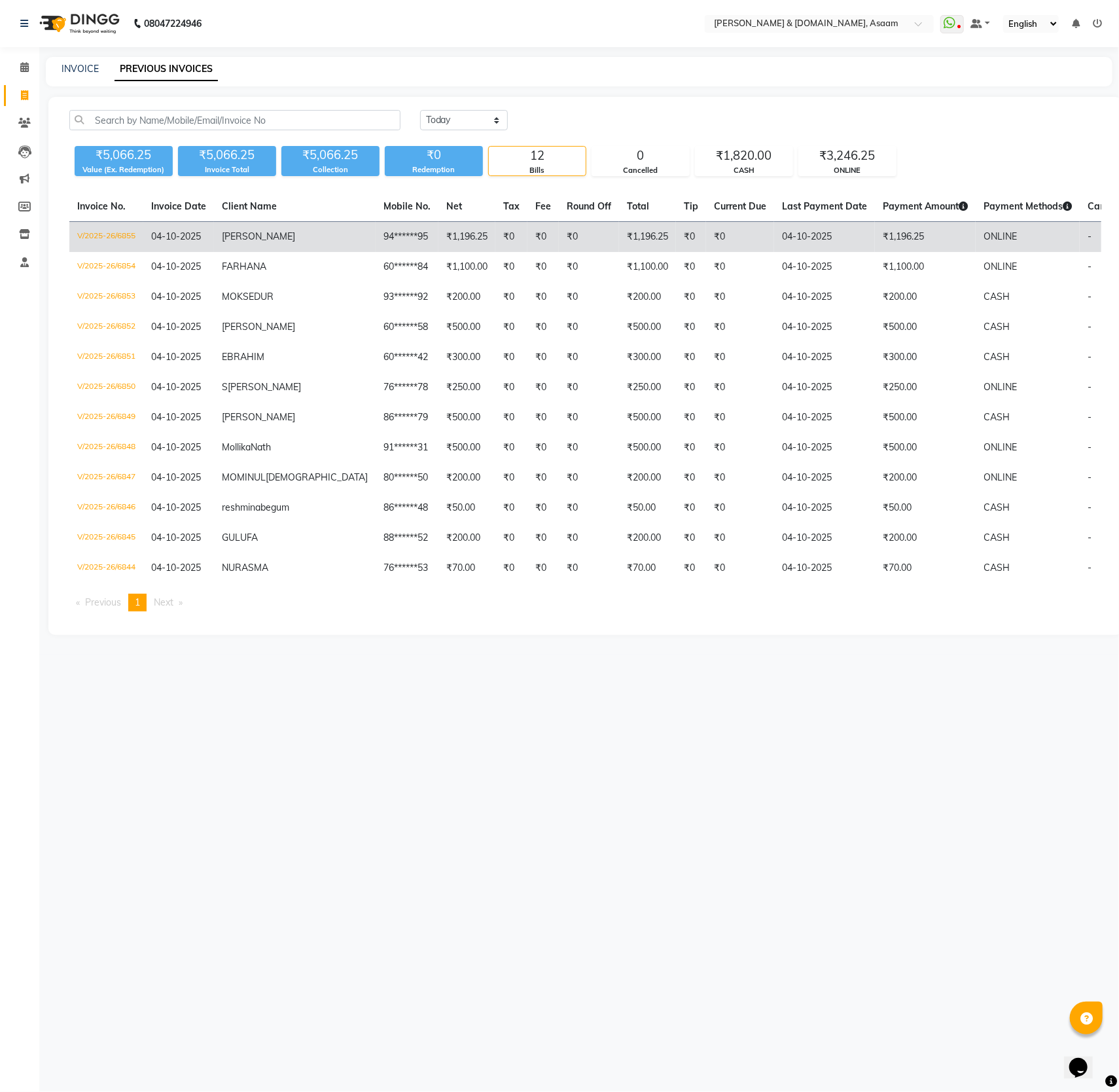
click at [256, 240] on span "[PERSON_NAME]" at bounding box center [259, 235] width 73 height 11
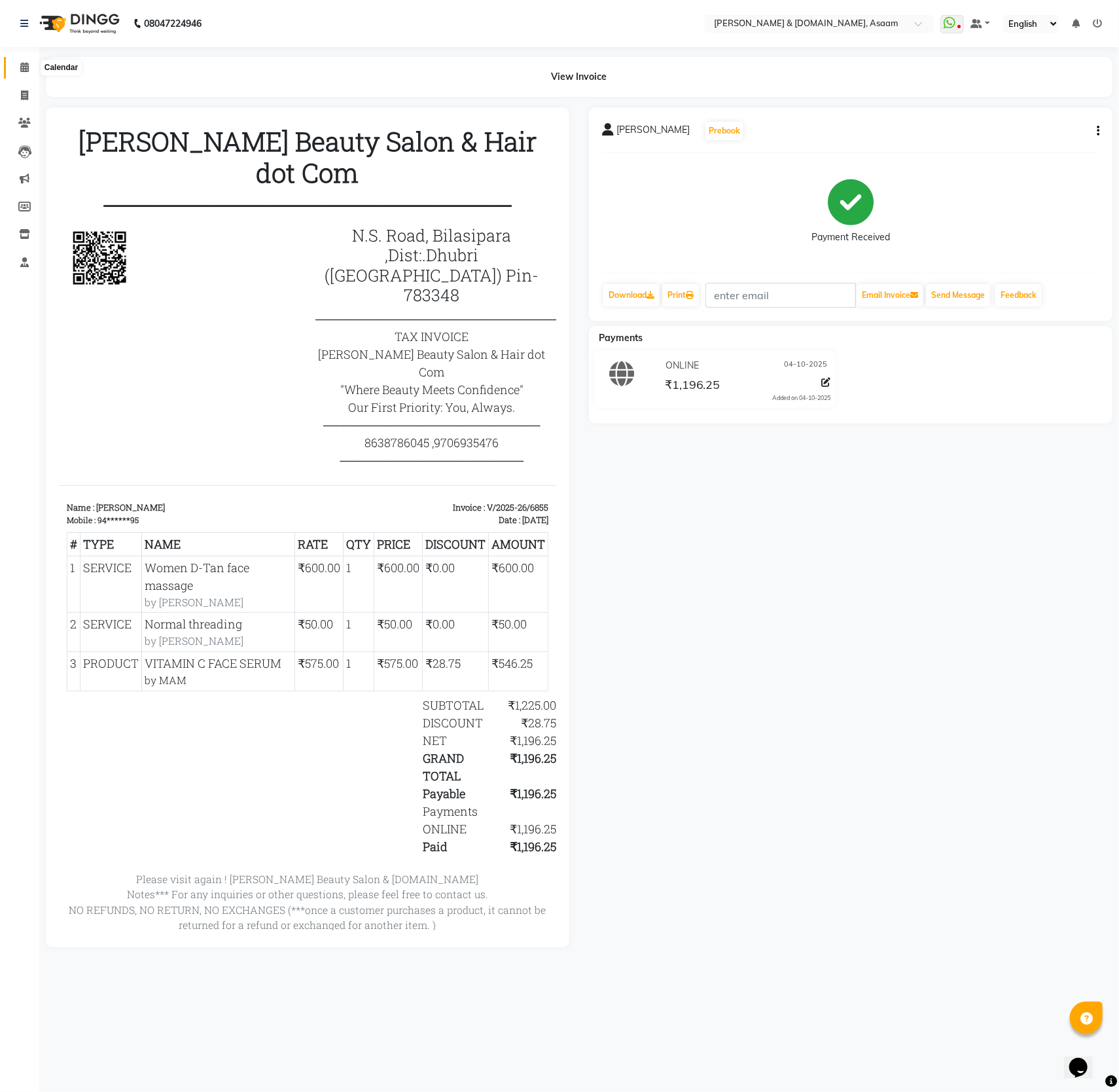
click at [16, 66] on span at bounding box center [24, 67] width 23 height 15
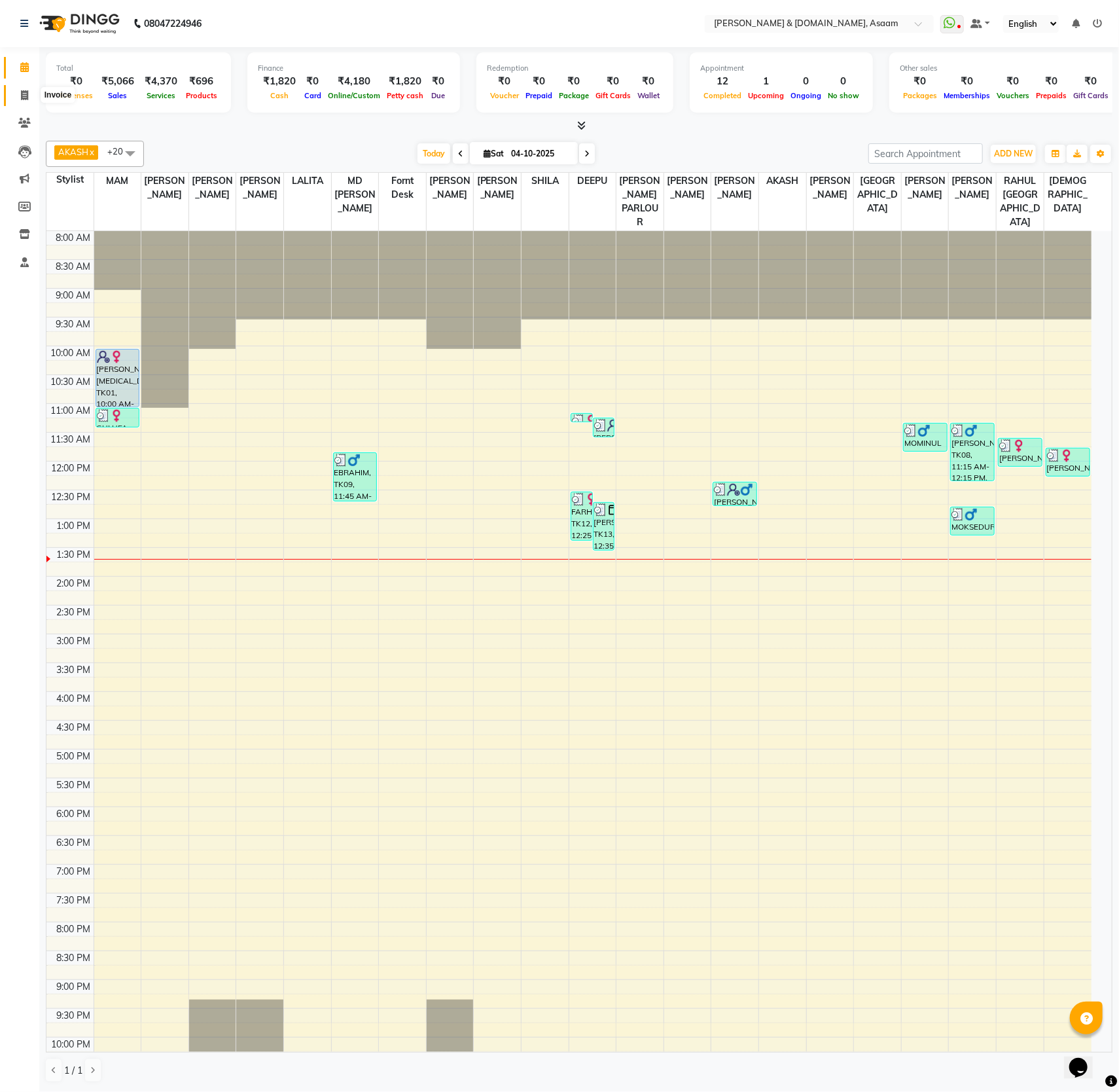
click at [23, 95] on icon at bounding box center [24, 94] width 7 height 10
select select "service"
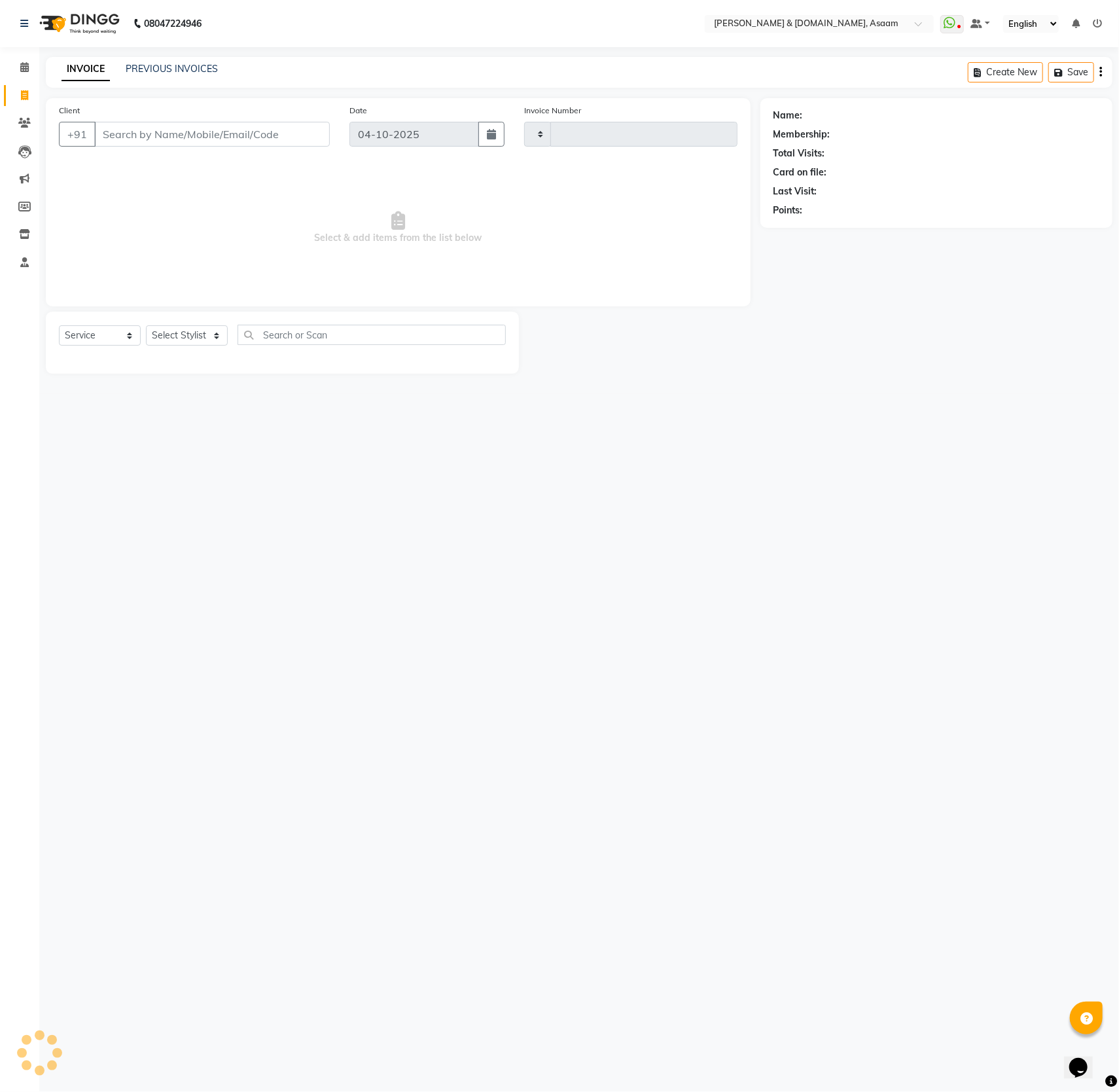
type input "6856"
select select "4608"
